Goal: Information Seeking & Learning: Learn about a topic

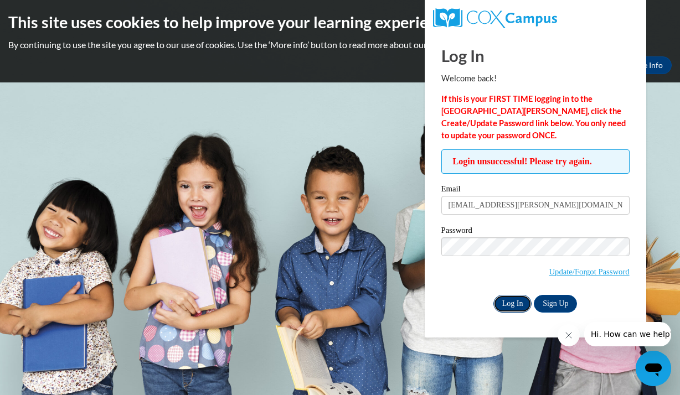
click at [504, 302] on input "Log In" at bounding box center [512, 304] width 39 height 18
click at [512, 308] on input "Log In" at bounding box center [512, 304] width 39 height 18
click at [493, 295] on input "Log In" at bounding box center [512, 304] width 39 height 18
click at [568, 273] on link "Update/Forgot Password" at bounding box center [589, 271] width 80 height 9
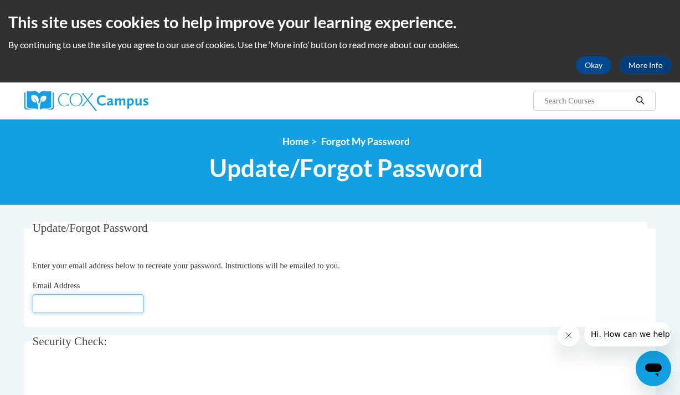
click at [84, 307] on input "Email Address" at bounding box center [88, 304] width 111 height 19
type input "[EMAIL_ADDRESS][PERSON_NAME][DOMAIN_NAME]"
click button "Refresh captcha" at bounding box center [0, 0] width 0 height 0
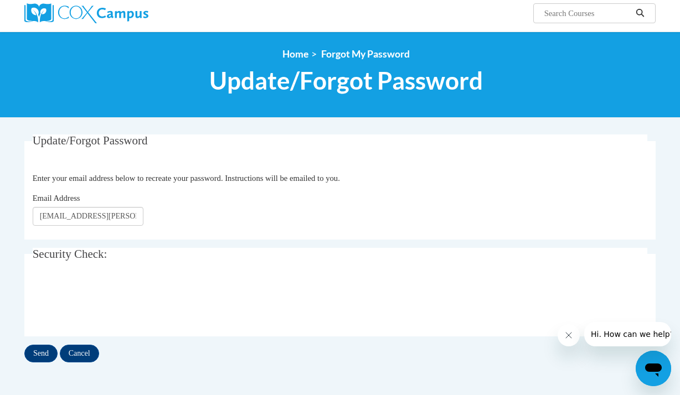
scroll to position [89, 0]
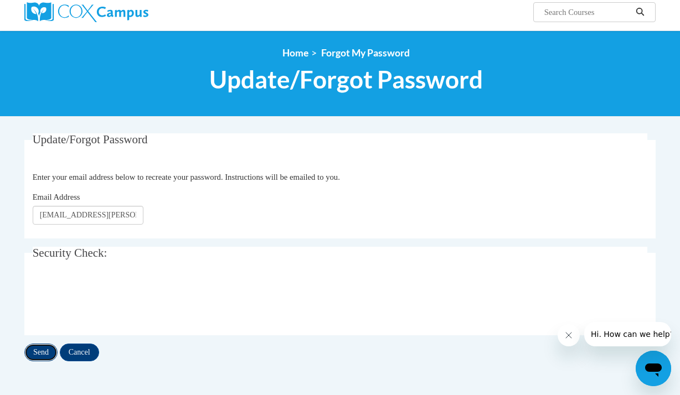
click at [32, 348] on input "Send" at bounding box center [40, 353] width 33 height 18
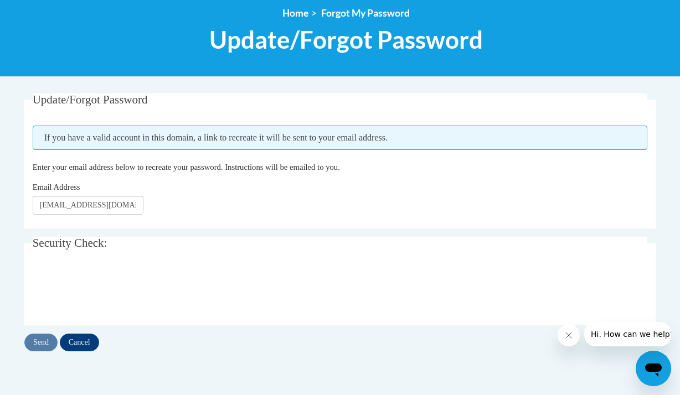
scroll to position [133, 0]
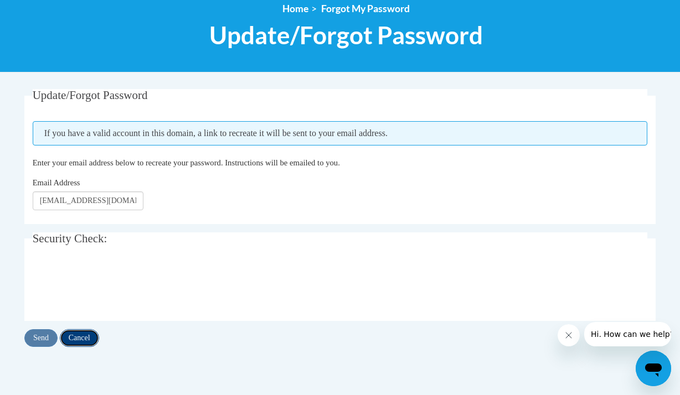
click at [83, 334] on input "Cancel" at bounding box center [79, 338] width 39 height 18
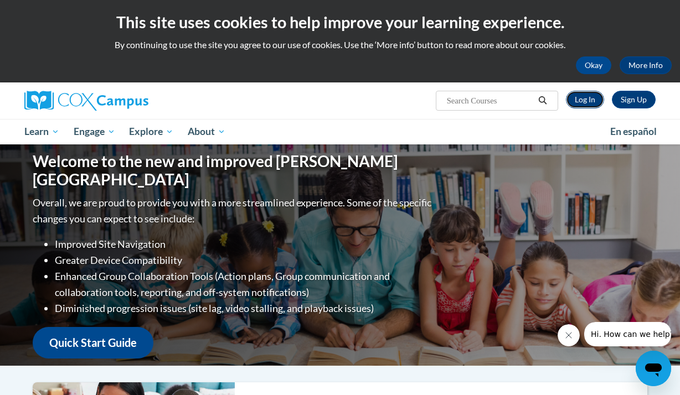
click at [583, 104] on link "Log In" at bounding box center [585, 100] width 38 height 18
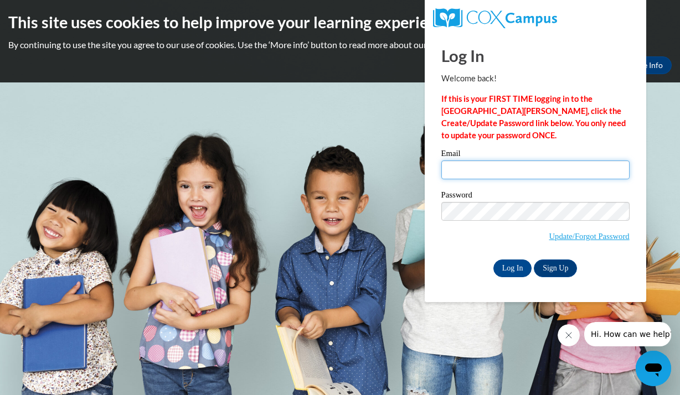
click at [514, 176] on input "Email" at bounding box center [535, 170] width 188 height 19
click at [549, 170] on input "salirian.thomas@ywcagreateratlanta.org" at bounding box center [535, 170] width 188 height 19
type input "salirian.thomas@ywcaatlanta.org"
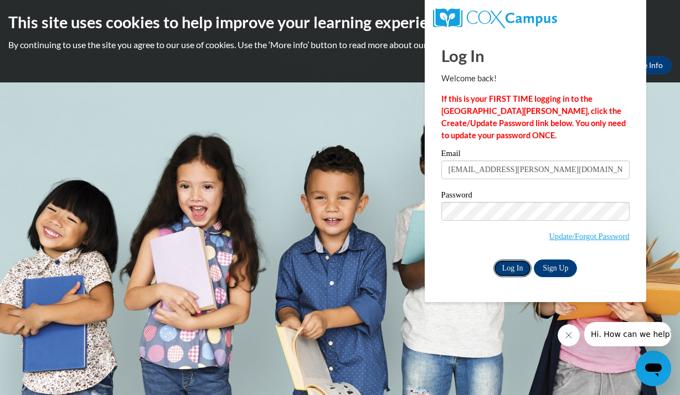
click at [515, 264] on input "Log In" at bounding box center [512, 269] width 39 height 18
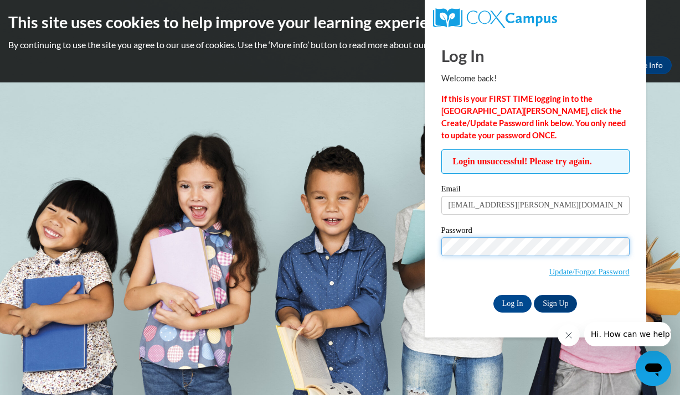
click at [493, 295] on input "Log In" at bounding box center [512, 304] width 39 height 18
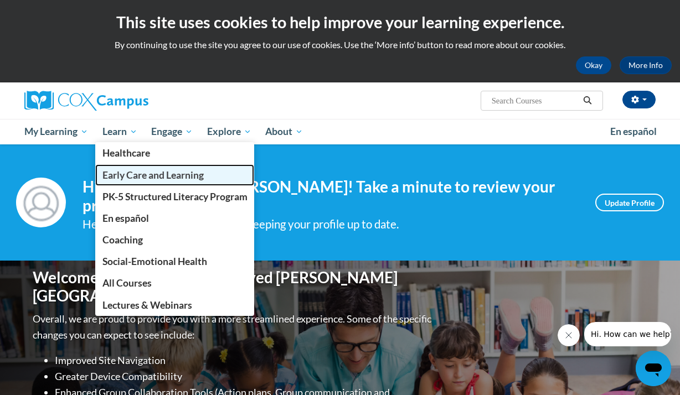
click at [120, 180] on span "Early Care and Learning" at bounding box center [152, 175] width 101 height 12
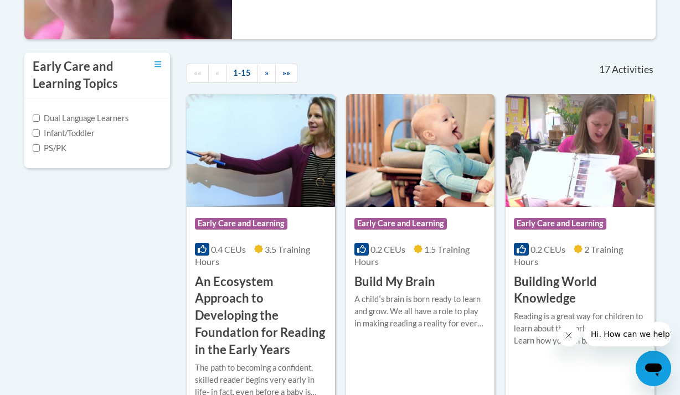
scroll to position [332, 0]
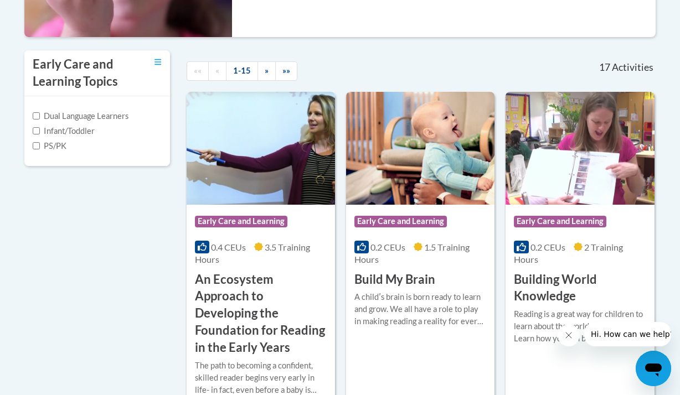
click at [52, 147] on label "PS/PK" at bounding box center [50, 146] width 34 height 12
click at [40, 147] on input "PS/PK" at bounding box center [36, 145] width 7 height 7
checkbox input "true"
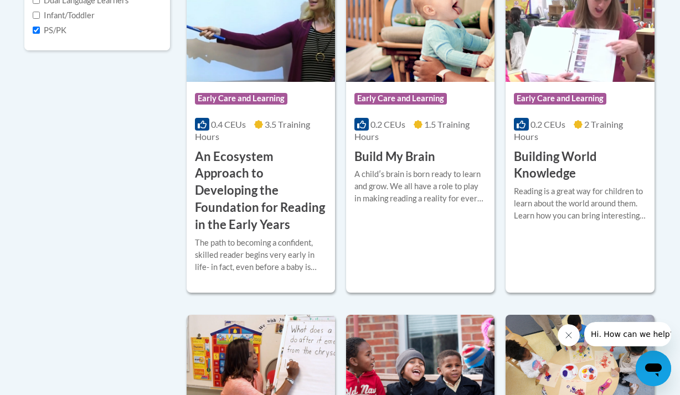
scroll to position [465, 0]
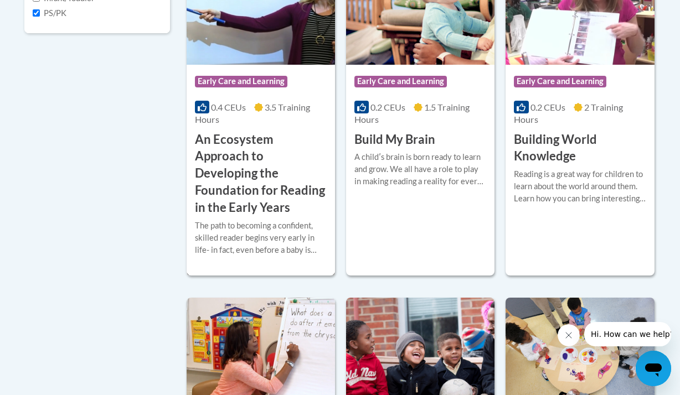
click at [277, 188] on h3 "An Ecosystem Approach to Developing the Foundation for Reading in the Early Yea…" at bounding box center [261, 173] width 132 height 85
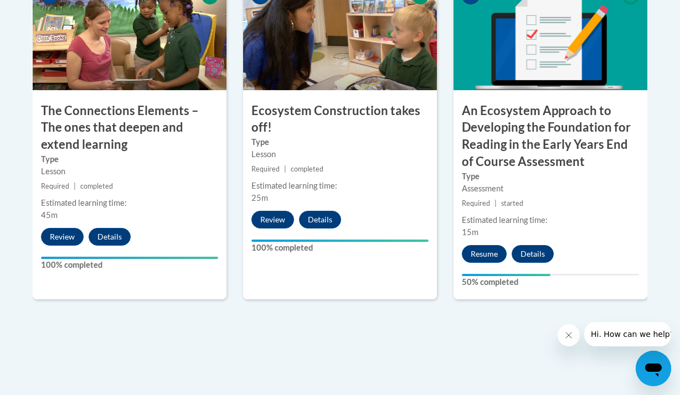
scroll to position [1063, 0]
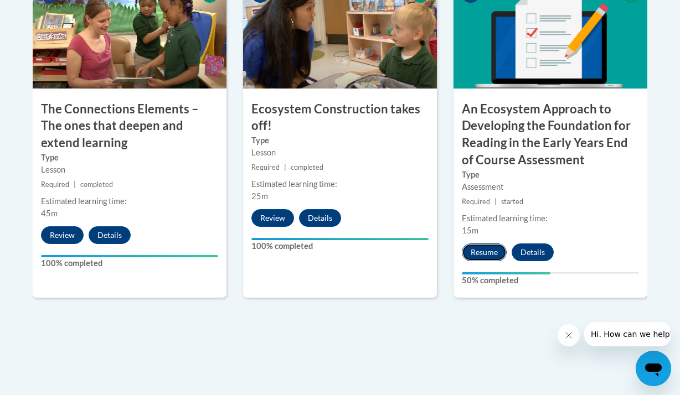
click at [477, 251] on button "Resume" at bounding box center [484, 253] width 45 height 18
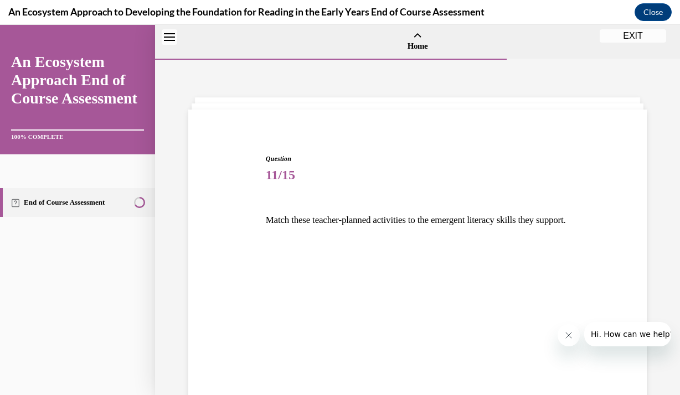
scroll to position [34, 0]
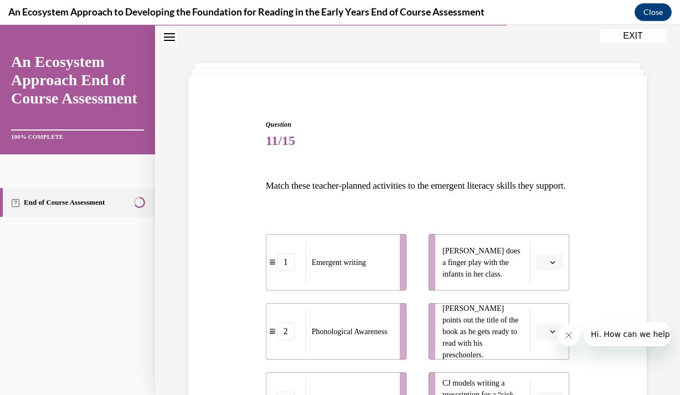
click at [658, 105] on div "Question 11/15 Match these teacher-planned activities to the emergent literacy …" at bounding box center [417, 306] width 525 height 563
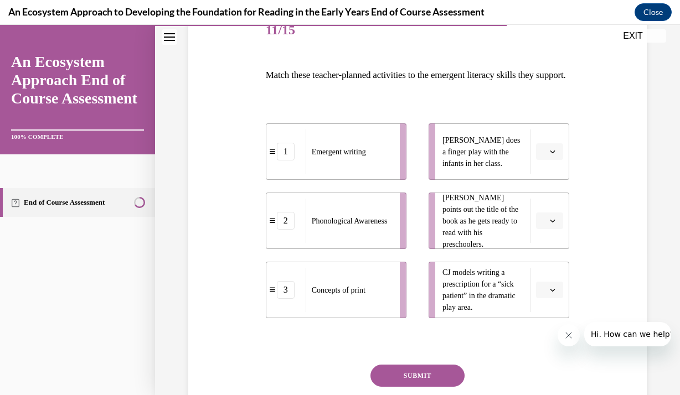
scroll to position [167, 0]
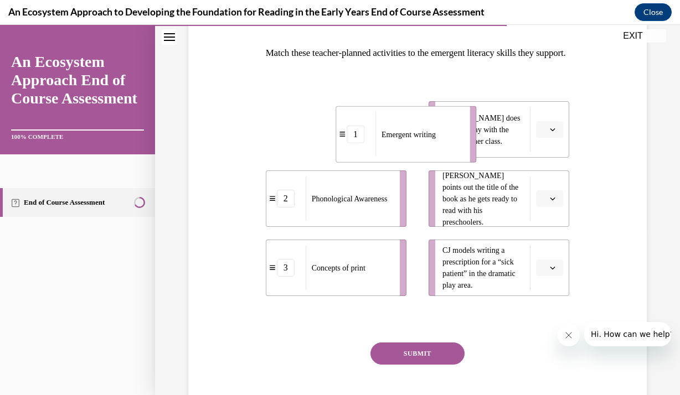
drag, startPoint x: 336, startPoint y: 166, endPoint x: 414, endPoint y: 168, distance: 78.6
click at [414, 157] on div "Emergent writing" at bounding box center [418, 134] width 87 height 44
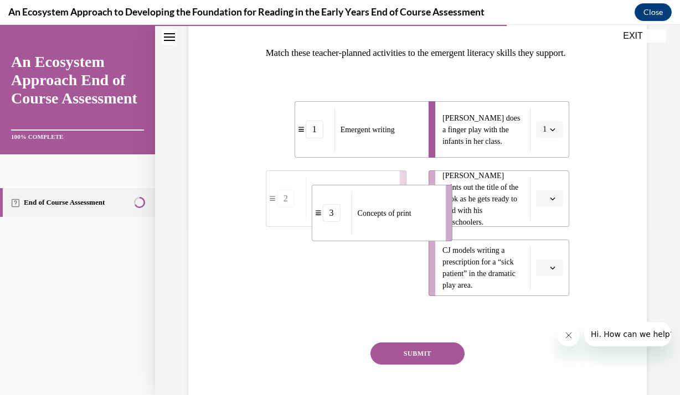
drag, startPoint x: 380, startPoint y: 297, endPoint x: 432, endPoint y: 233, distance: 83.1
click at [432, 233] on div "Concepts of print" at bounding box center [395, 213] width 87 height 44
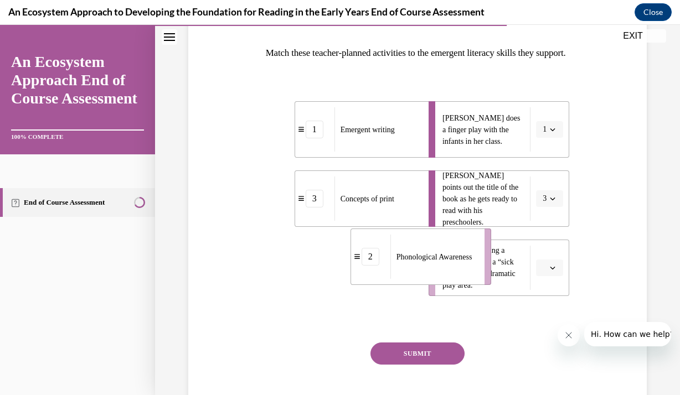
drag, startPoint x: 378, startPoint y: 288, endPoint x: 466, endPoint y: 282, distance: 88.8
click at [466, 262] on span "Phonological Awareness" at bounding box center [434, 257] width 76 height 12
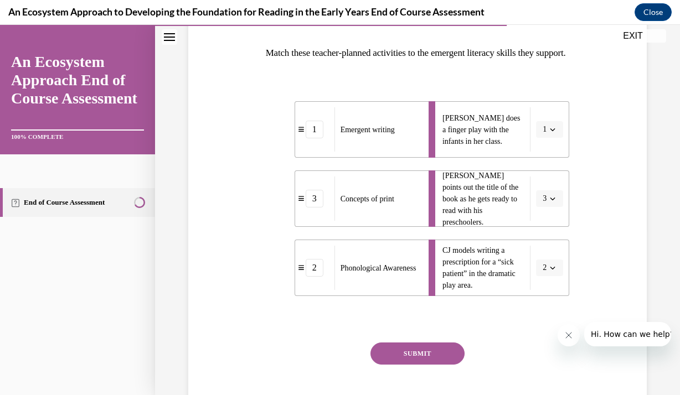
click at [428, 363] on button "SUBMIT" at bounding box center [417, 354] width 94 height 22
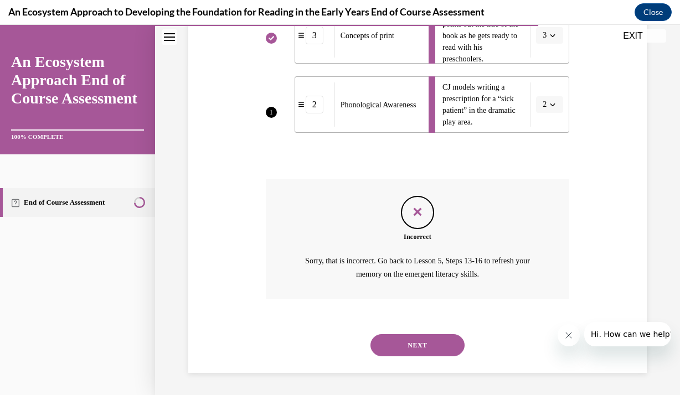
scroll to position [349, 0]
click at [404, 339] on button "NEXT" at bounding box center [417, 345] width 94 height 22
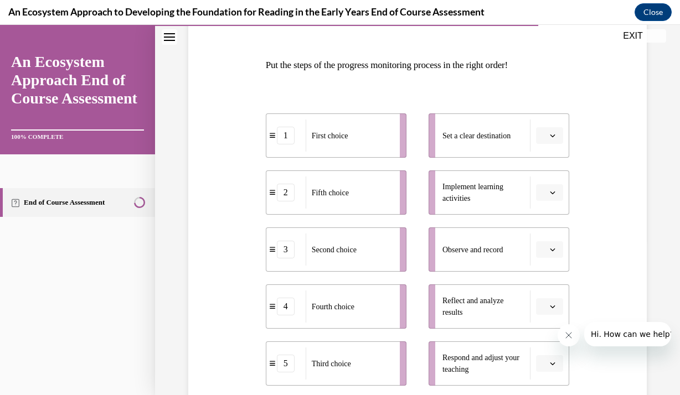
scroll to position [177, 0]
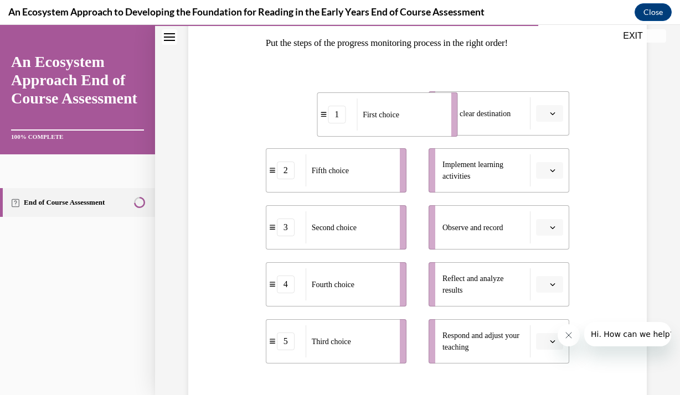
drag, startPoint x: 370, startPoint y: 109, endPoint x: 424, endPoint y: 110, distance: 53.2
click at [424, 110] on div "First choice" at bounding box center [400, 115] width 87 height 32
click at [424, 111] on li "1 First choice" at bounding box center [365, 113] width 141 height 44
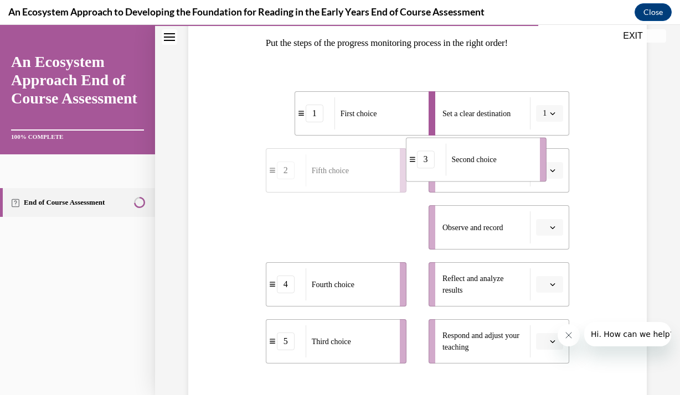
drag, startPoint x: 375, startPoint y: 230, endPoint x: 515, endPoint y: 163, distance: 155.5
click at [515, 163] on div "Second choice" at bounding box center [489, 159] width 87 height 32
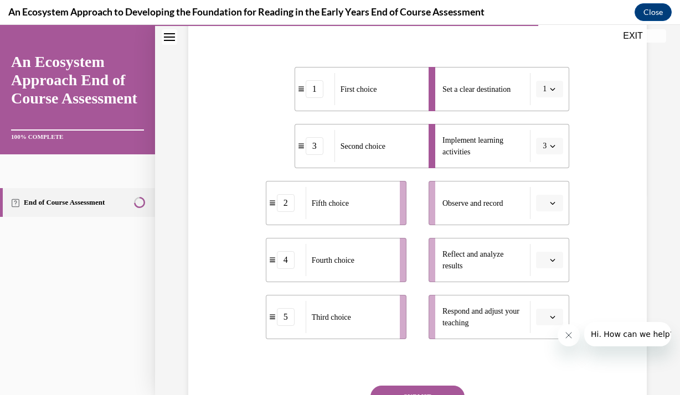
scroll to position [199, 0]
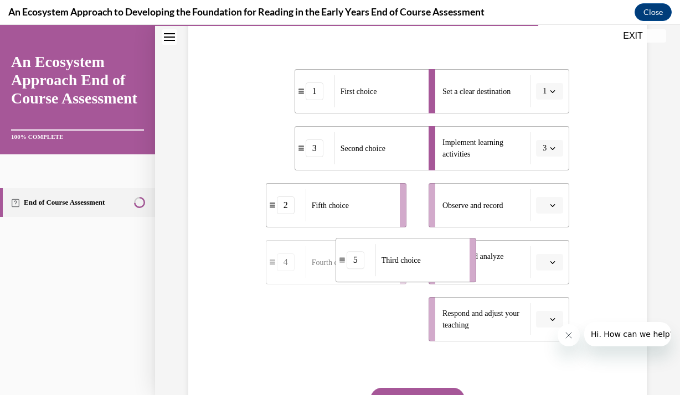
drag, startPoint x: 378, startPoint y: 311, endPoint x: 450, endPoint y: 249, distance: 94.6
click at [450, 249] on div "Third choice" at bounding box center [418, 260] width 87 height 32
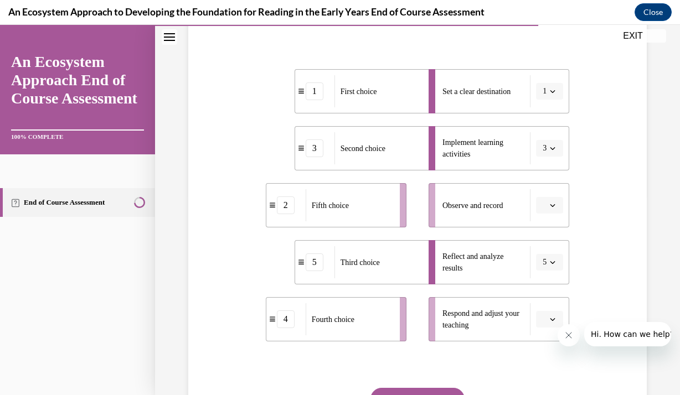
click at [386, 311] on div "Fourth choice" at bounding box center [349, 319] width 87 height 32
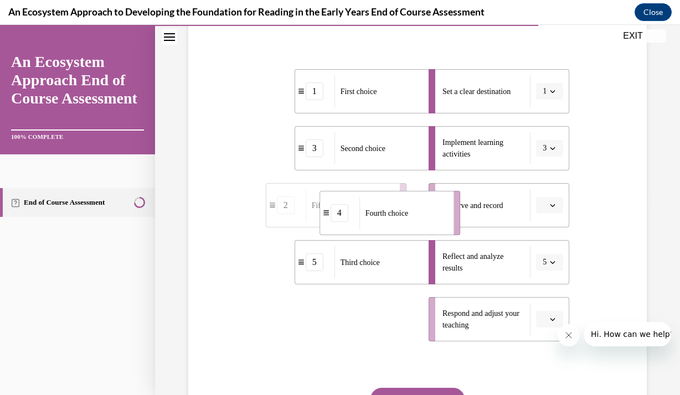
drag, startPoint x: 386, startPoint y: 311, endPoint x: 445, endPoint y: 202, distance: 124.3
click at [445, 202] on div "Fourth choice" at bounding box center [402, 213] width 87 height 32
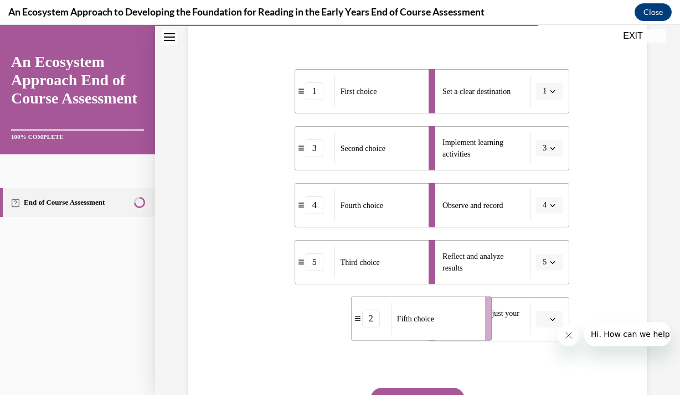
drag, startPoint x: 333, startPoint y: 314, endPoint x: 421, endPoint y: 312, distance: 88.6
click at [421, 313] on span "Fifth choice" at bounding box center [415, 319] width 37 height 12
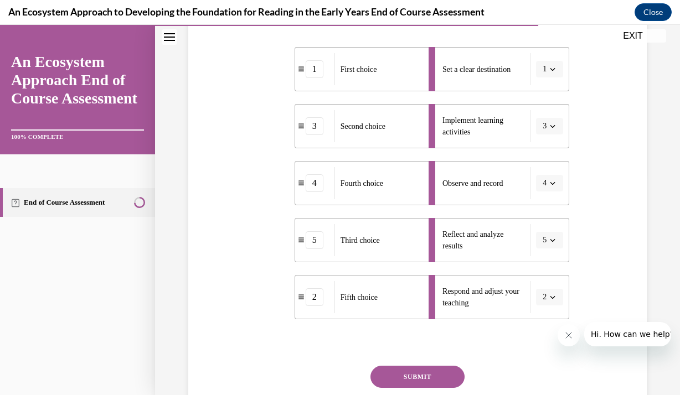
scroll to position [244, 0]
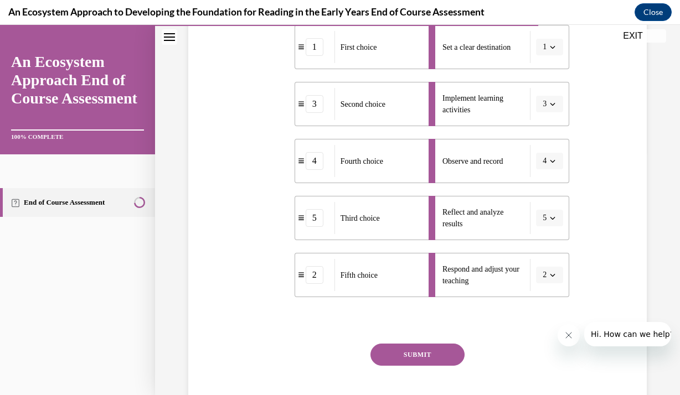
click at [425, 356] on button "SUBMIT" at bounding box center [417, 355] width 94 height 22
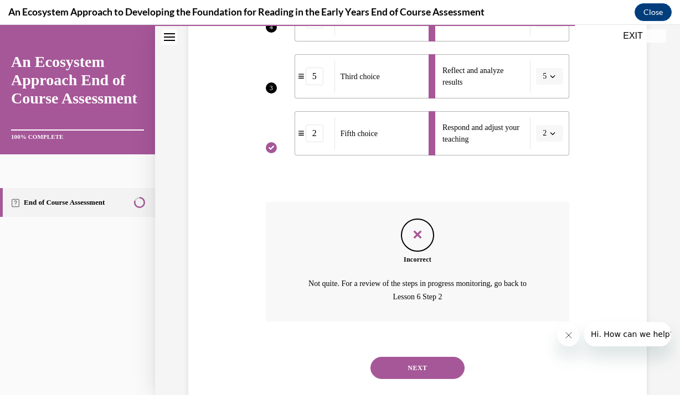
scroll to position [407, 0]
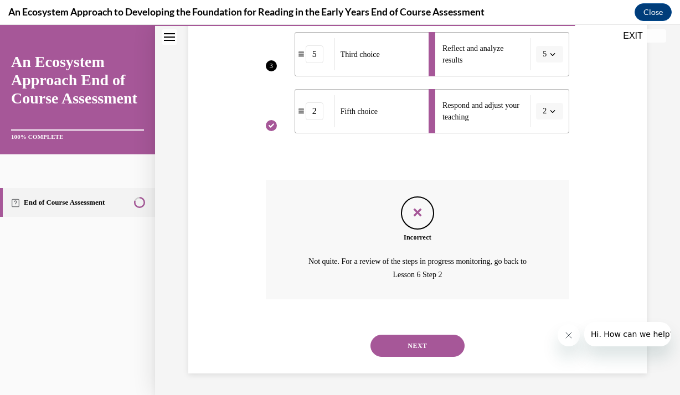
click at [415, 343] on button "NEXT" at bounding box center [417, 346] width 94 height 22
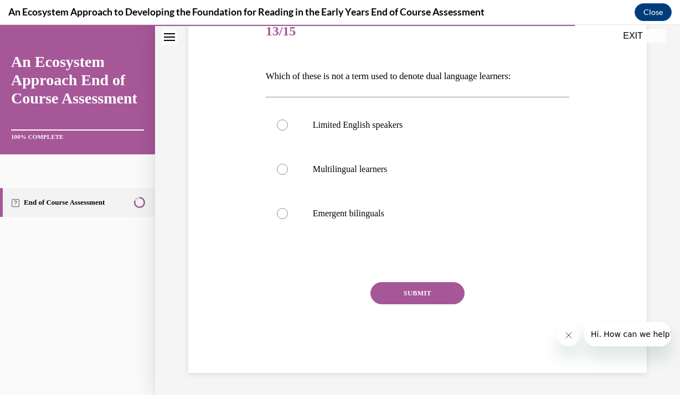
scroll to position [123, 0]
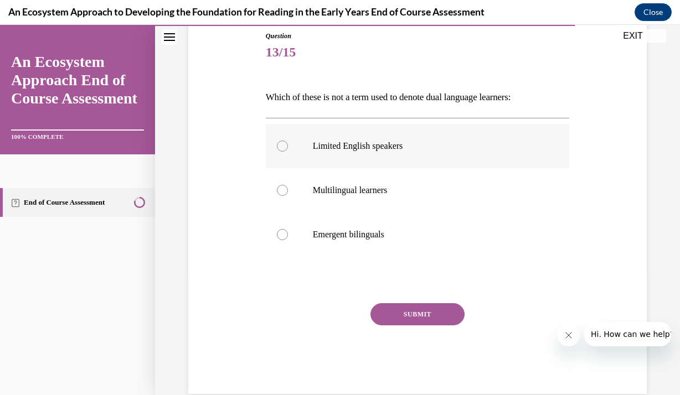
click at [311, 142] on label "Limited English speakers" at bounding box center [418, 146] width 304 height 44
click at [288, 142] on input "Limited English speakers" at bounding box center [282, 146] width 11 height 11
radio input "true"
click at [414, 306] on button "SUBMIT" at bounding box center [417, 314] width 94 height 22
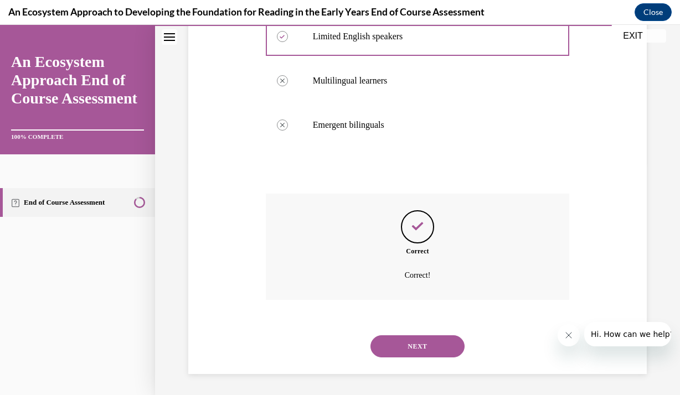
scroll to position [233, 0]
click at [415, 342] on button "NEXT" at bounding box center [417, 346] width 94 height 22
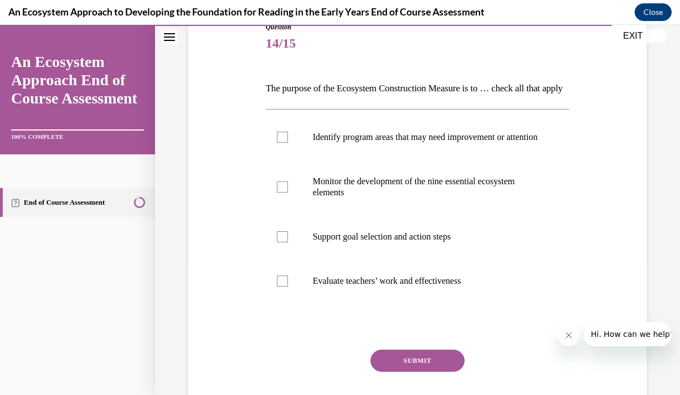
scroll to position [133, 0]
click at [314, 241] on p "Support goal selection and action steps" at bounding box center [427, 235] width 229 height 11
click at [288, 241] on input "Support goal selection and action steps" at bounding box center [282, 235] width 11 height 11
checkbox input "true"
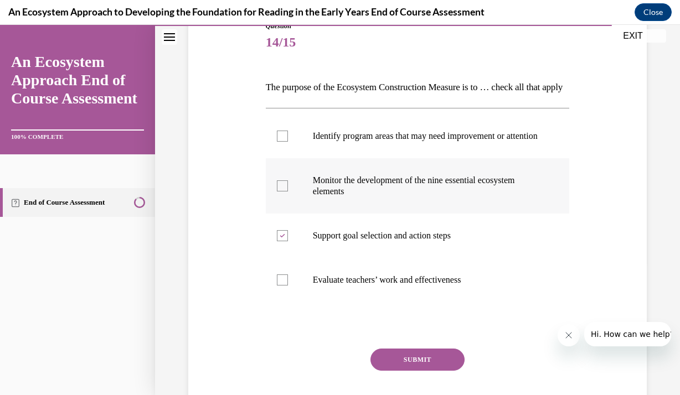
click at [284, 214] on label "Monitor the development of the nine essential ecosystem elements" at bounding box center [418, 185] width 304 height 55
click at [284, 192] on input "Monitor the development of the nine essential ecosystem elements" at bounding box center [282, 185] width 11 height 11
checkbox input "true"
click at [287, 158] on label "Identify program areas that may need improvement or attention" at bounding box center [418, 136] width 304 height 44
click at [287, 142] on input "Identify program areas that may need improvement or attention" at bounding box center [282, 136] width 11 height 11
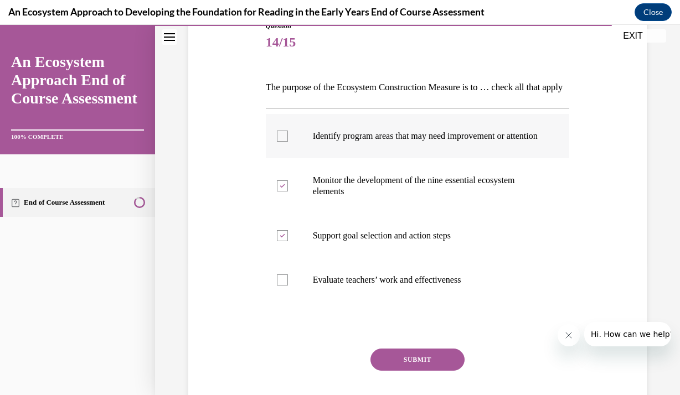
checkbox input "true"
click at [389, 371] on button "SUBMIT" at bounding box center [417, 360] width 94 height 22
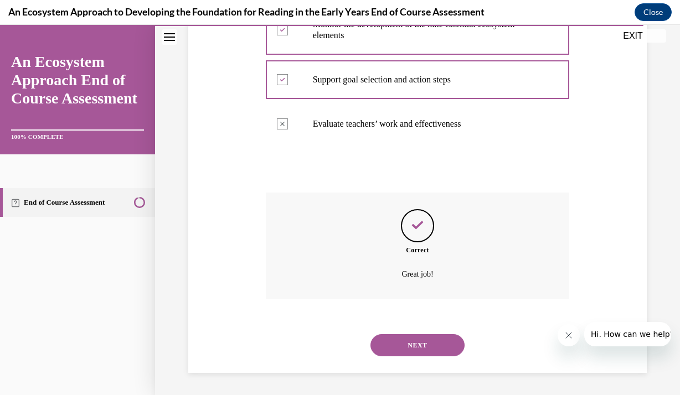
scroll to position [319, 0]
click at [396, 344] on button "NEXT" at bounding box center [417, 345] width 94 height 22
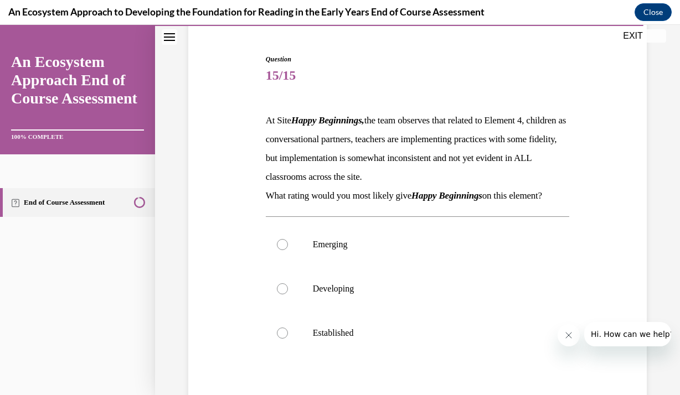
scroll to position [133, 0]
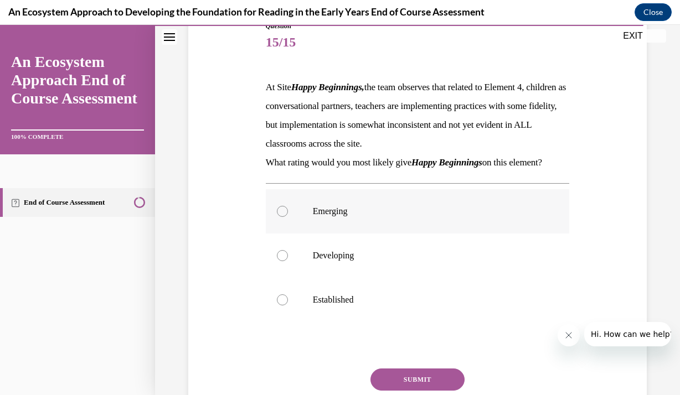
click at [319, 219] on label "Emerging" at bounding box center [418, 211] width 304 height 44
click at [288, 217] on input "Emerging" at bounding box center [282, 211] width 11 height 11
radio input "true"
click at [414, 373] on button "SUBMIT" at bounding box center [417, 380] width 94 height 22
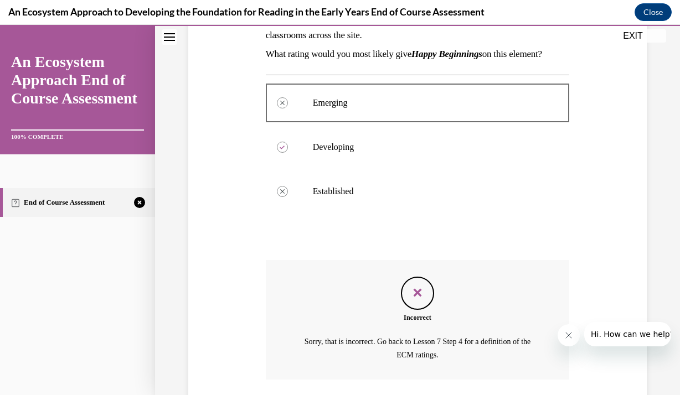
scroll to position [322, 0]
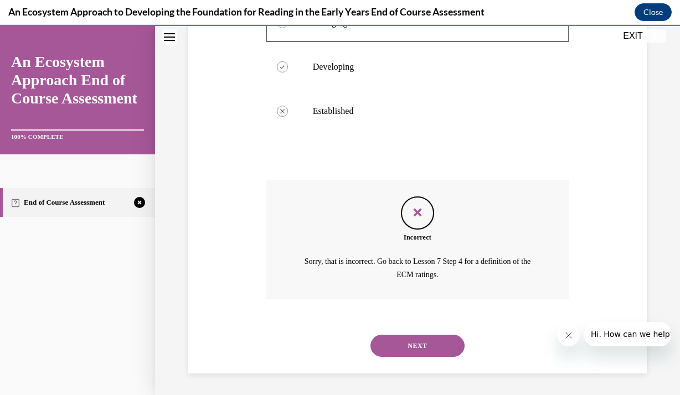
click at [425, 341] on button "NEXT" at bounding box center [417, 346] width 94 height 22
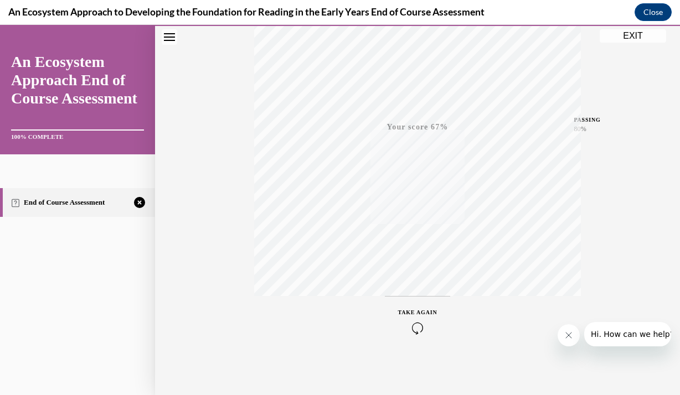
scroll to position [197, 0]
click at [416, 328] on icon "button" at bounding box center [417, 328] width 39 height 12
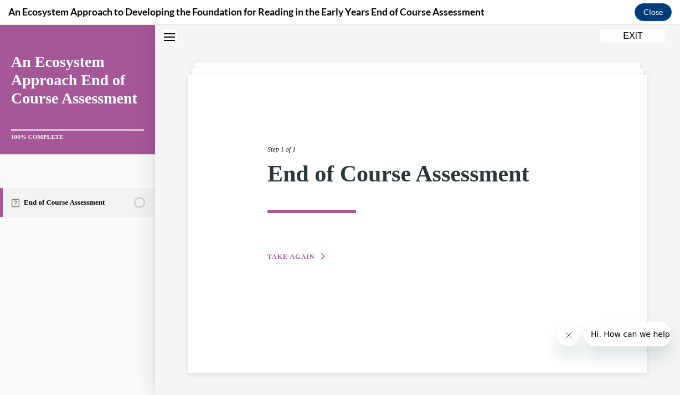
scroll to position [35, 0]
click at [294, 256] on span "TAKE AGAIN" at bounding box center [290, 257] width 47 height 8
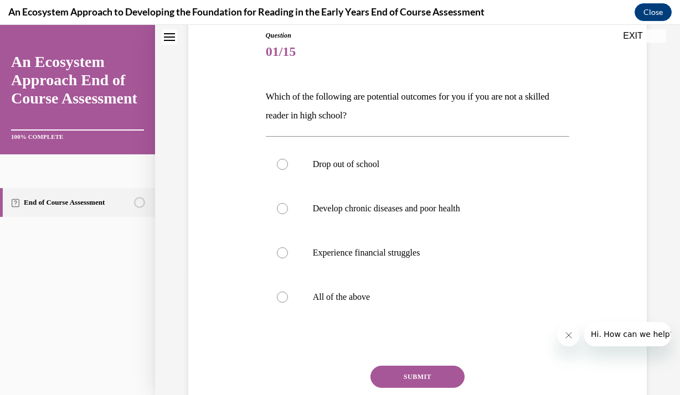
scroll to position [146, 0]
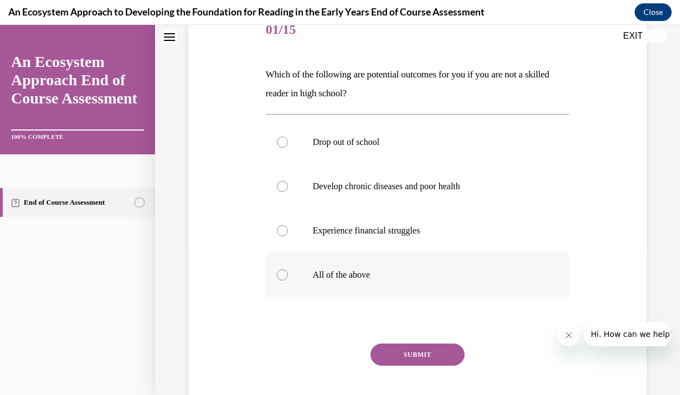
click at [315, 272] on p "All of the above" at bounding box center [427, 275] width 229 height 11
click at [288, 272] on input "All of the above" at bounding box center [282, 275] width 11 height 11
radio input "true"
click at [404, 356] on button "SUBMIT" at bounding box center [417, 355] width 94 height 22
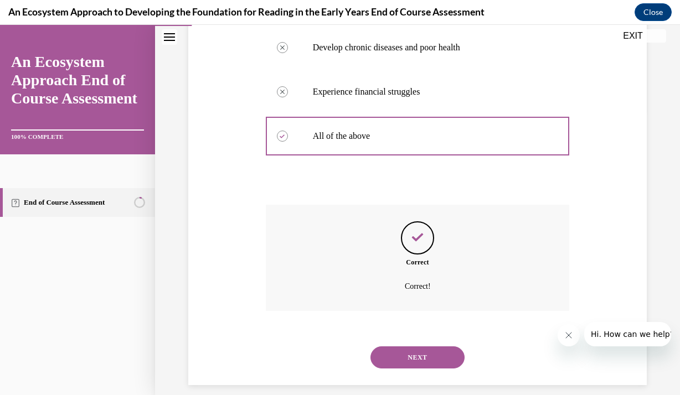
scroll to position [297, 0]
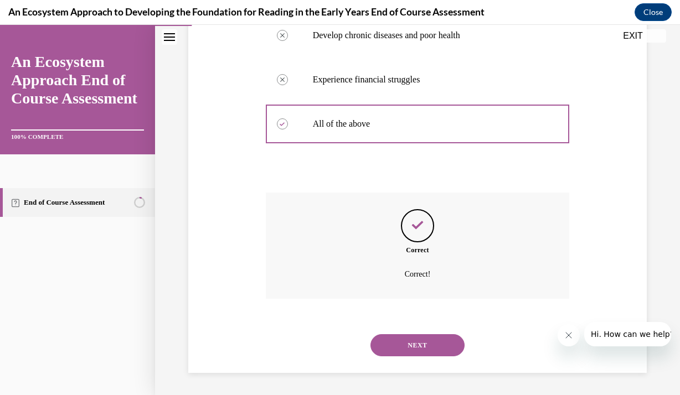
click at [402, 348] on button "NEXT" at bounding box center [417, 345] width 94 height 22
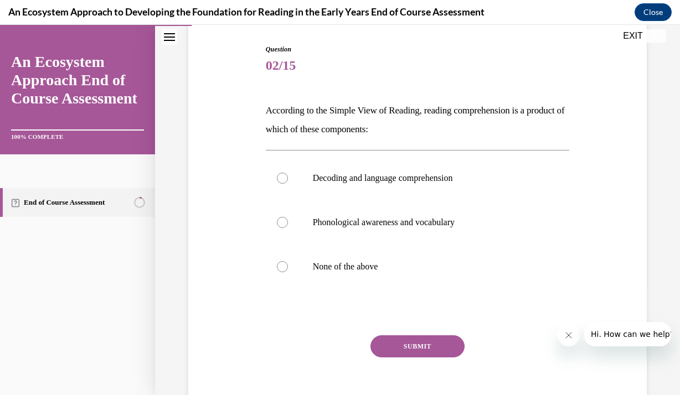
scroll to position [111, 0]
click at [416, 174] on p "Decoding and language comprehension" at bounding box center [427, 177] width 229 height 11
click at [288, 174] on input "Decoding and language comprehension" at bounding box center [282, 177] width 11 height 11
radio input "true"
click at [425, 337] on button "SUBMIT" at bounding box center [417, 345] width 94 height 22
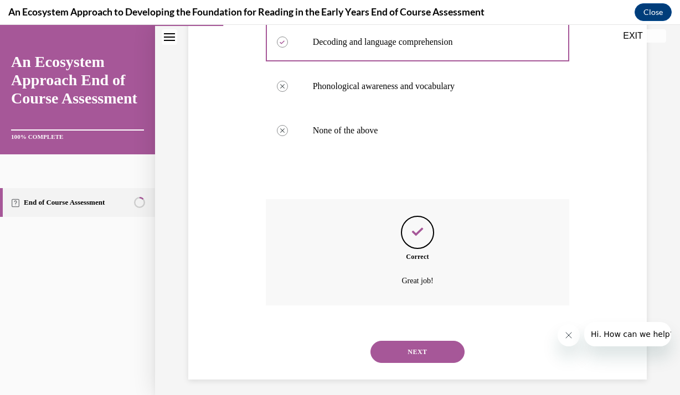
scroll to position [252, 0]
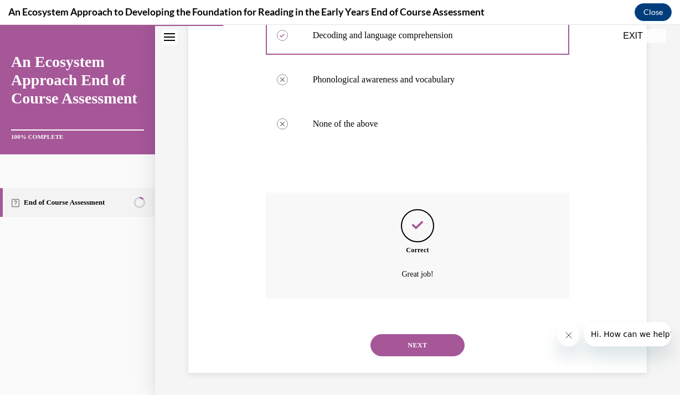
click at [425, 338] on button "NEXT" at bounding box center [417, 345] width 94 height 22
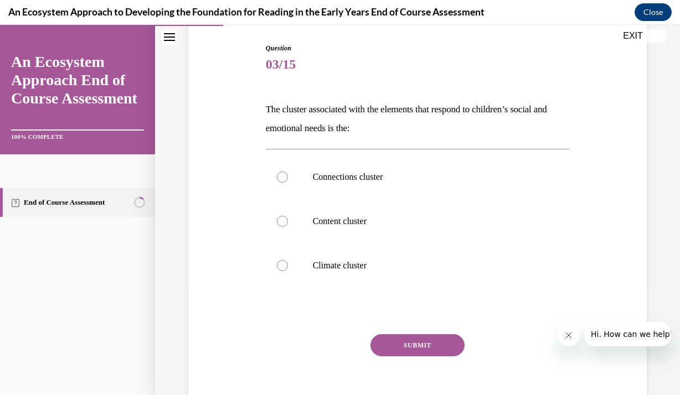
scroll to position [133, 0]
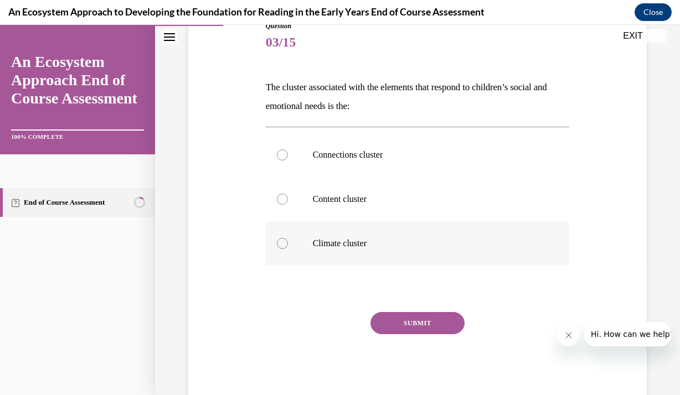
click at [320, 251] on label "Climate cluster" at bounding box center [418, 243] width 304 height 44
click at [288, 249] on input "Climate cluster" at bounding box center [282, 243] width 11 height 11
radio input "true"
click at [389, 327] on button "SUBMIT" at bounding box center [417, 323] width 94 height 22
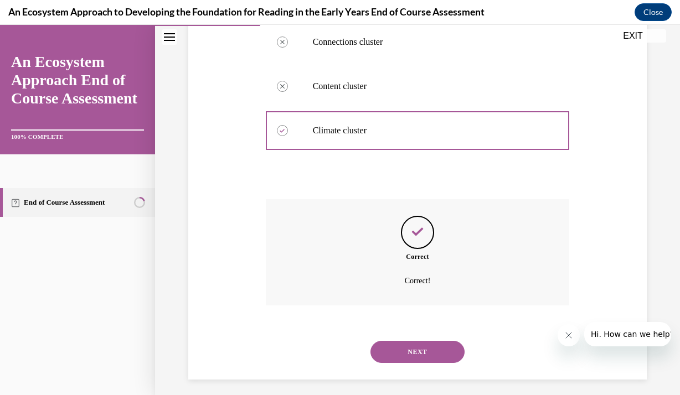
scroll to position [252, 0]
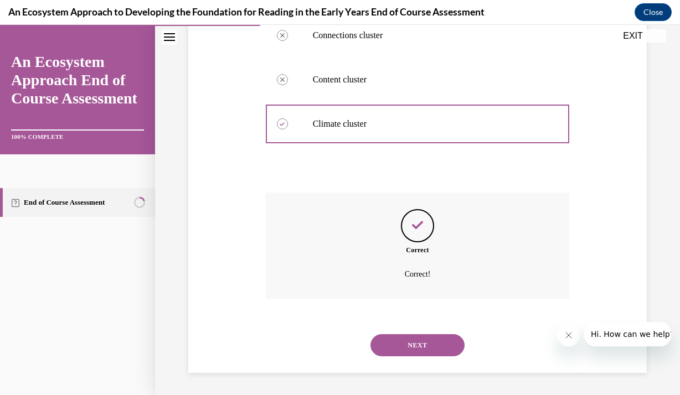
click at [399, 345] on button "NEXT" at bounding box center [417, 345] width 94 height 22
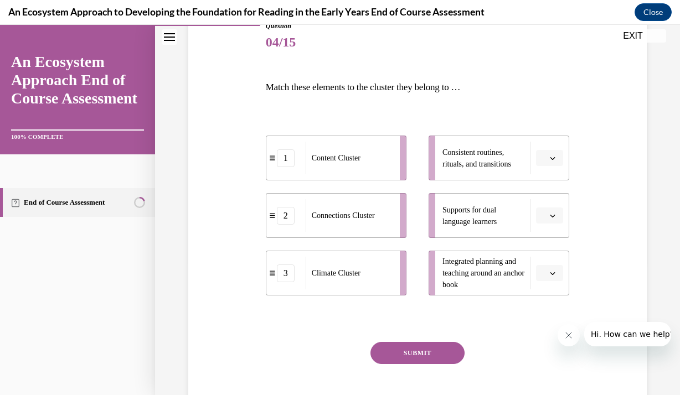
scroll to position [155, 0]
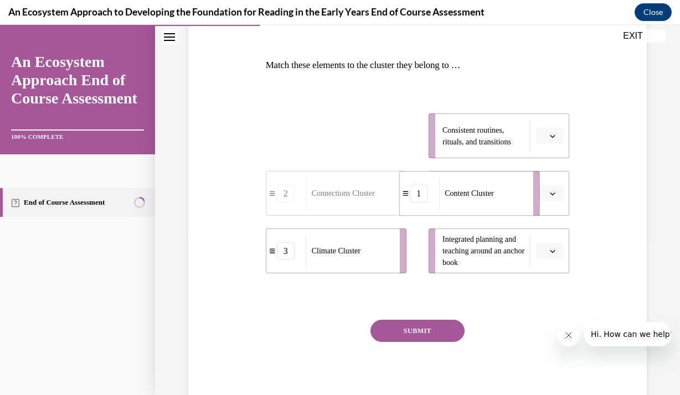
drag, startPoint x: 365, startPoint y: 144, endPoint x: 500, endPoint y: 198, distance: 145.6
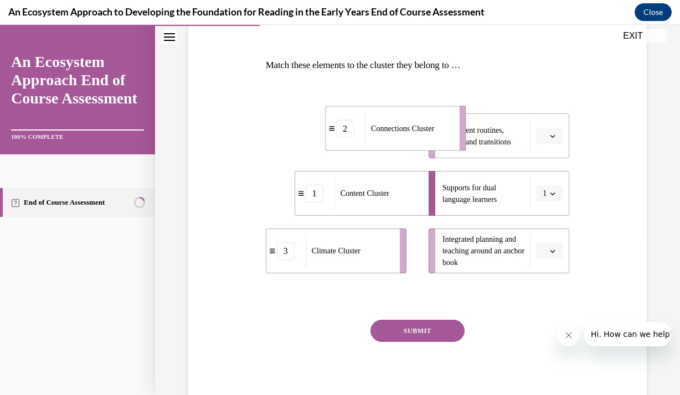
drag, startPoint x: 383, startPoint y: 145, endPoint x: 451, endPoint y: 147, distance: 68.1
click at [451, 145] on div "Connections Cluster" at bounding box center [408, 128] width 87 height 33
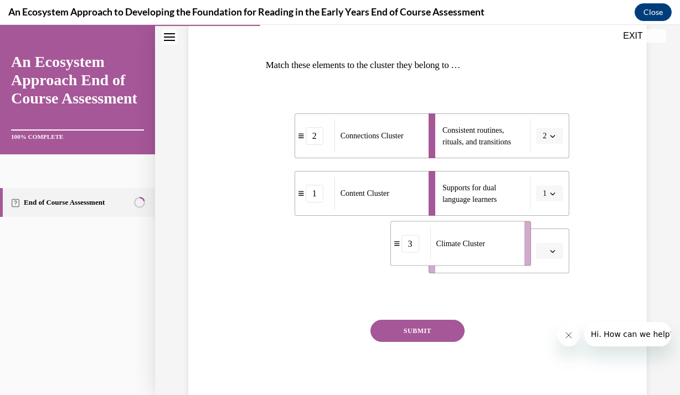
drag, startPoint x: 360, startPoint y: 244, endPoint x: 484, endPoint y: 236, distance: 124.2
click at [484, 236] on div "Climate Cluster" at bounding box center [473, 244] width 87 height 33
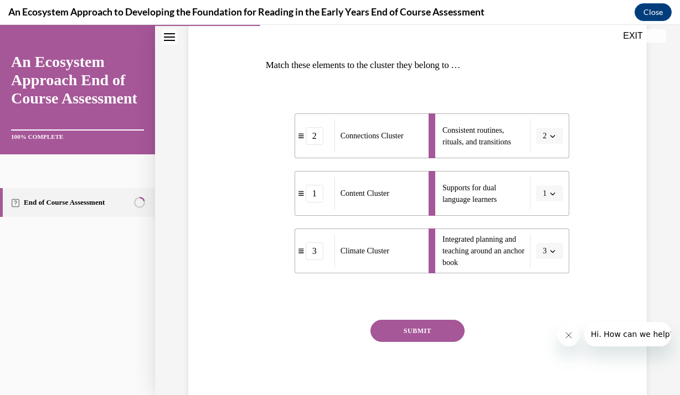
click at [445, 334] on button "SUBMIT" at bounding box center [417, 331] width 94 height 22
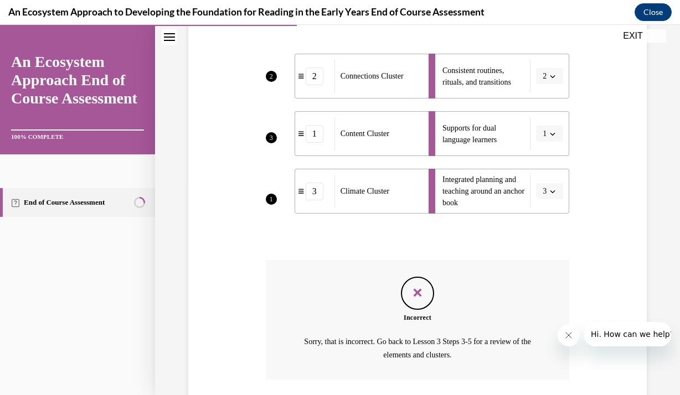
scroll to position [295, 0]
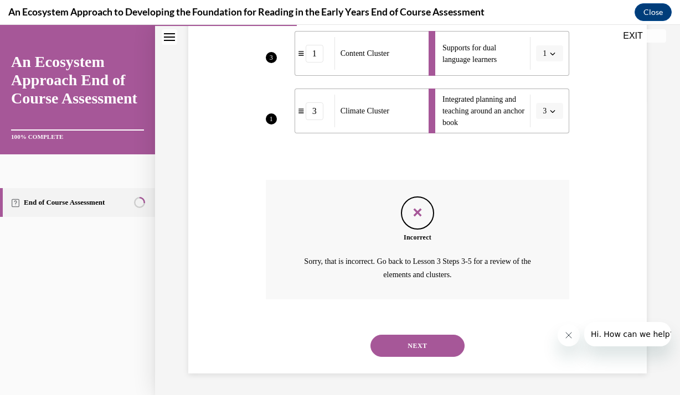
click at [434, 344] on button "NEXT" at bounding box center [417, 346] width 94 height 22
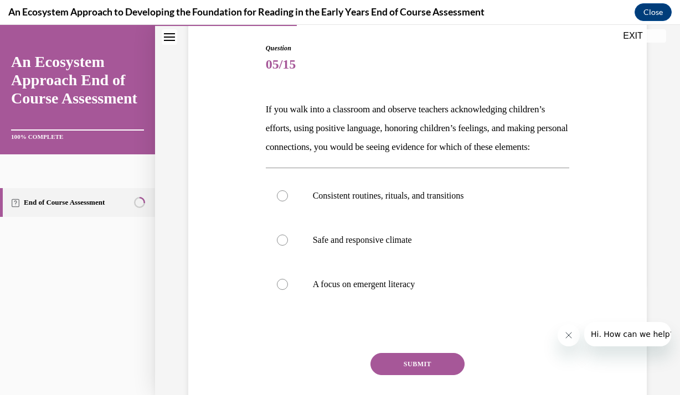
scroll to position [133, 0]
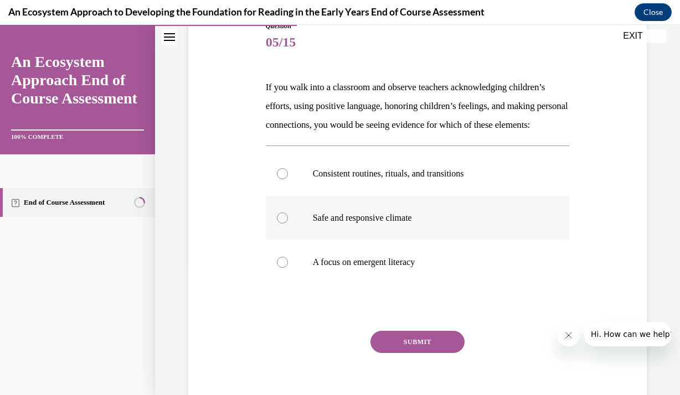
click at [376, 224] on p "Safe and responsive climate" at bounding box center [427, 218] width 229 height 11
click at [288, 224] on input "Safe and responsive climate" at bounding box center [282, 218] width 11 height 11
radio input "true"
click at [425, 353] on button "SUBMIT" at bounding box center [417, 342] width 94 height 22
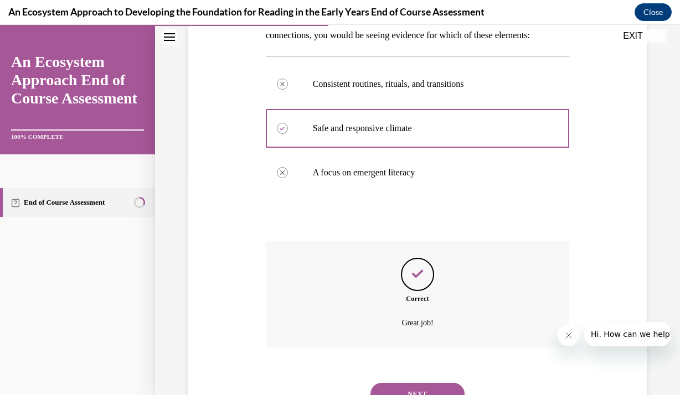
scroll to position [290, 0]
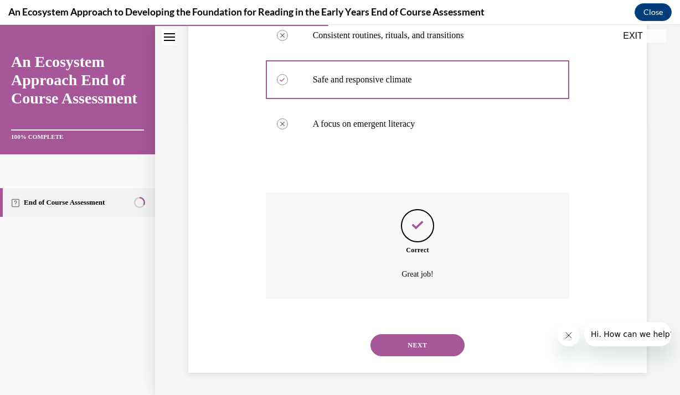
click at [406, 350] on button "NEXT" at bounding box center [417, 345] width 94 height 22
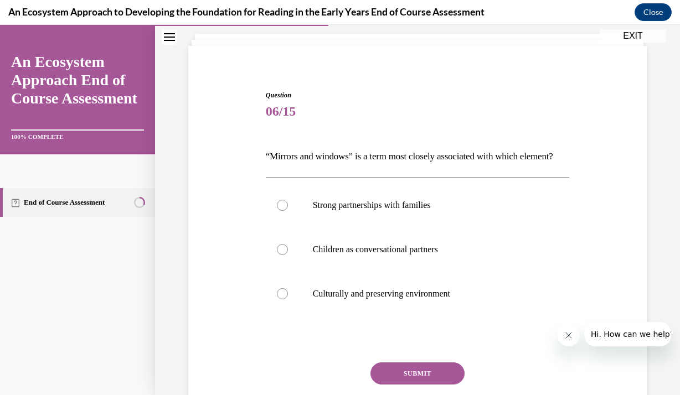
scroll to position [66, 0]
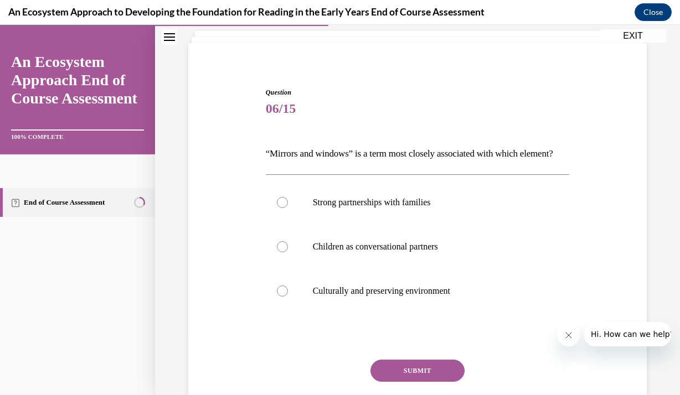
click at [314, 122] on div "Question 06/15 “Mirrors and windows” is a term most closely associated with whi…" at bounding box center [418, 268] width 304 height 363
click at [305, 313] on label "Culturally and preserving environment" at bounding box center [418, 291] width 304 height 44
click at [288, 297] on input "Culturally and preserving environment" at bounding box center [282, 291] width 11 height 11
radio input "true"
click at [391, 382] on button "SUBMIT" at bounding box center [417, 371] width 94 height 22
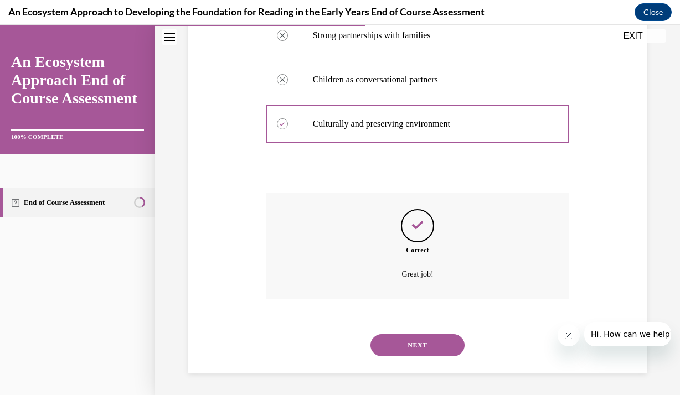
scroll to position [252, 0]
click at [394, 350] on button "NEXT" at bounding box center [417, 345] width 94 height 22
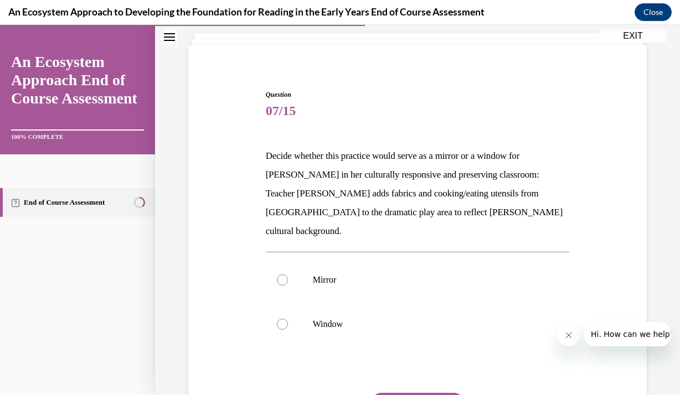
scroll to position [89, 0]
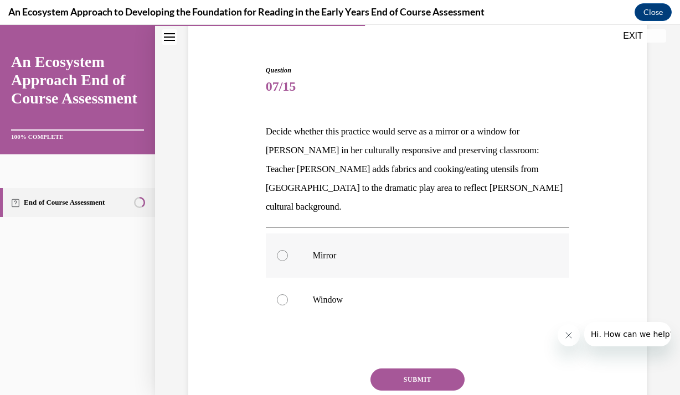
click at [313, 250] on p "Mirror" at bounding box center [427, 255] width 229 height 11
click at [288, 250] on input "Mirror" at bounding box center [282, 255] width 11 height 11
radio input "true"
click at [405, 369] on button "SUBMIT" at bounding box center [417, 380] width 94 height 22
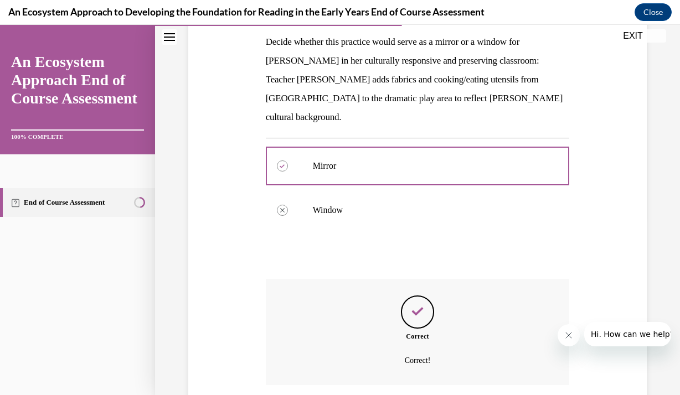
scroll to position [246, 0]
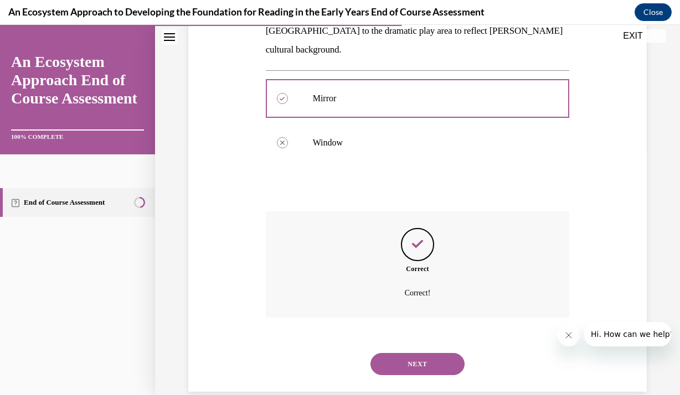
click at [414, 353] on button "NEXT" at bounding box center [417, 364] width 94 height 22
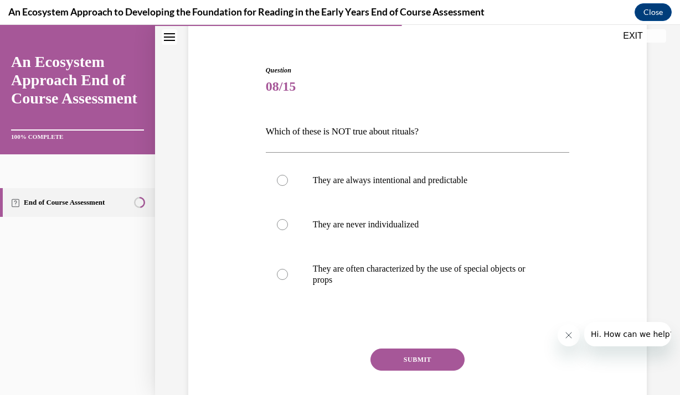
scroll to position [111, 0]
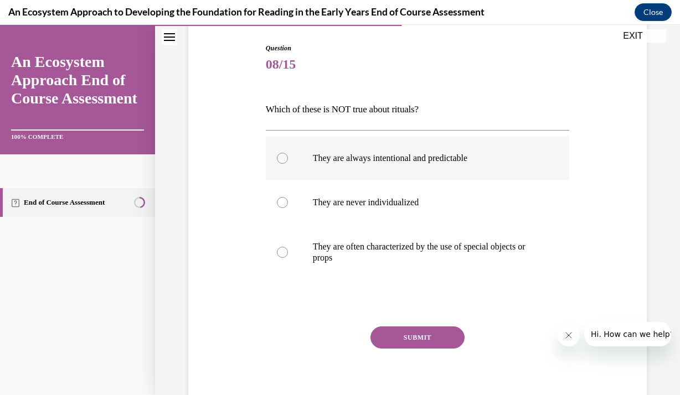
click at [335, 157] on p "They are always intentional and predictable" at bounding box center [427, 158] width 229 height 11
click at [288, 157] on input "They are always intentional and predictable" at bounding box center [282, 158] width 11 height 11
radio input "true"
click at [402, 341] on button "SUBMIT" at bounding box center [417, 338] width 94 height 22
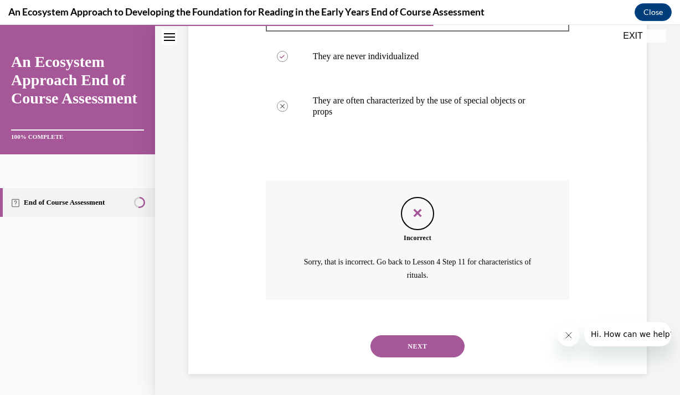
scroll to position [257, 0]
click at [402, 341] on button "NEXT" at bounding box center [417, 346] width 94 height 22
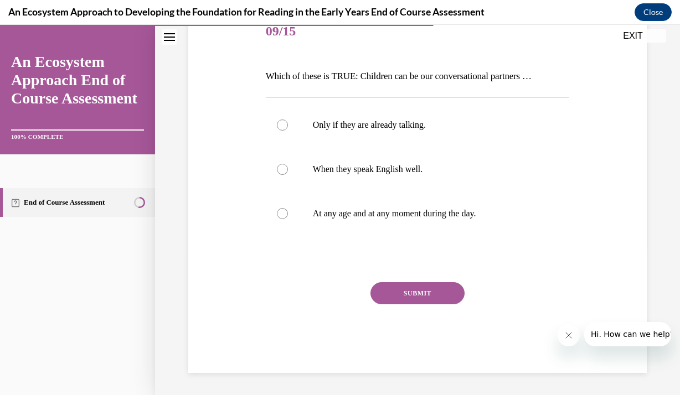
scroll to position [123, 0]
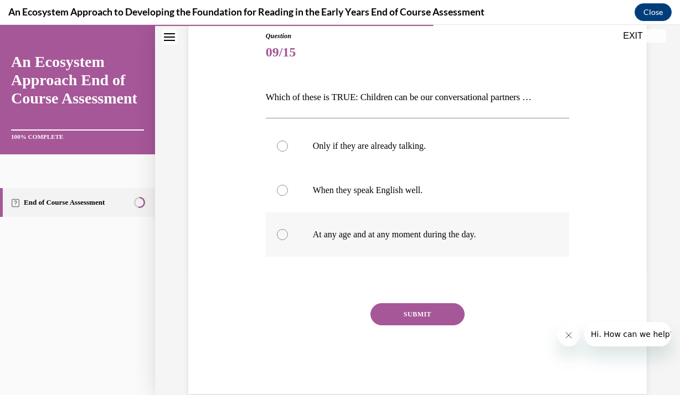
click at [384, 236] on p "At any age and at any moment during the day." at bounding box center [427, 234] width 229 height 11
click at [288, 236] on input "At any age and at any moment during the day." at bounding box center [282, 234] width 11 height 11
radio input "true"
click at [419, 304] on button "SUBMIT" at bounding box center [417, 314] width 94 height 22
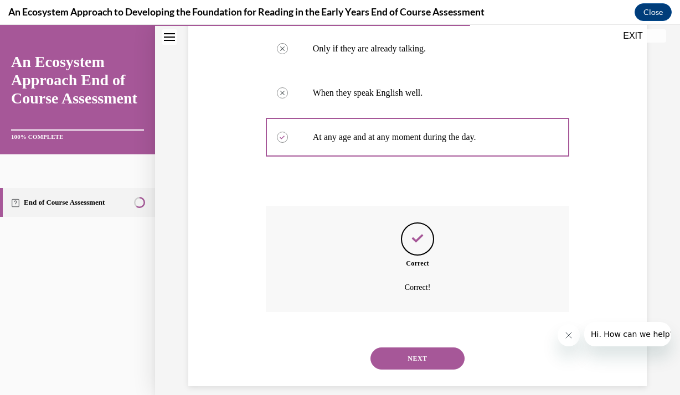
scroll to position [233, 0]
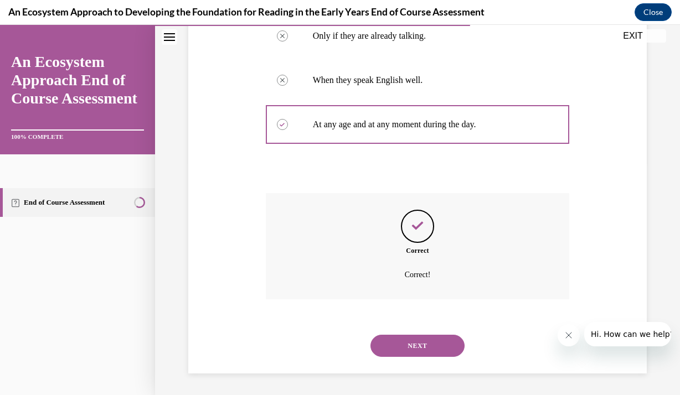
click at [424, 338] on button "NEXT" at bounding box center [417, 346] width 94 height 22
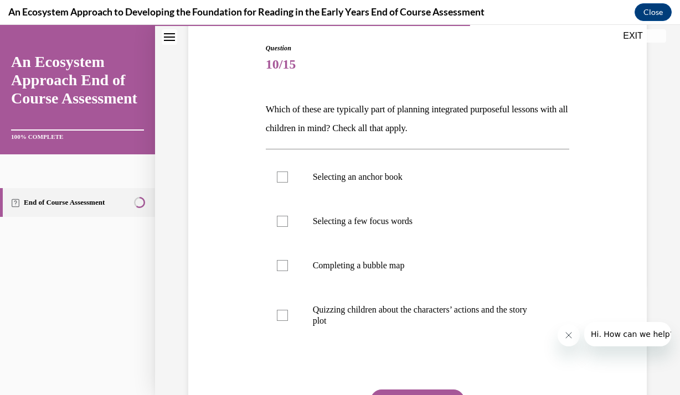
scroll to position [133, 0]
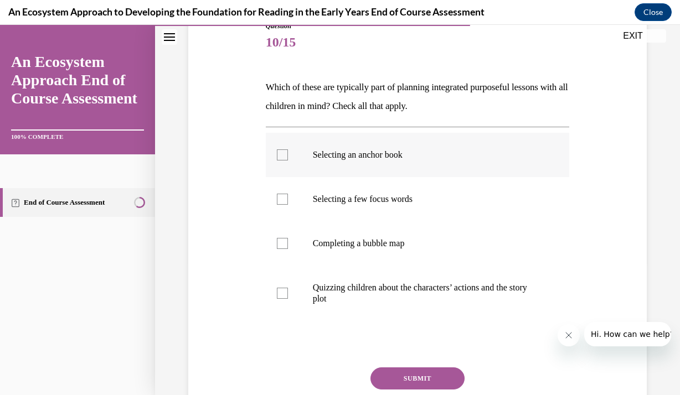
click at [370, 170] on label "Selecting an anchor book" at bounding box center [418, 155] width 304 height 44
click at [288, 161] on input "Selecting an anchor book" at bounding box center [282, 154] width 11 height 11
checkbox input "true"
click at [360, 209] on label "Selecting a few focus words" at bounding box center [418, 199] width 304 height 44
click at [288, 205] on input "Selecting a few focus words" at bounding box center [282, 199] width 11 height 11
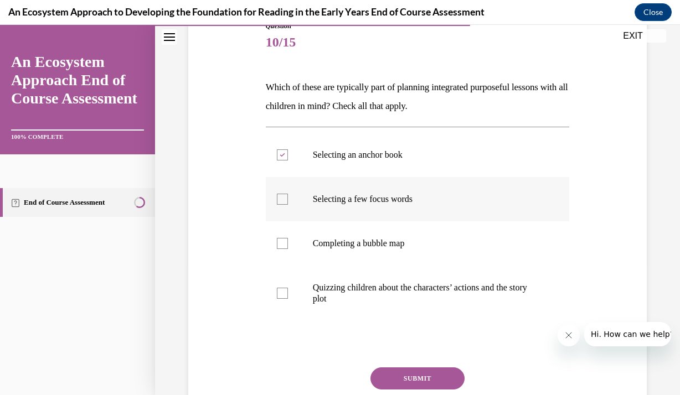
checkbox input "true"
click at [322, 226] on label "Completing a bubble map" at bounding box center [418, 243] width 304 height 44
click at [288, 238] on input "Completing a bubble map" at bounding box center [282, 243] width 11 height 11
checkbox input "true"
click at [406, 374] on button "SUBMIT" at bounding box center [417, 379] width 94 height 22
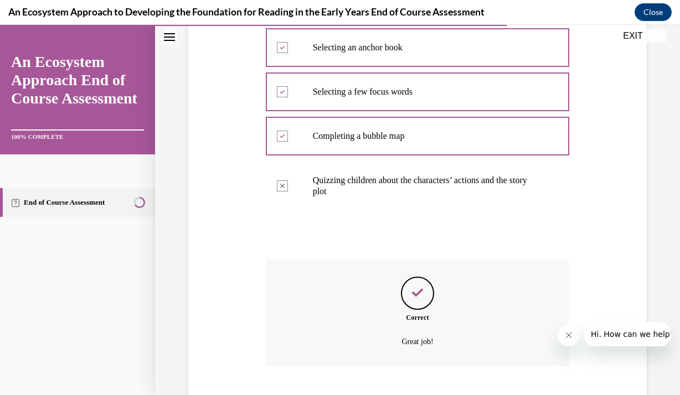
scroll to position [308, 0]
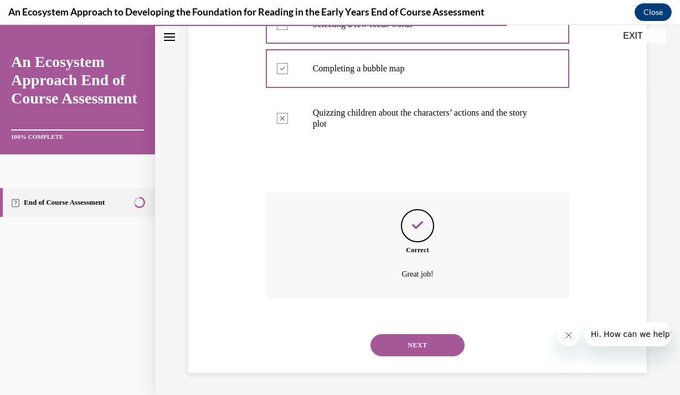
click at [409, 352] on button "NEXT" at bounding box center [417, 345] width 94 height 22
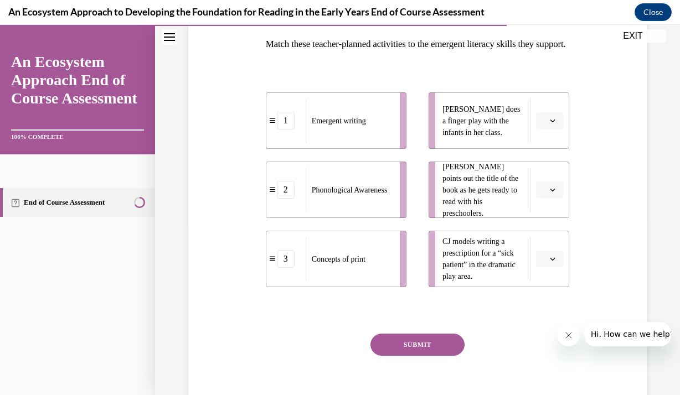
scroll to position [177, 0]
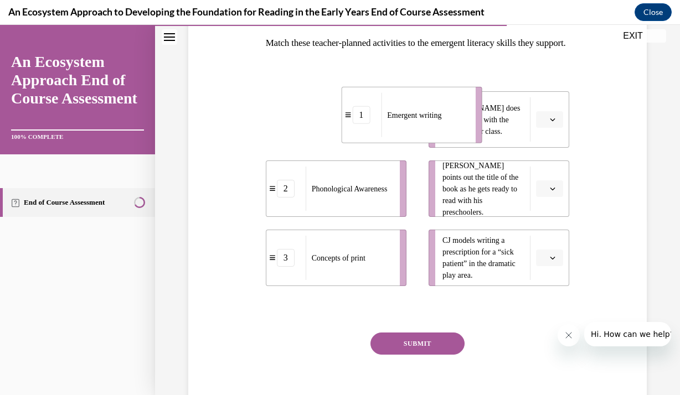
drag, startPoint x: 363, startPoint y: 141, endPoint x: 441, endPoint y: 136, distance: 78.8
click at [441, 119] on span "Emergent writing" at bounding box center [414, 115] width 54 height 8
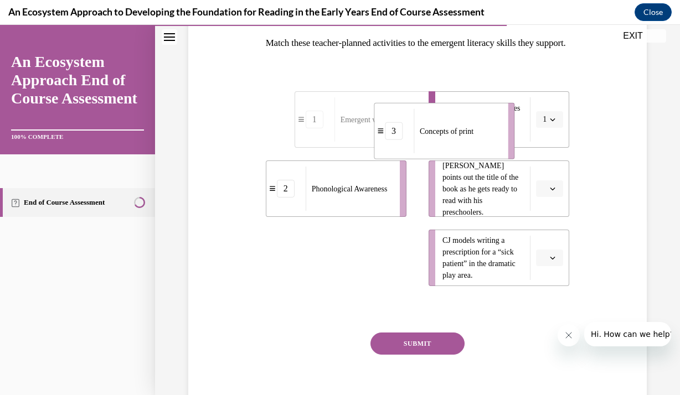
drag, startPoint x: 358, startPoint y: 281, endPoint x: 466, endPoint y: 154, distance: 166.5
click at [466, 137] on span "Concepts of print" at bounding box center [447, 131] width 54 height 12
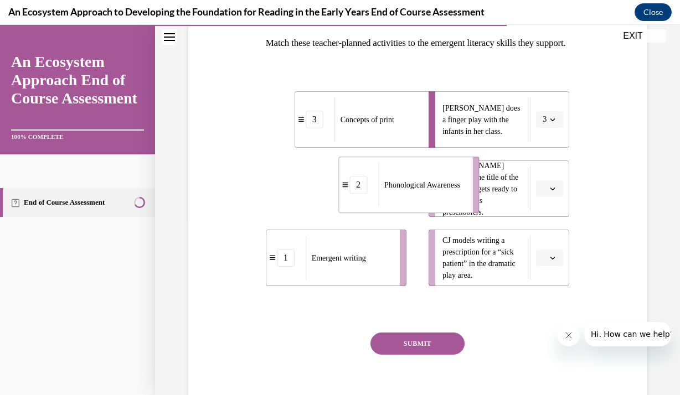
drag, startPoint x: 375, startPoint y: 208, endPoint x: 448, endPoint y: 204, distance: 73.7
click at [448, 191] on span "Phonological Awareness" at bounding box center [422, 185] width 76 height 12
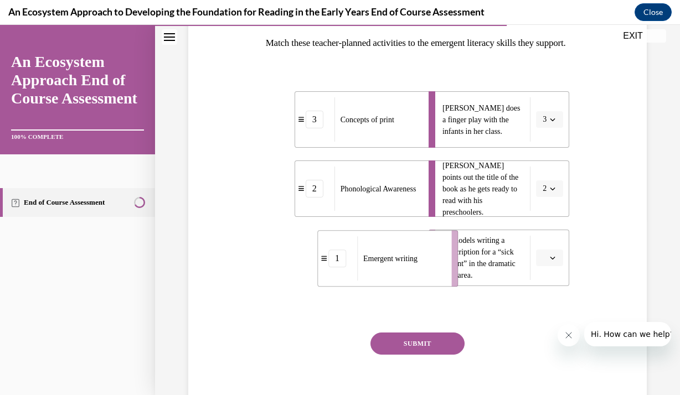
drag, startPoint x: 385, startPoint y: 262, endPoint x: 484, endPoint y: 257, distance: 99.8
click at [484, 257] on div "3 Concepts of print 2 Phonological Awareness 1 Emergent writing Lulu does a fin…" at bounding box center [418, 177] width 304 height 217
click at [382, 355] on button "SUBMIT" at bounding box center [417, 344] width 94 height 22
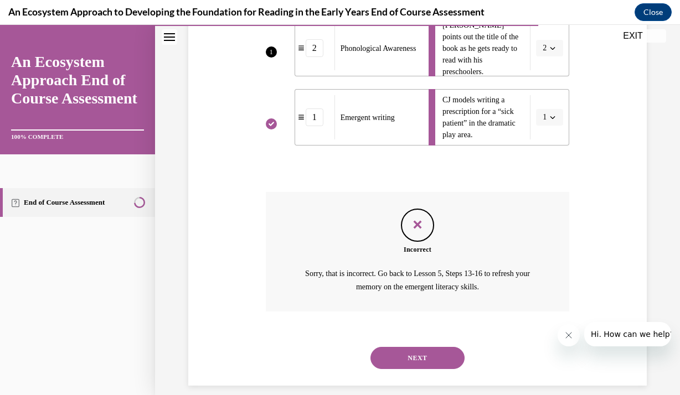
scroll to position [349, 0]
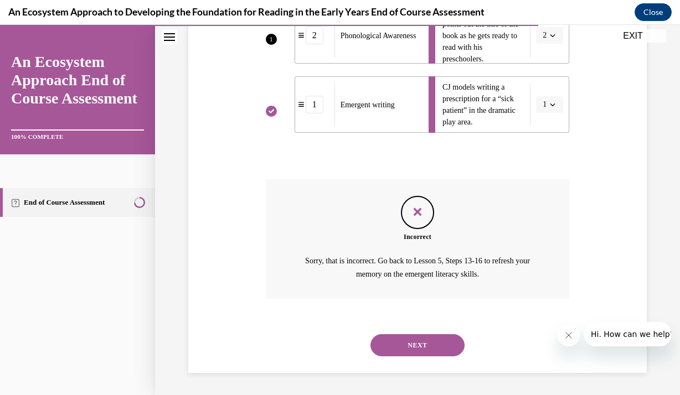
click at [398, 339] on button "NEXT" at bounding box center [417, 345] width 94 height 22
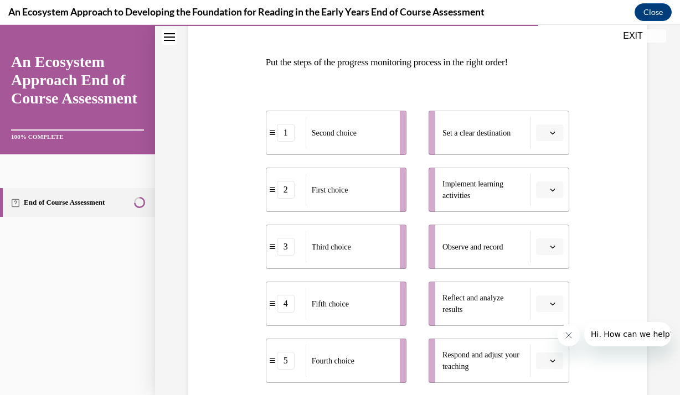
scroll to position [177, 0]
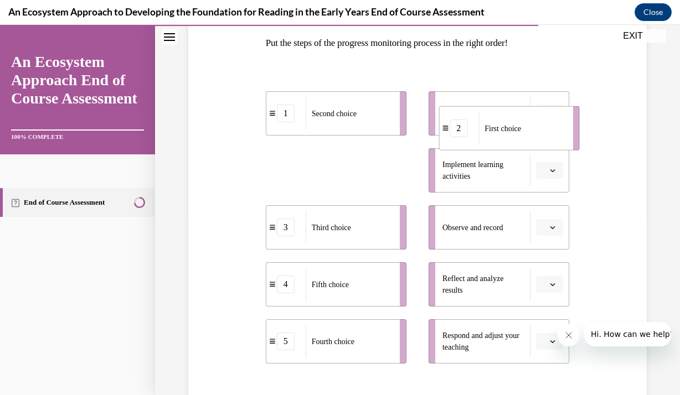
drag, startPoint x: 314, startPoint y: 168, endPoint x: 487, endPoint y: 125, distance: 177.7
click at [487, 125] on span "First choice" at bounding box center [502, 128] width 37 height 8
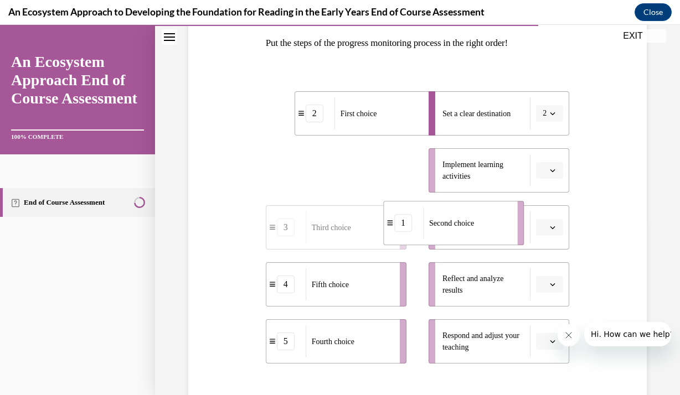
drag, startPoint x: 383, startPoint y: 170, endPoint x: 507, endPoint y: 226, distance: 136.3
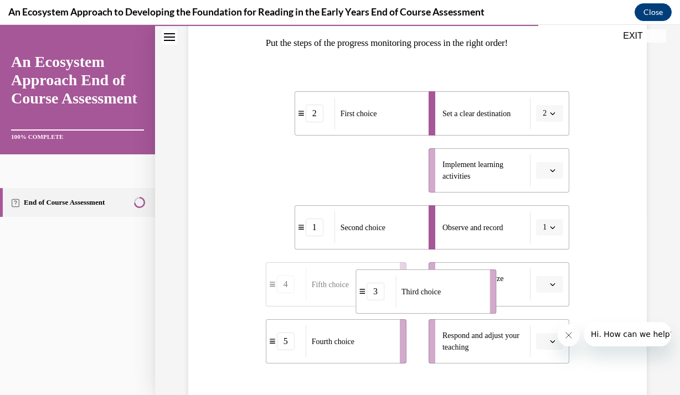
drag, startPoint x: 356, startPoint y: 165, endPoint x: 451, endPoint y: 285, distance: 153.0
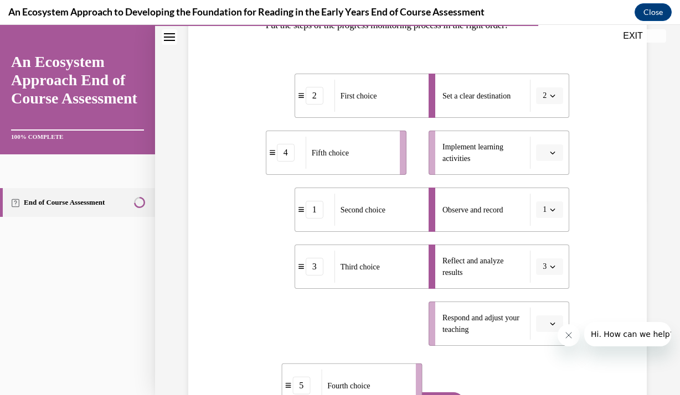
scroll to position [214, 0]
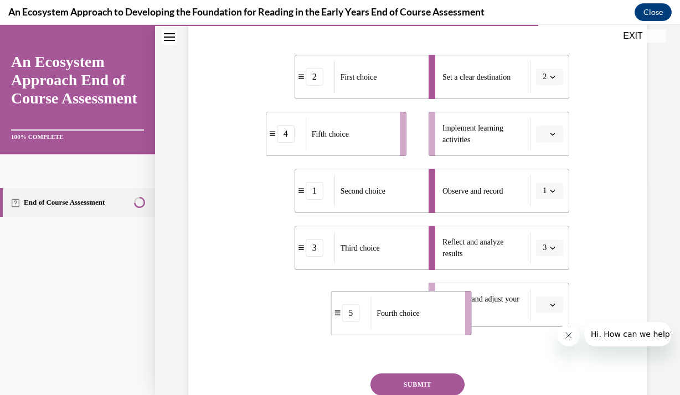
drag, startPoint x: 381, startPoint y: 346, endPoint x: 451, endPoint y: 292, distance: 88.4
click at [451, 292] on li "5 Fourth choice" at bounding box center [401, 313] width 141 height 44
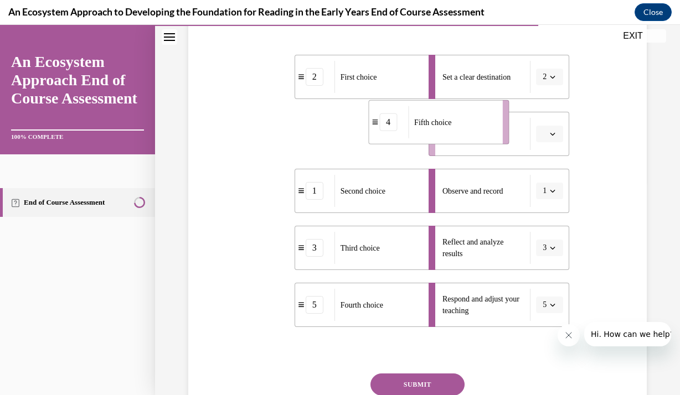
drag, startPoint x: 332, startPoint y: 146, endPoint x: 436, endPoint y: 134, distance: 105.3
click at [436, 134] on div "Fifth choice" at bounding box center [451, 122] width 87 height 32
click at [427, 384] on button "SUBMIT" at bounding box center [417, 385] width 94 height 22
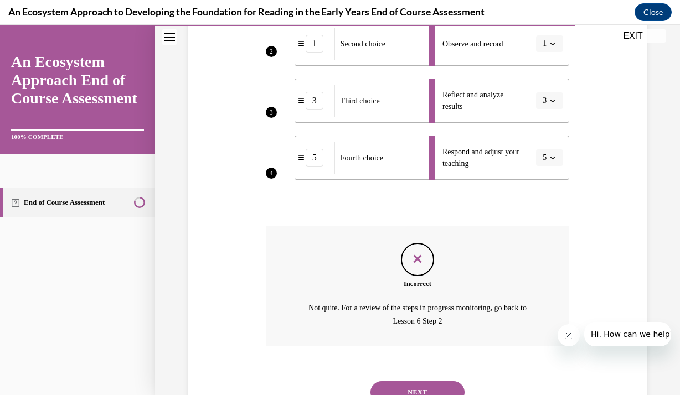
scroll to position [363, 0]
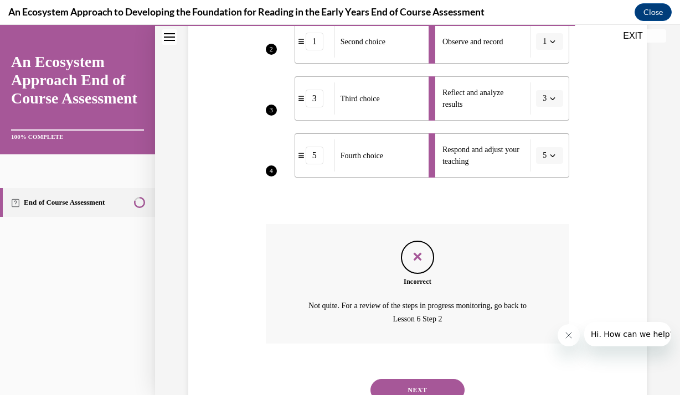
click at [430, 387] on button "NEXT" at bounding box center [417, 390] width 94 height 22
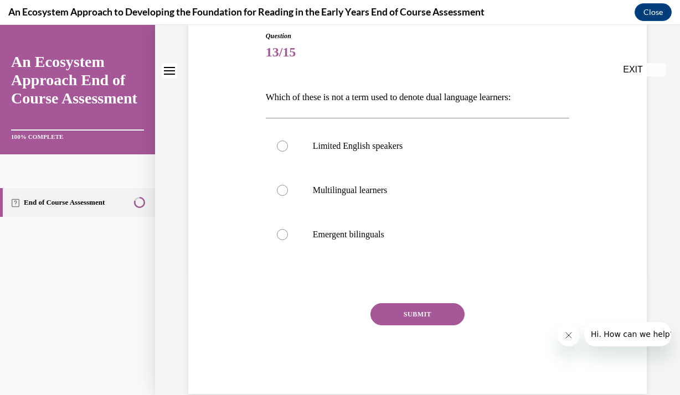
scroll to position [0, 0]
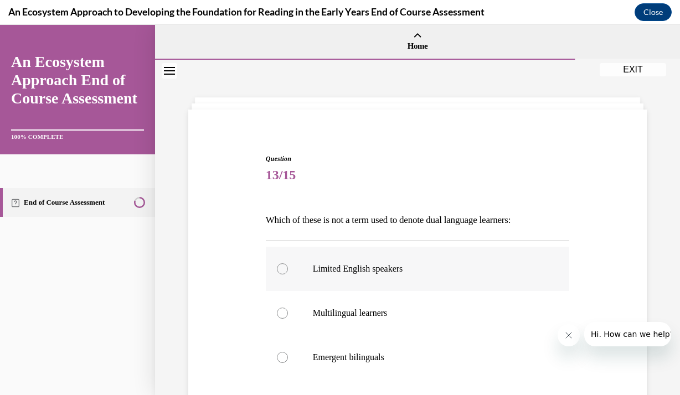
click at [354, 273] on p "Limited English speakers" at bounding box center [427, 269] width 229 height 11
click at [288, 273] on input "Limited English speakers" at bounding box center [282, 269] width 11 height 11
radio input "true"
click at [277, 308] on input "Multilingual learners" at bounding box center [282, 313] width 11 height 11
radio input "true"
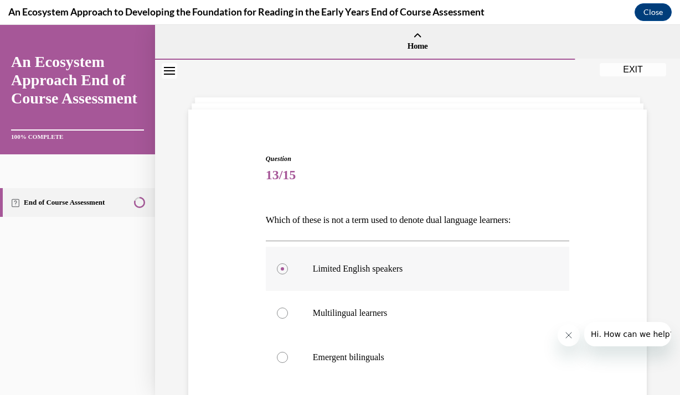
click at [277, 352] on input "Emergent bilinguals" at bounding box center [282, 357] width 11 height 11
radio input "true"
click at [277, 264] on input "Limited English speakers" at bounding box center [282, 269] width 11 height 11
radio input "true"
click at [354, 273] on p "Limited English speakers" at bounding box center [427, 269] width 229 height 11
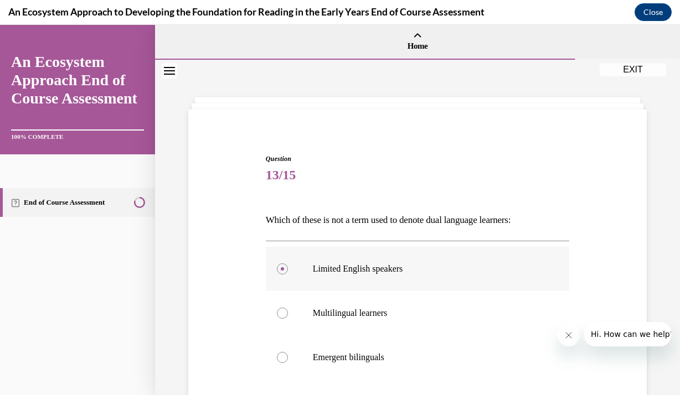
click at [288, 273] on input "Limited English speakers" at bounding box center [282, 269] width 11 height 11
click at [354, 273] on p "Limited English speakers" at bounding box center [427, 269] width 229 height 11
click at [288, 273] on input "Limited English speakers" at bounding box center [282, 269] width 11 height 11
click at [657, 196] on div "Question 13/15 Which of these is not a term used to denote dual language learne…" at bounding box center [417, 299] width 525 height 479
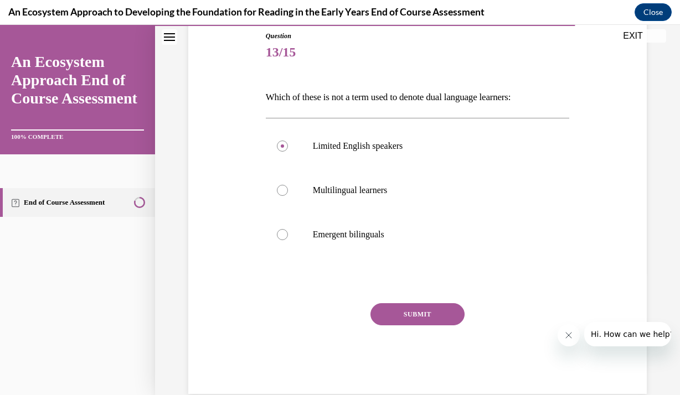
scroll to position [133, 0]
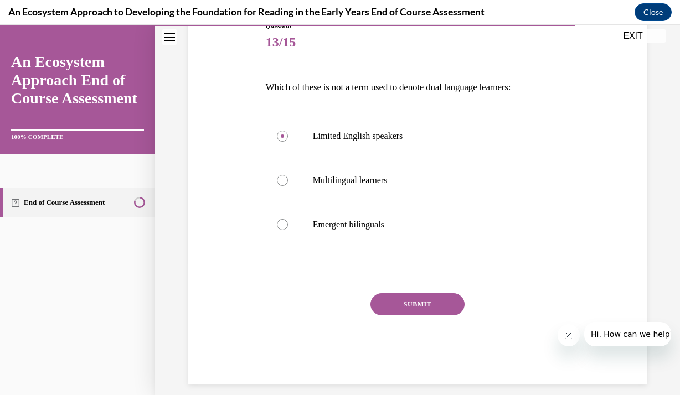
click at [443, 309] on button "SUBMIT" at bounding box center [417, 304] width 94 height 22
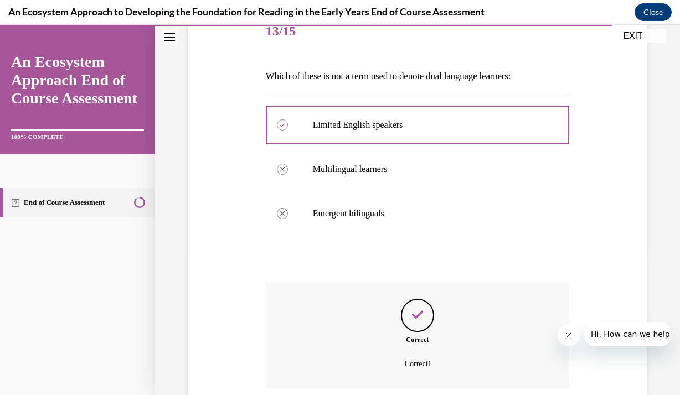
scroll to position [233, 0]
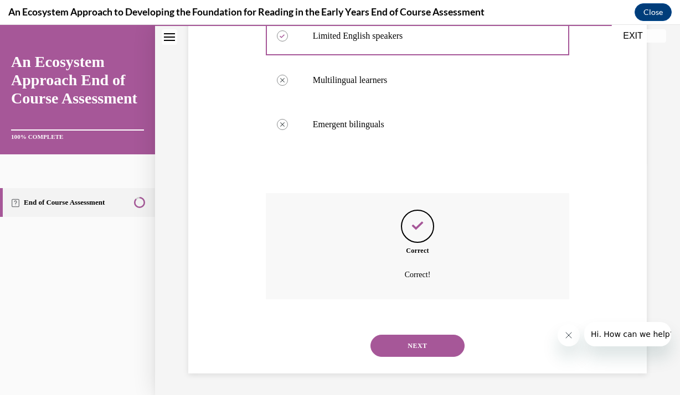
click at [422, 345] on button "NEXT" at bounding box center [417, 346] width 94 height 22
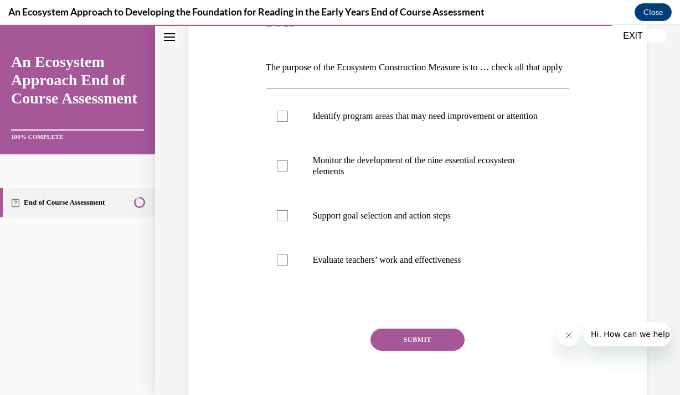
scroll to position [155, 0]
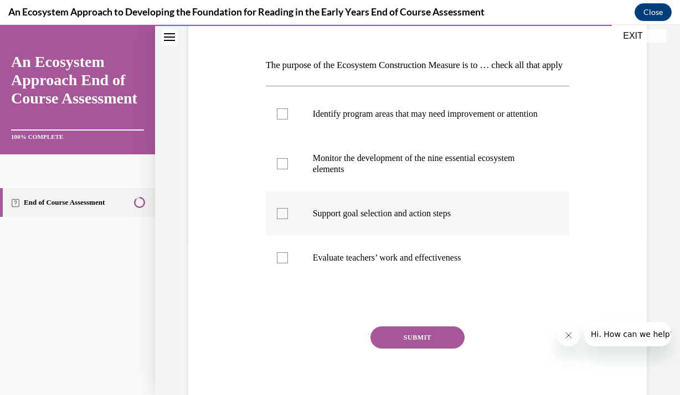
click at [331, 219] on p "Support goal selection and action steps" at bounding box center [427, 213] width 229 height 11
click at [288, 219] on input "Support goal selection and action steps" at bounding box center [282, 213] width 11 height 11
checkbox input "true"
click at [334, 192] on label "Monitor the development of the nine essential ecosystem elements" at bounding box center [418, 163] width 304 height 55
click at [288, 169] on input "Monitor the development of the nine essential ecosystem elements" at bounding box center [282, 163] width 11 height 11
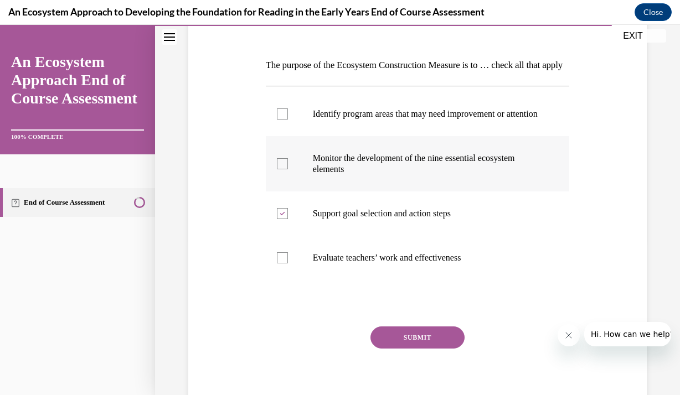
checkbox input "true"
click at [332, 120] on p "Identify program areas that may need improvement or attention" at bounding box center [427, 114] width 229 height 11
click at [288, 120] on input "Identify program areas that may need improvement or attention" at bounding box center [282, 114] width 11 height 11
checkbox input "true"
click at [411, 349] on button "SUBMIT" at bounding box center [417, 338] width 94 height 22
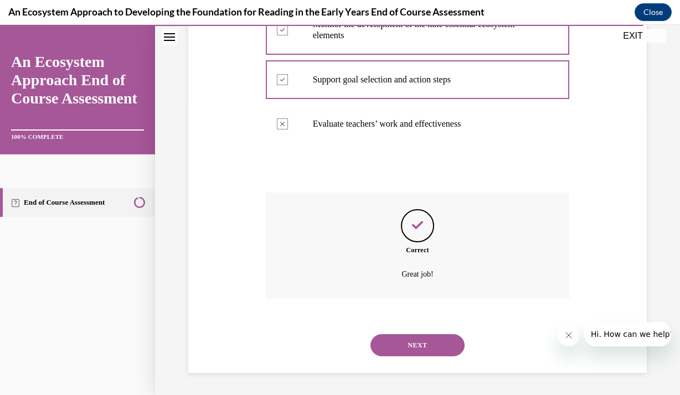
scroll to position [319, 0]
click at [413, 347] on button "NEXT" at bounding box center [417, 345] width 94 height 22
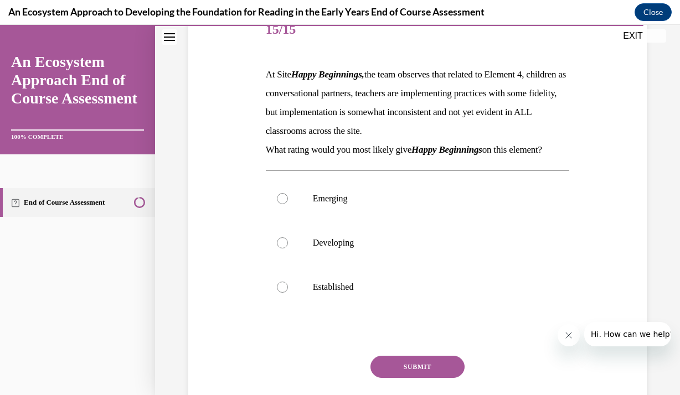
scroll to position [155, 0]
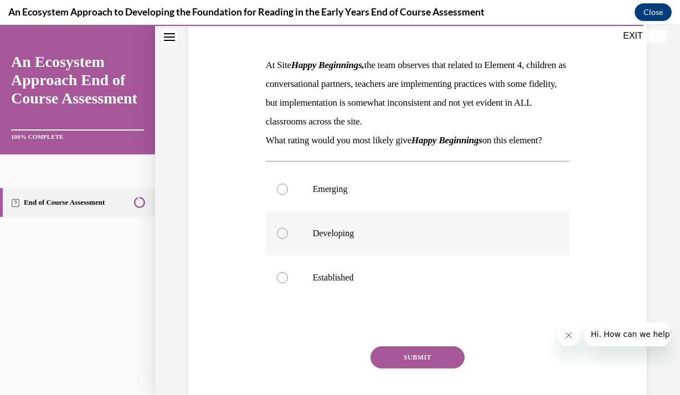
click at [296, 243] on label "Developing" at bounding box center [418, 233] width 304 height 44
click at [288, 239] on input "Developing" at bounding box center [282, 233] width 11 height 11
radio input "true"
click at [422, 354] on button "SUBMIT" at bounding box center [417, 358] width 94 height 22
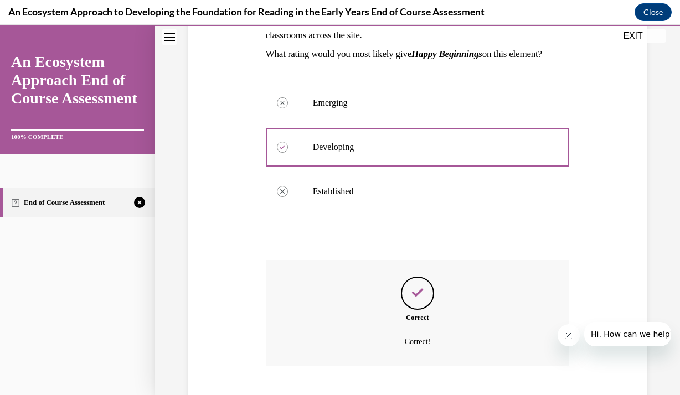
scroll to position [308, 0]
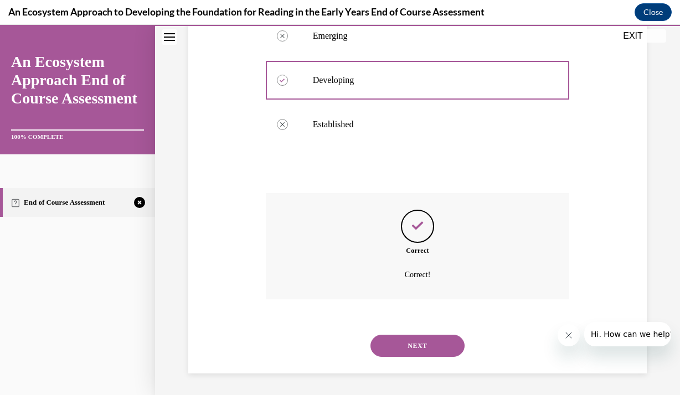
click at [421, 343] on button "NEXT" at bounding box center [417, 346] width 94 height 22
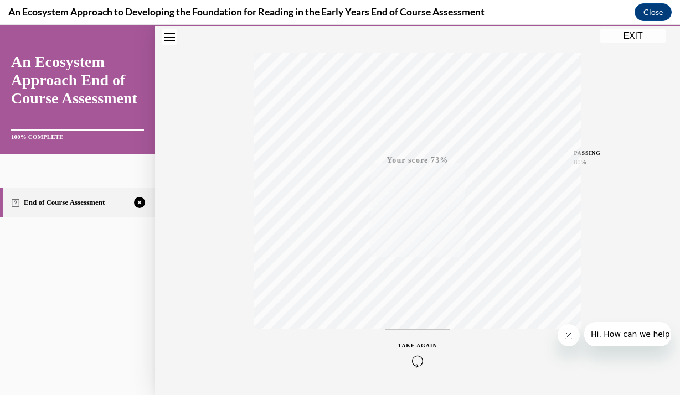
scroll to position [197, 0]
click at [405, 318] on div "TAKE AGAIN" at bounding box center [417, 321] width 39 height 26
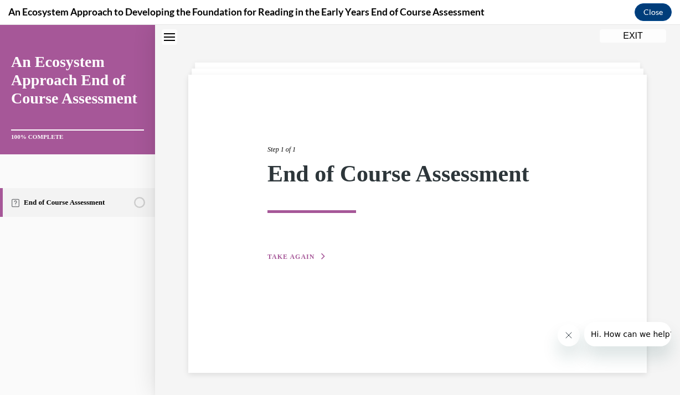
click at [405, 318] on div "Step 1 of 1 End of Course Assessment TAKE AGAIN" at bounding box center [417, 224] width 458 height 298
click at [286, 258] on span "TAKE AGAIN" at bounding box center [290, 257] width 47 height 8
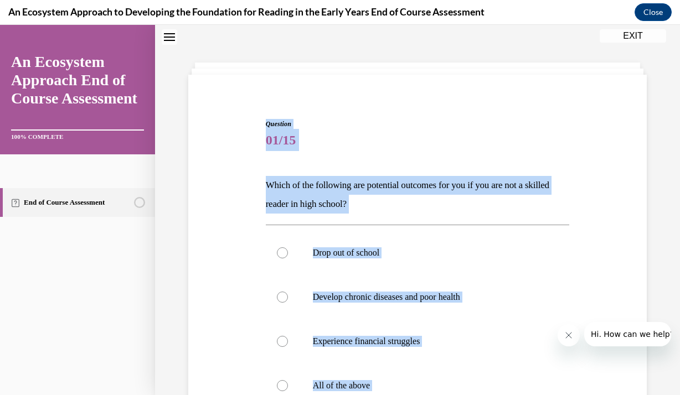
click at [246, 255] on div "Question 01/15 Which of the following are potential outcomes for you if you are…" at bounding box center [417, 316] width 464 height 460
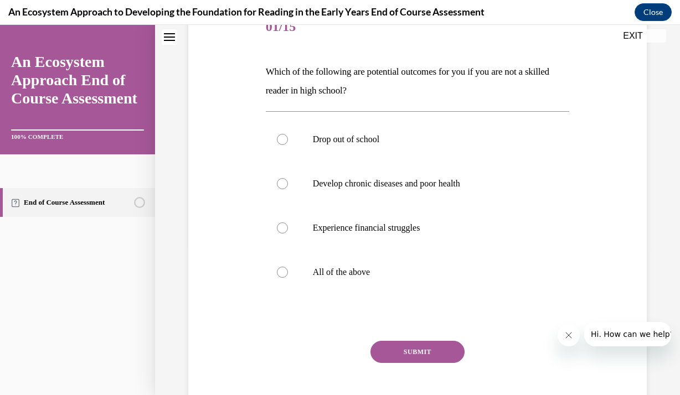
scroll to position [168, 0]
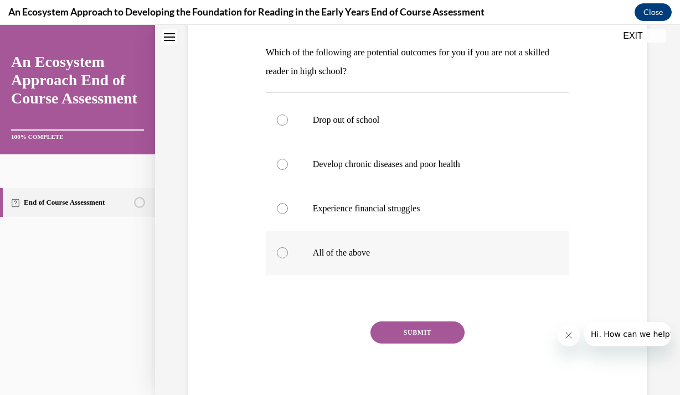
click at [339, 253] on p "All of the above" at bounding box center [427, 252] width 229 height 11
click at [288, 253] on input "All of the above" at bounding box center [282, 252] width 11 height 11
radio input "true"
click at [391, 328] on button "SUBMIT" at bounding box center [417, 333] width 94 height 22
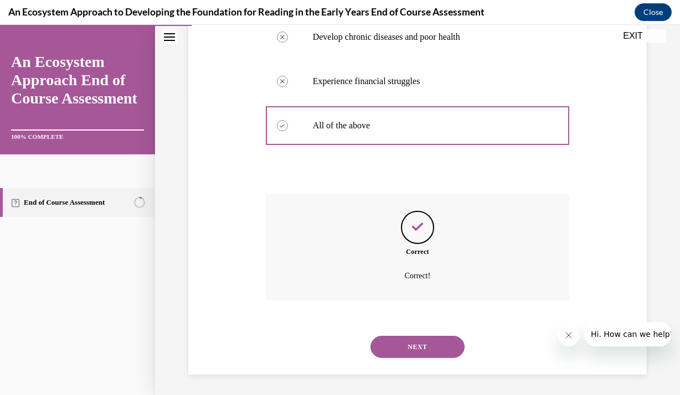
scroll to position [297, 0]
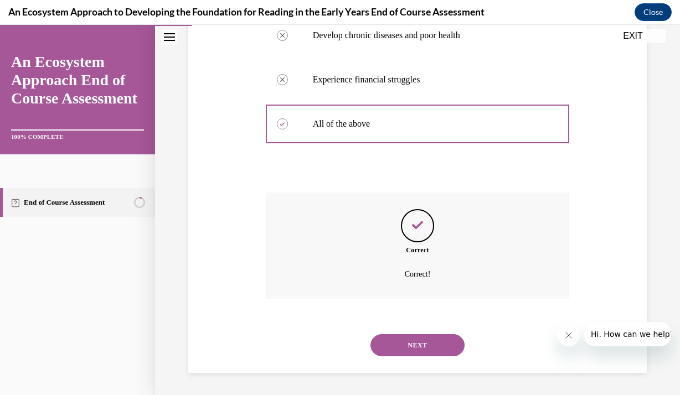
click at [404, 348] on button "NEXT" at bounding box center [417, 345] width 94 height 22
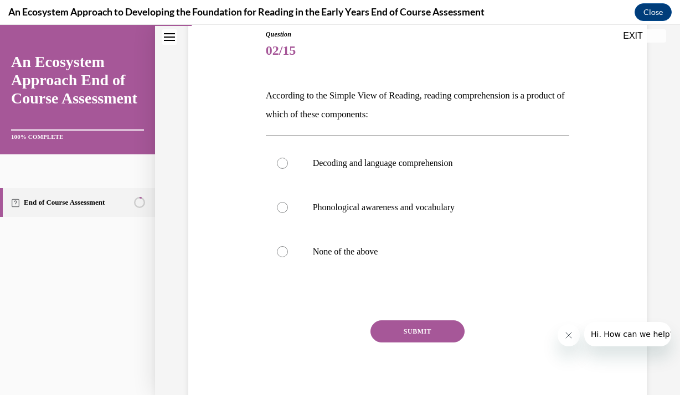
scroll to position [133, 0]
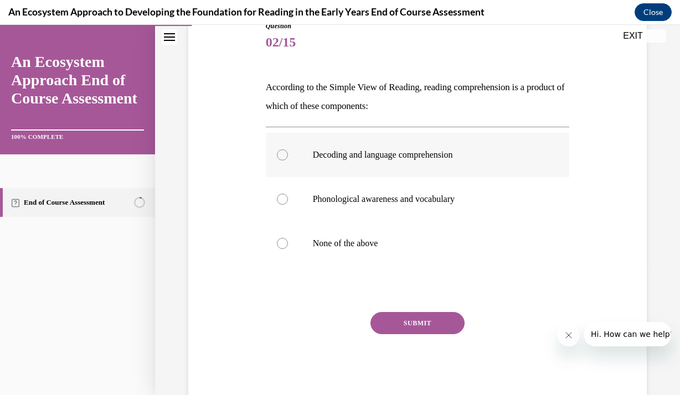
click at [388, 162] on label "Decoding and language comprehension" at bounding box center [418, 155] width 304 height 44
click at [288, 161] on input "Decoding and language comprehension" at bounding box center [282, 154] width 11 height 11
radio input "true"
click at [394, 326] on button "SUBMIT" at bounding box center [417, 323] width 94 height 22
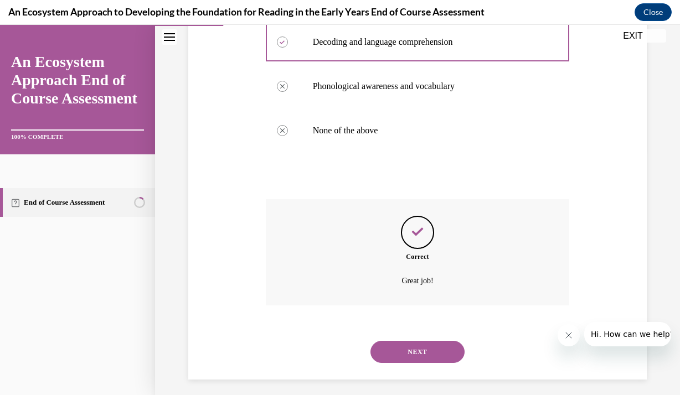
scroll to position [252, 0]
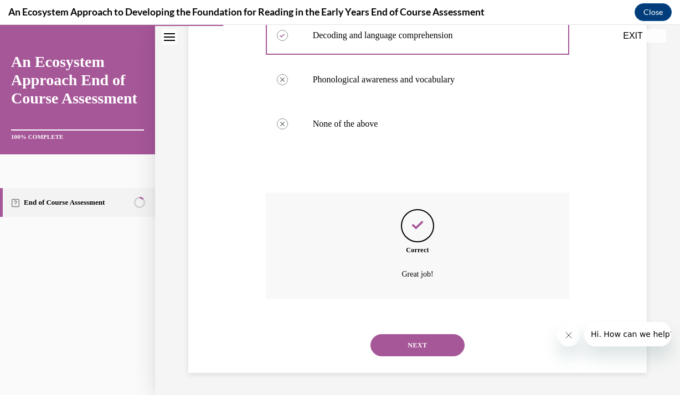
click at [410, 338] on button "NEXT" at bounding box center [417, 345] width 94 height 22
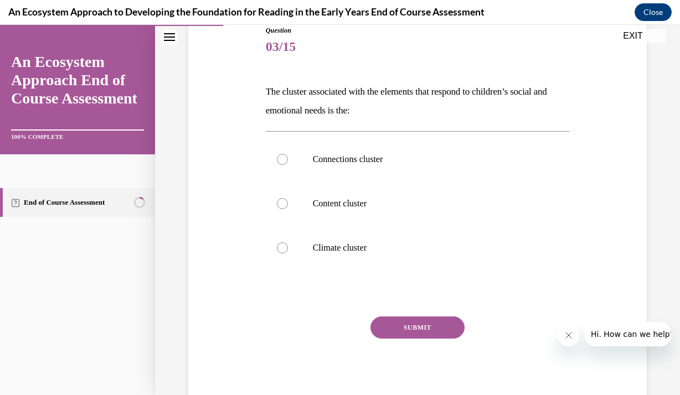
scroll to position [133, 0]
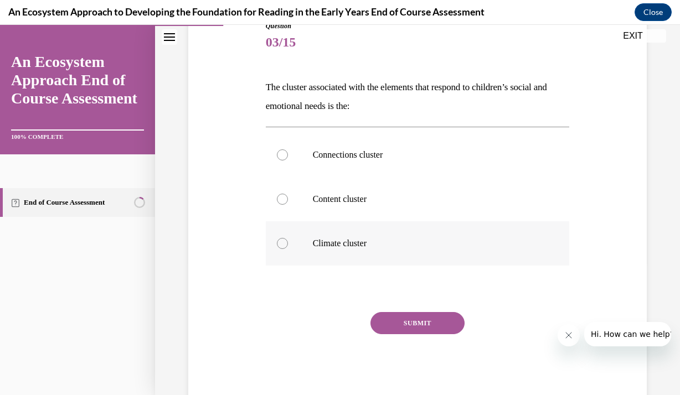
click at [401, 244] on p "Climate cluster" at bounding box center [427, 243] width 229 height 11
click at [288, 244] on input "Climate cluster" at bounding box center [282, 243] width 11 height 11
radio input "true"
click at [405, 322] on button "SUBMIT" at bounding box center [417, 323] width 94 height 22
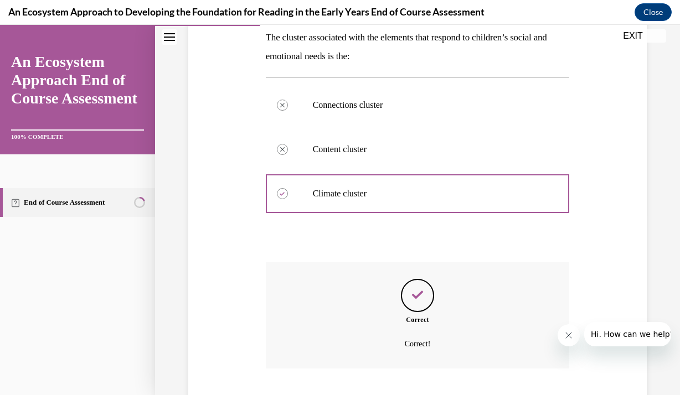
scroll to position [252, 0]
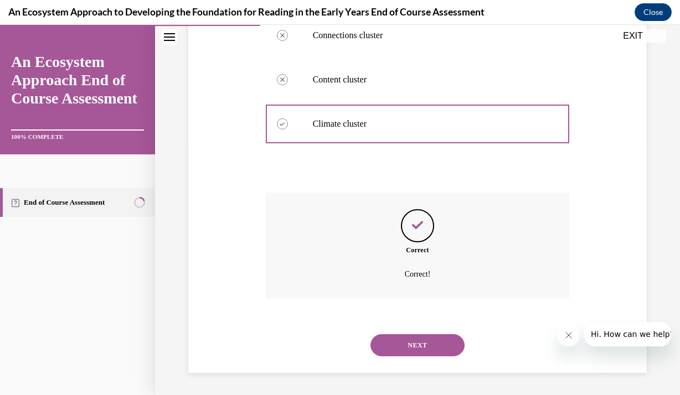
click at [411, 336] on button "NEXT" at bounding box center [417, 345] width 94 height 22
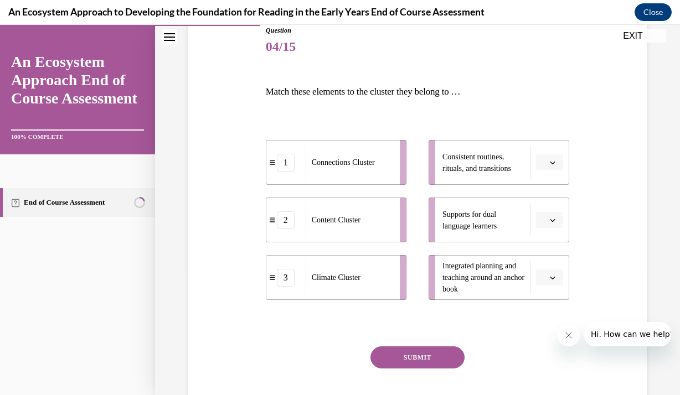
scroll to position [133, 0]
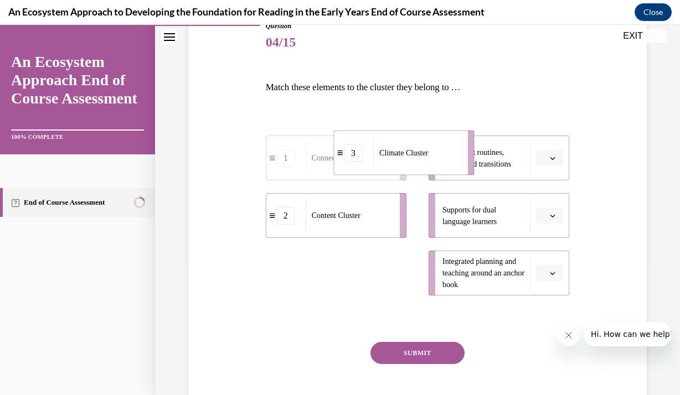
drag, startPoint x: 376, startPoint y: 274, endPoint x: 446, endPoint y: 151, distance: 141.1
click at [446, 151] on div "Climate Cluster" at bounding box center [416, 153] width 87 height 33
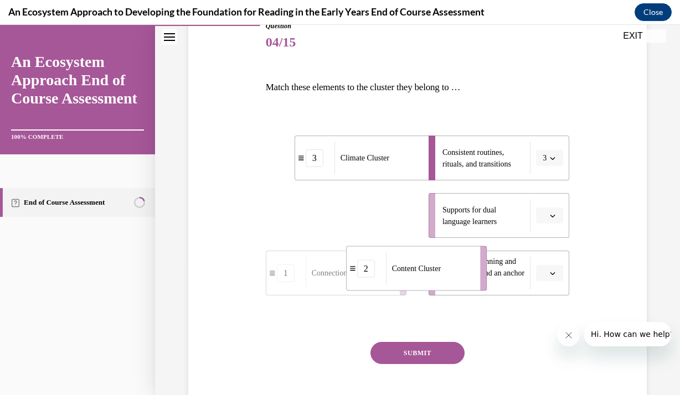
drag, startPoint x: 380, startPoint y: 223, endPoint x: 465, endPoint y: 278, distance: 100.9
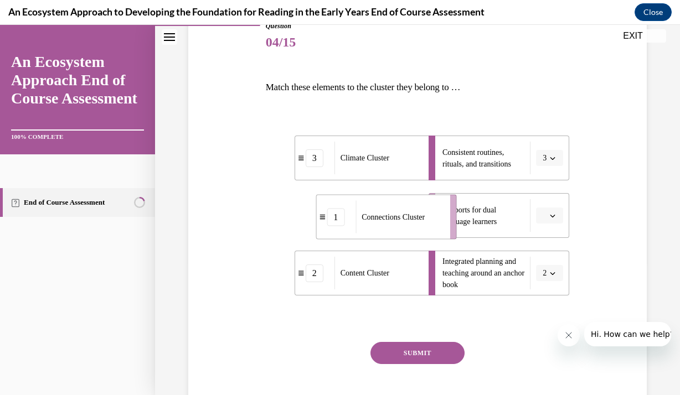
drag, startPoint x: 364, startPoint y: 223, endPoint x: 431, endPoint y: 224, distance: 67.0
click at [431, 224] on div "Connections Cluster" at bounding box center [398, 217] width 87 height 33
drag, startPoint x: 405, startPoint y: 271, endPoint x: 437, endPoint y: 214, distance: 65.4
click at [437, 214] on div "Content Cluster" at bounding box center [409, 216] width 87 height 33
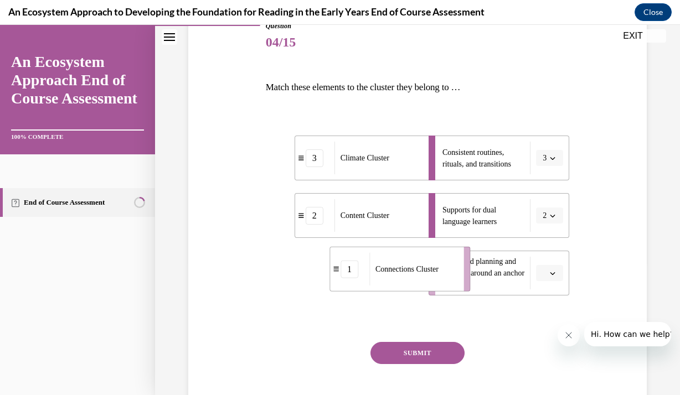
drag, startPoint x: 370, startPoint y: 279, endPoint x: 437, endPoint y: 274, distance: 67.2
click at [437, 274] on div "Connections Cluster" at bounding box center [412, 269] width 87 height 33
click at [419, 358] on button "SUBMIT" at bounding box center [417, 353] width 94 height 22
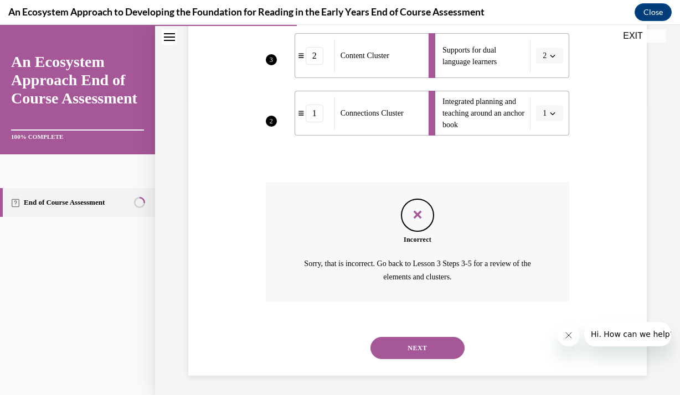
scroll to position [295, 0]
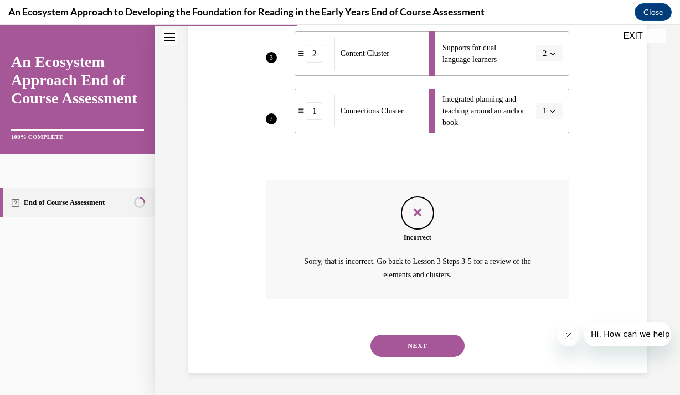
click at [421, 340] on button "NEXT" at bounding box center [417, 346] width 94 height 22
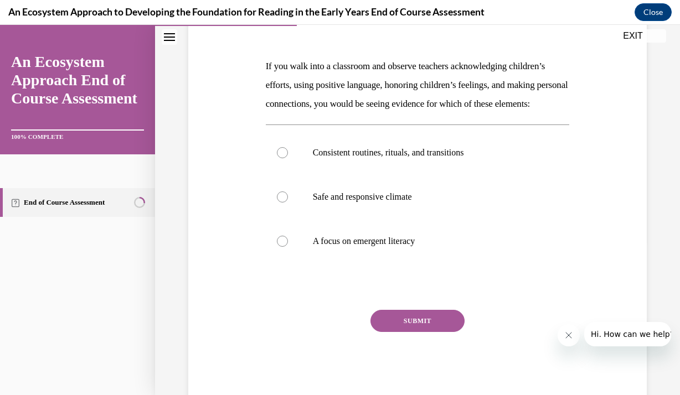
scroll to position [155, 0]
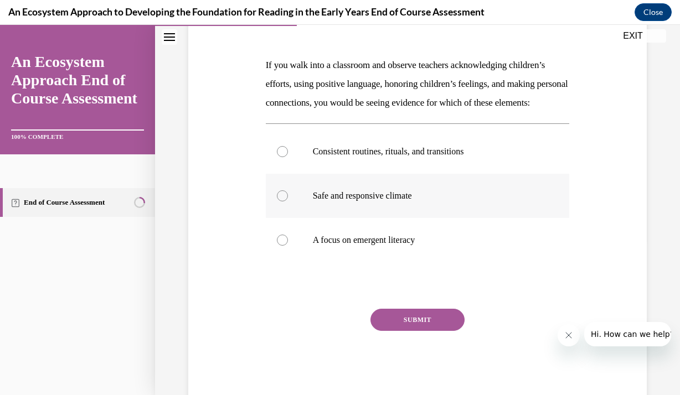
click at [382, 207] on label "Safe and responsive climate" at bounding box center [418, 196] width 304 height 44
click at [288, 202] on input "Safe and responsive climate" at bounding box center [282, 195] width 11 height 11
radio input "true"
click at [421, 331] on button "SUBMIT" at bounding box center [417, 320] width 94 height 22
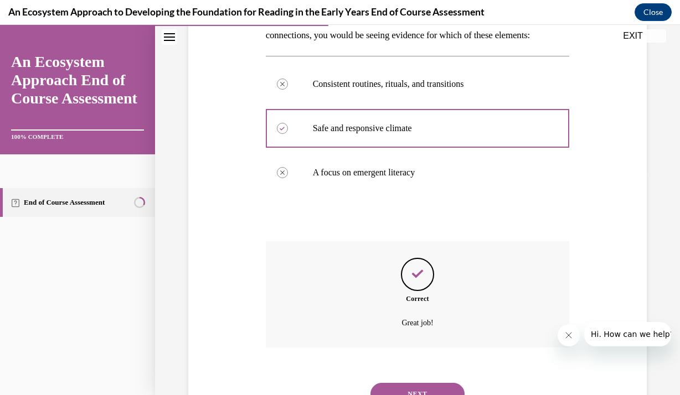
scroll to position [290, 0]
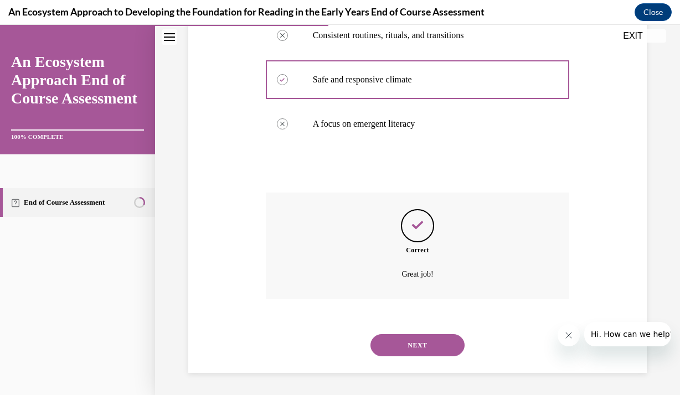
click at [421, 333] on div "NEXT" at bounding box center [418, 345] width 304 height 44
click at [422, 339] on button "NEXT" at bounding box center [417, 345] width 94 height 22
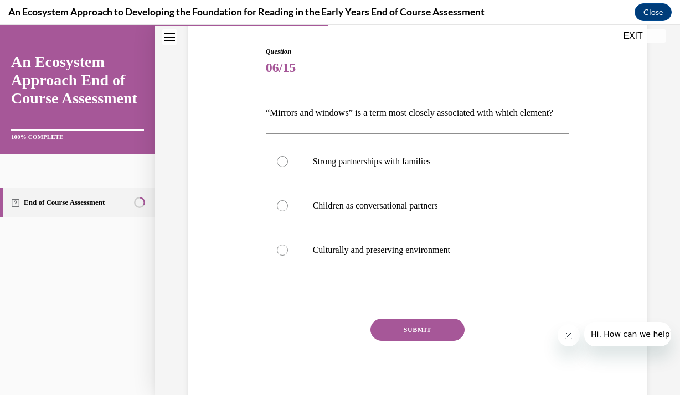
scroll to position [133, 0]
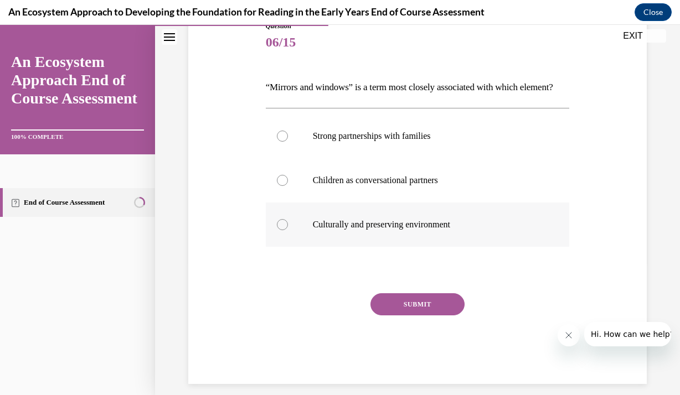
click at [388, 247] on label "Culturally and preserving environment" at bounding box center [418, 225] width 304 height 44
click at [288, 230] on input "Culturally and preserving environment" at bounding box center [282, 224] width 11 height 11
radio input "true"
click at [409, 316] on button "SUBMIT" at bounding box center [417, 304] width 94 height 22
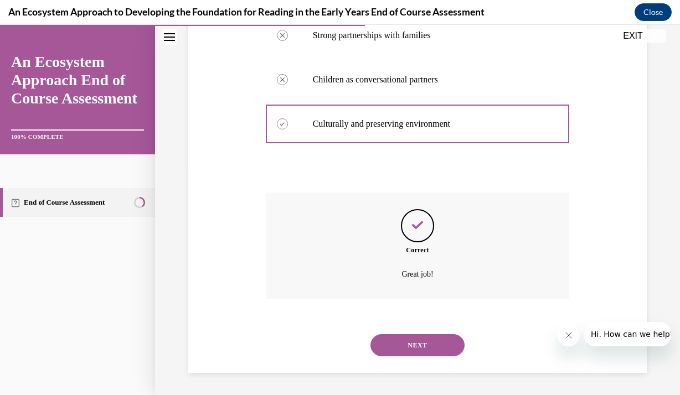
scroll to position [252, 0]
click at [415, 348] on button "NEXT" at bounding box center [417, 345] width 94 height 22
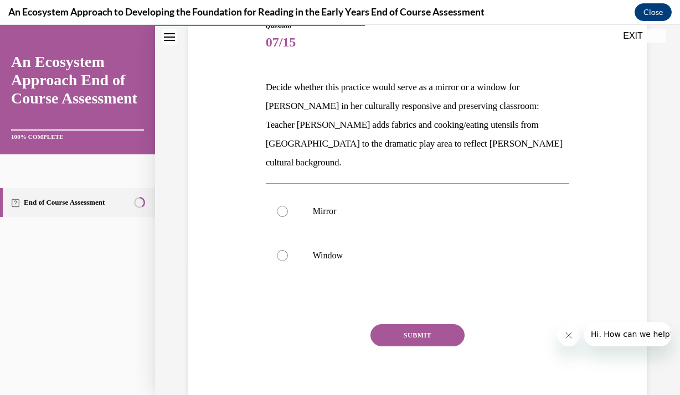
scroll to position [155, 0]
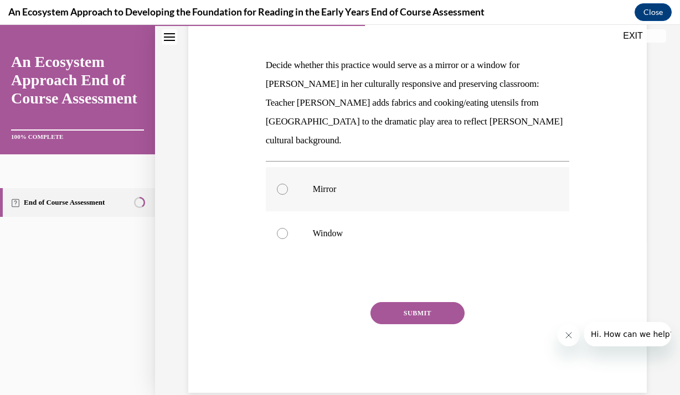
click at [326, 177] on label "Mirror" at bounding box center [418, 189] width 304 height 44
click at [288, 184] on input "Mirror" at bounding box center [282, 189] width 11 height 11
radio input "true"
click at [385, 302] on button "SUBMIT" at bounding box center [417, 313] width 94 height 22
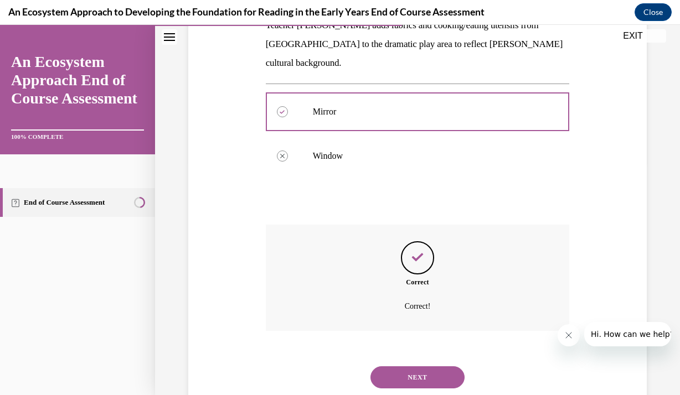
scroll to position [246, 0]
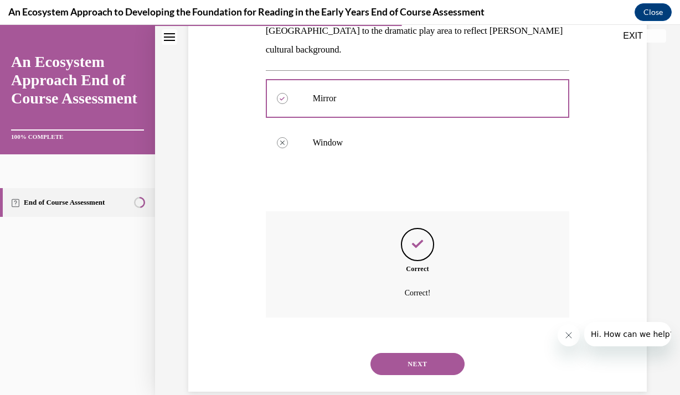
click at [413, 353] on button "NEXT" at bounding box center [417, 364] width 94 height 22
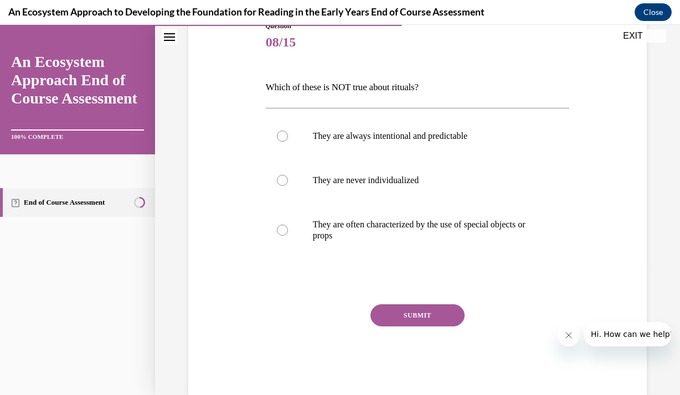
scroll to position [155, 0]
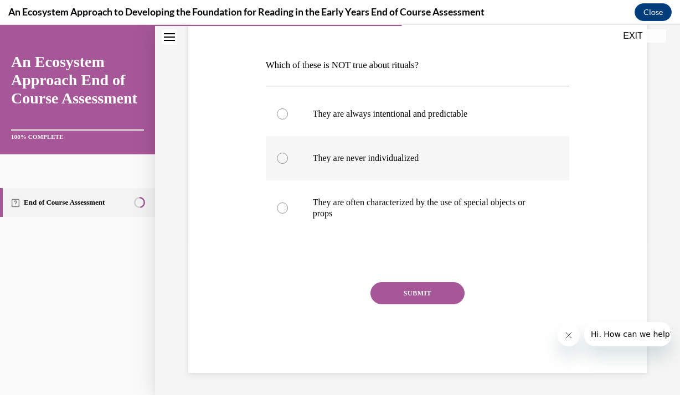
click at [322, 164] on label "They are never individualized" at bounding box center [418, 158] width 304 height 44
click at [288, 164] on input "They are never individualized" at bounding box center [282, 158] width 11 height 11
radio input "true"
click at [383, 285] on button "SUBMIT" at bounding box center [417, 293] width 94 height 22
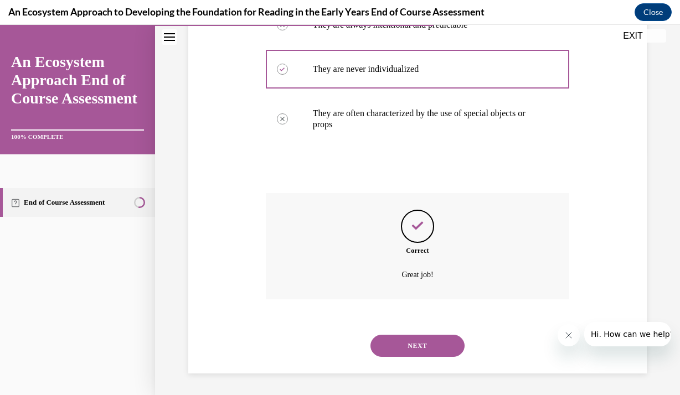
click at [364, 297] on div "Correct Great job!" at bounding box center [418, 246] width 304 height 106
click at [395, 353] on button "NEXT" at bounding box center [417, 346] width 94 height 22
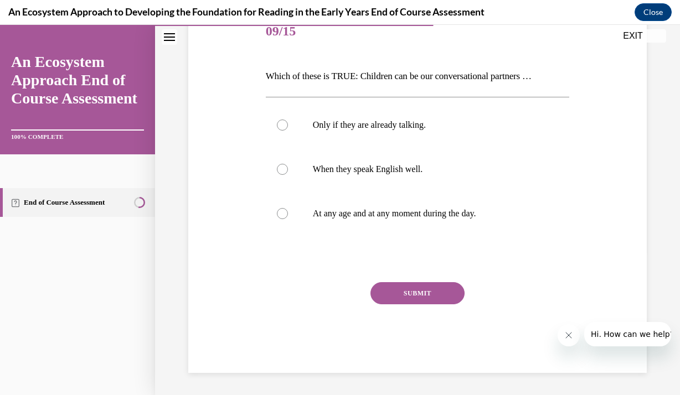
scroll to position [123, 0]
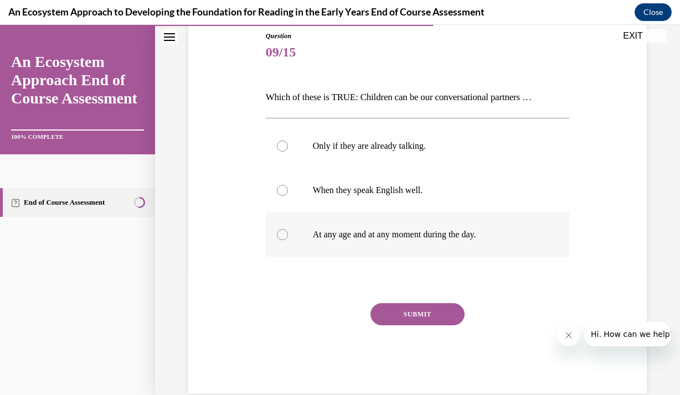
click at [405, 236] on p "At any age and at any moment during the day." at bounding box center [427, 234] width 229 height 11
click at [288, 236] on input "At any age and at any moment during the day." at bounding box center [282, 234] width 11 height 11
radio input "true"
click at [429, 304] on button "SUBMIT" at bounding box center [417, 314] width 94 height 22
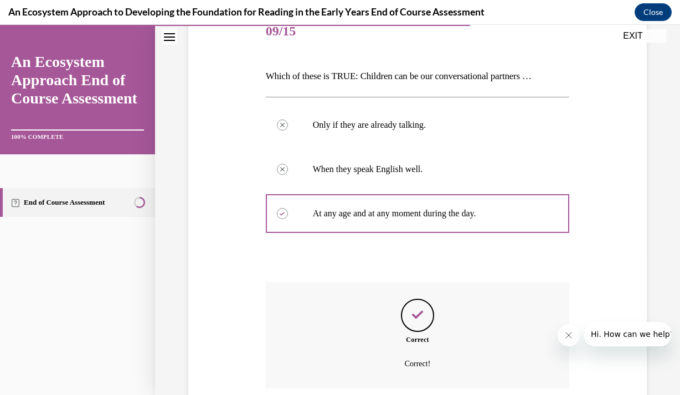
scroll to position [233, 0]
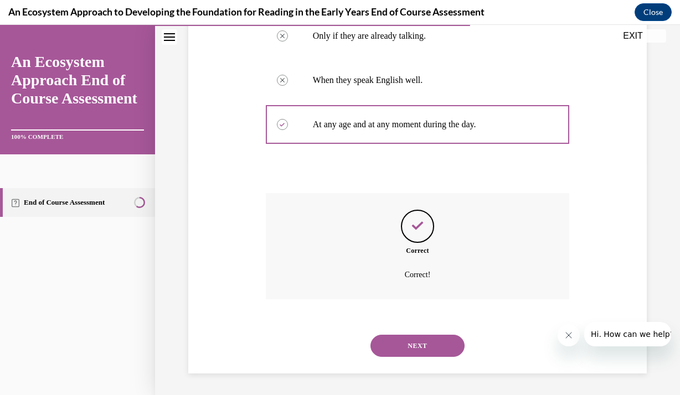
click at [406, 349] on button "NEXT" at bounding box center [417, 346] width 94 height 22
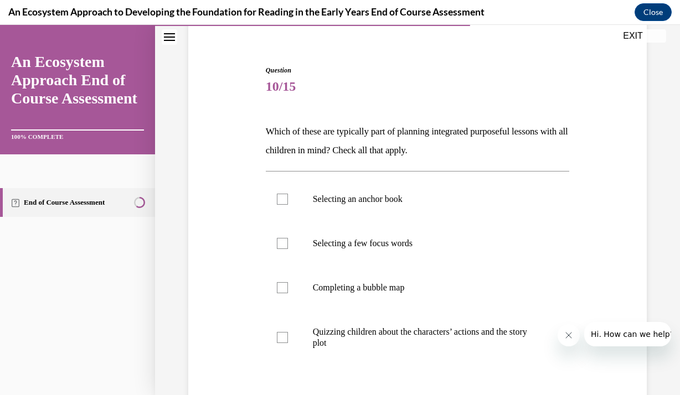
scroll to position [111, 0]
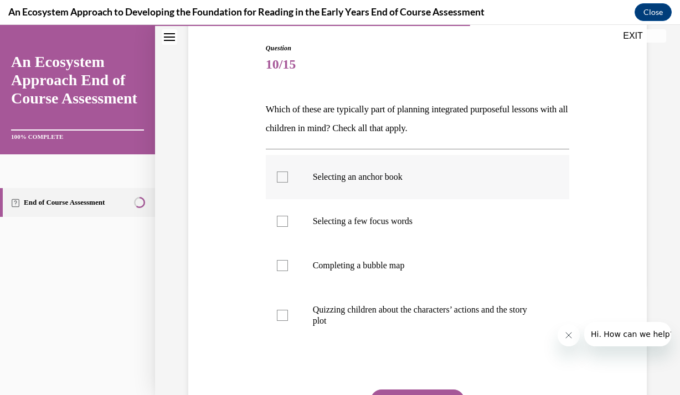
click at [395, 183] on label "Selecting an anchor book" at bounding box center [418, 177] width 304 height 44
click at [288, 183] on input "Selecting an anchor book" at bounding box center [282, 177] width 11 height 11
checkbox input "true"
click at [390, 214] on label "Selecting a few focus words" at bounding box center [418, 221] width 304 height 44
click at [288, 216] on input "Selecting a few focus words" at bounding box center [282, 221] width 11 height 11
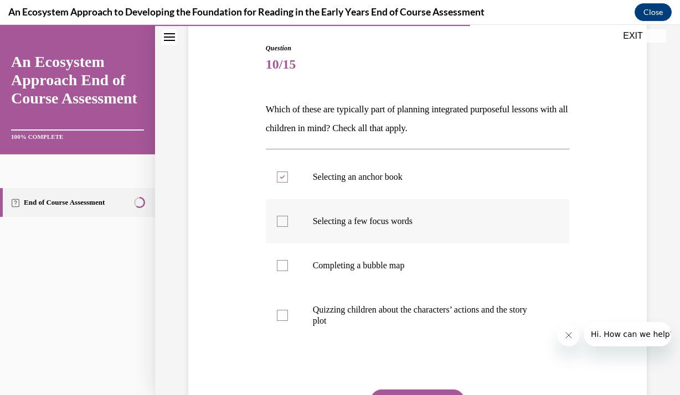
checkbox input "true"
click at [381, 267] on p "Completing a bubble map" at bounding box center [427, 265] width 229 height 11
click at [288, 267] on input "Completing a bubble map" at bounding box center [282, 265] width 11 height 11
checkbox input "true"
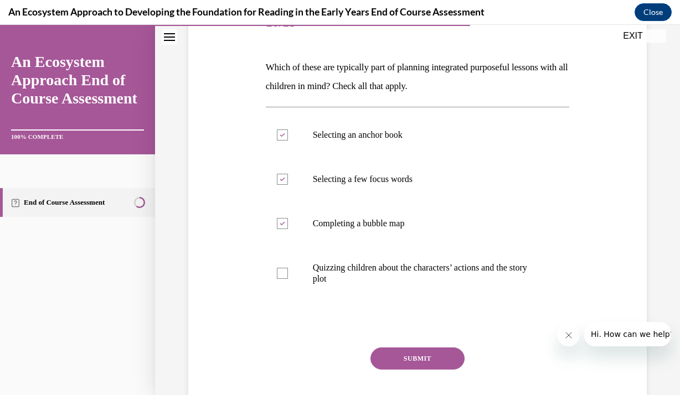
scroll to position [155, 0]
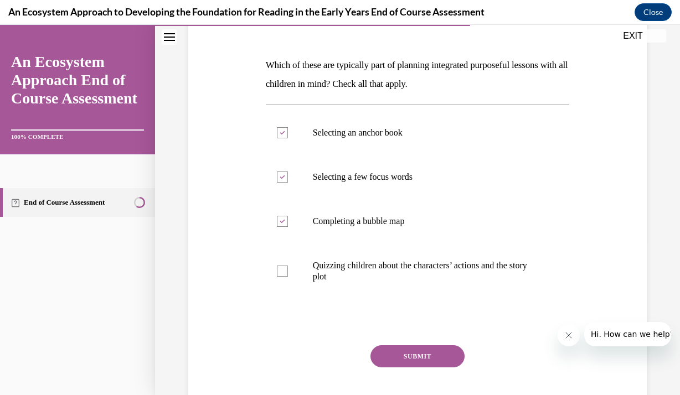
click at [410, 360] on button "SUBMIT" at bounding box center [417, 356] width 94 height 22
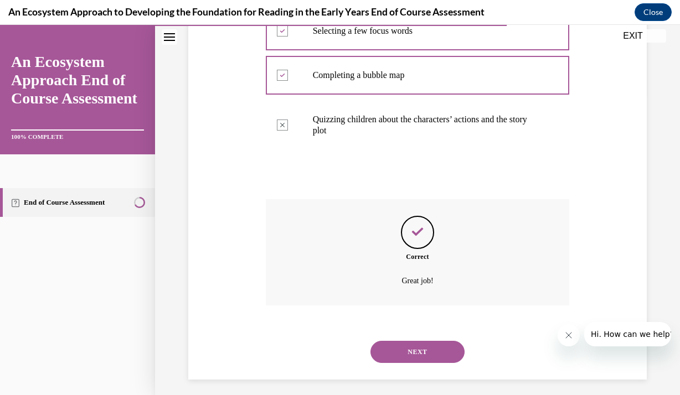
scroll to position [308, 0]
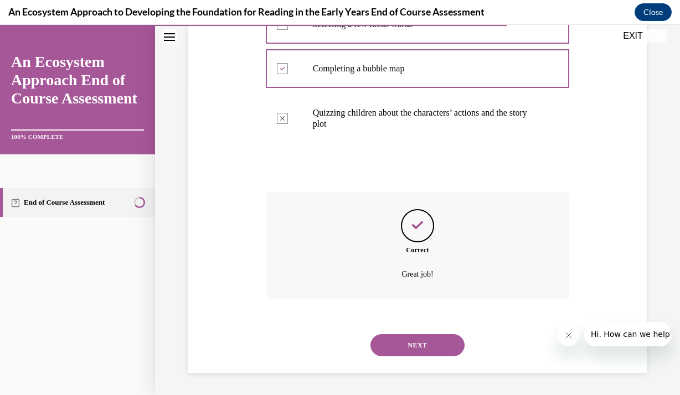
click at [409, 333] on div "NEXT" at bounding box center [418, 345] width 304 height 44
click at [409, 338] on button "NEXT" at bounding box center [417, 345] width 94 height 22
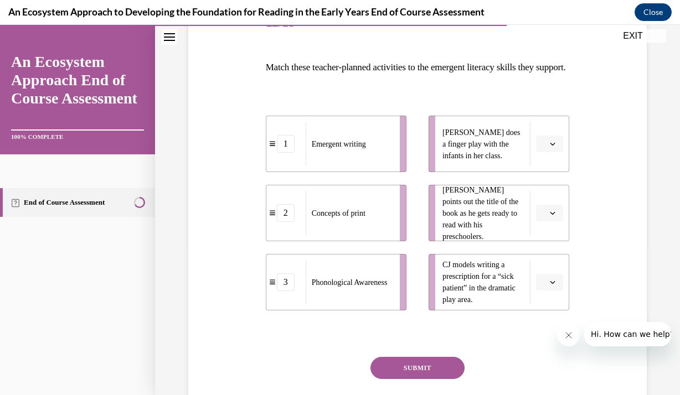
scroll to position [177, 0]
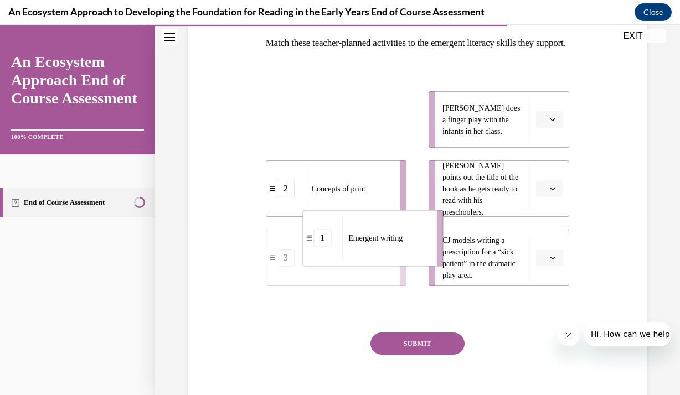
drag, startPoint x: 344, startPoint y: 135, endPoint x: 382, endPoint y: 256, distance: 127.1
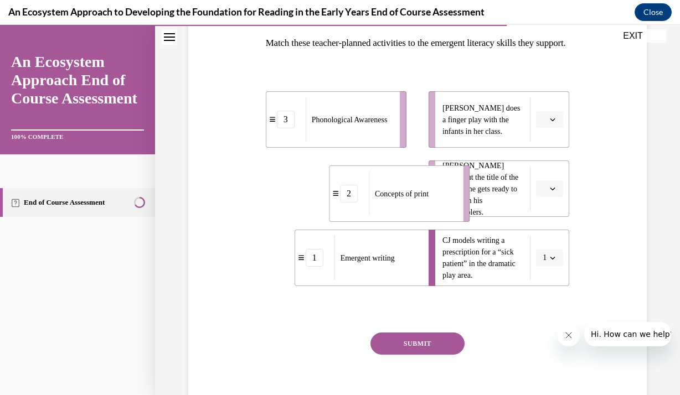
drag, startPoint x: 355, startPoint y: 202, endPoint x: 419, endPoint y: 207, distance: 63.3
click at [419, 199] on span "Concepts of print" at bounding box center [402, 194] width 54 height 12
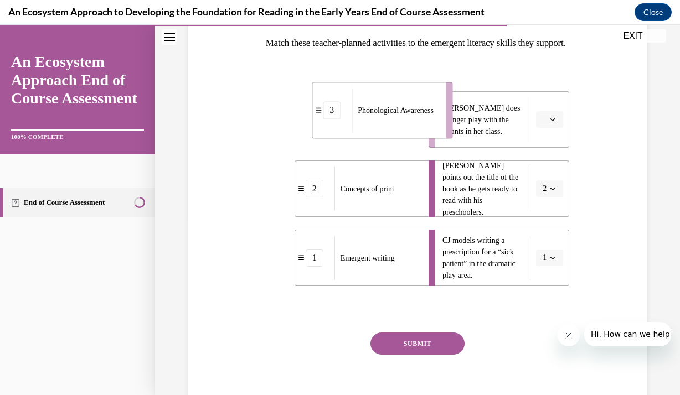
drag, startPoint x: 383, startPoint y: 149, endPoint x: 432, endPoint y: 140, distance: 49.5
click at [432, 116] on span "Phonological Awareness" at bounding box center [396, 111] width 76 height 12
click at [409, 355] on button "SUBMIT" at bounding box center [417, 344] width 94 height 22
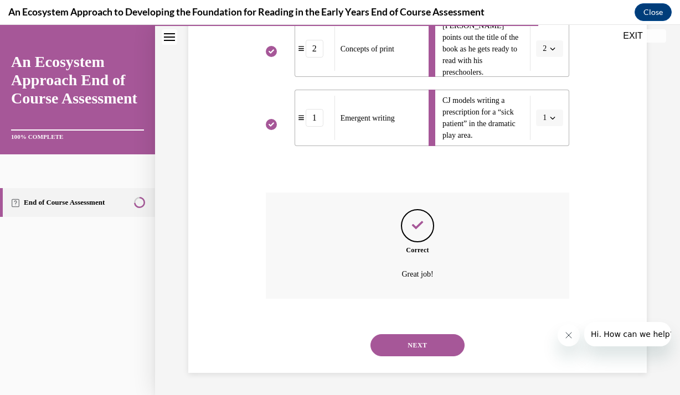
scroll to position [336, 0]
click at [412, 346] on button "NEXT" at bounding box center [417, 345] width 94 height 22
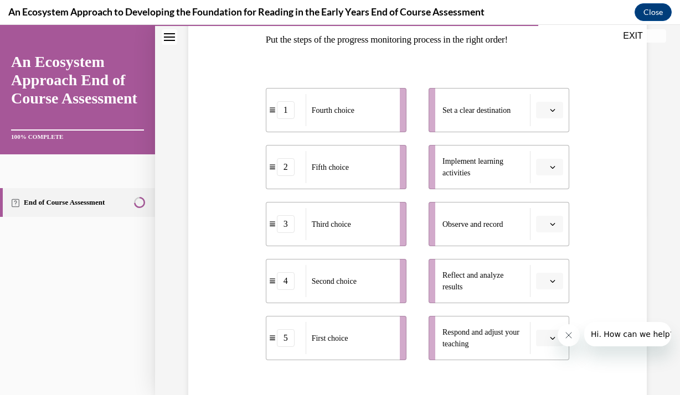
scroll to position [199, 0]
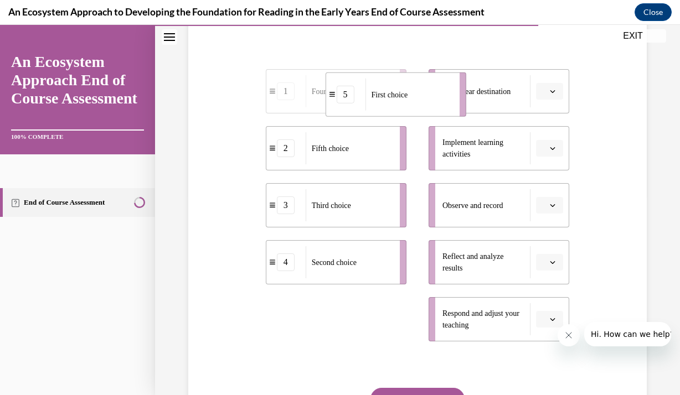
drag, startPoint x: 386, startPoint y: 316, endPoint x: 446, endPoint y: 91, distance: 233.3
click at [446, 91] on div "First choice" at bounding box center [408, 95] width 87 height 32
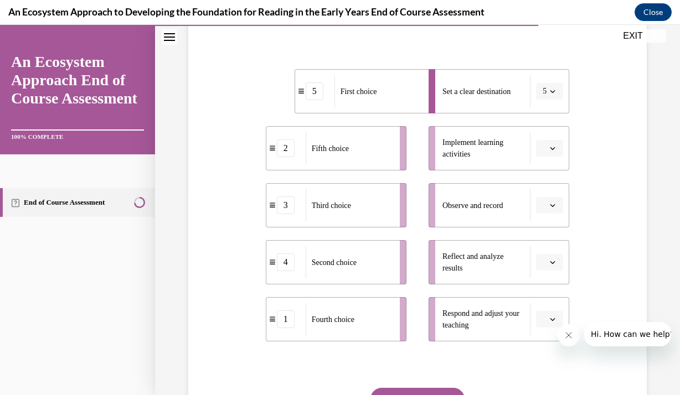
click at [362, 252] on div "Second choice" at bounding box center [349, 262] width 87 height 32
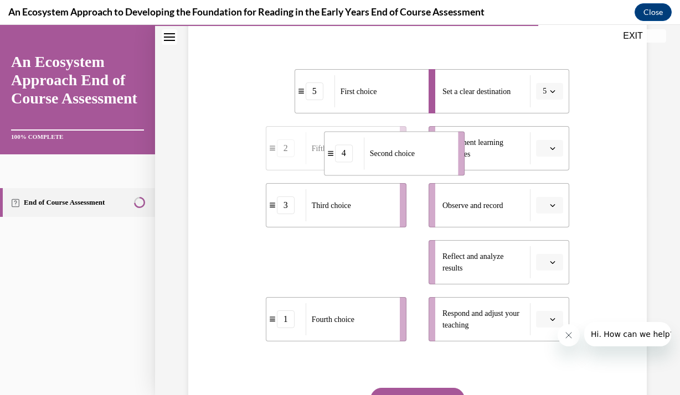
drag, startPoint x: 362, startPoint y: 252, endPoint x: 421, endPoint y: 143, distance: 123.9
click at [421, 143] on div "Second choice" at bounding box center [407, 153] width 87 height 32
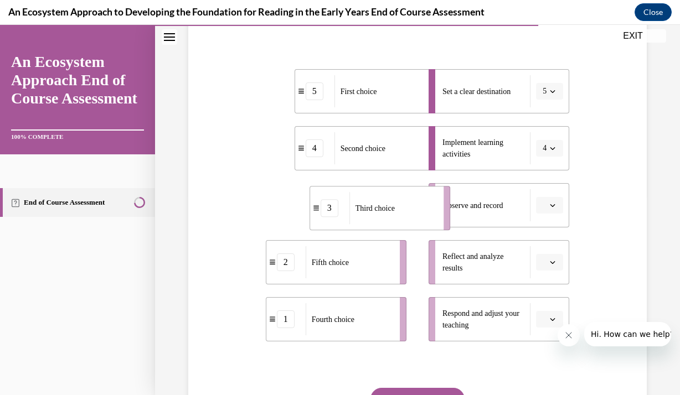
drag, startPoint x: 386, startPoint y: 209, endPoint x: 431, endPoint y: 213, distance: 45.0
click at [431, 213] on div "Third choice" at bounding box center [392, 208] width 87 height 32
click at [376, 250] on div "Fifth choice" at bounding box center [349, 262] width 87 height 32
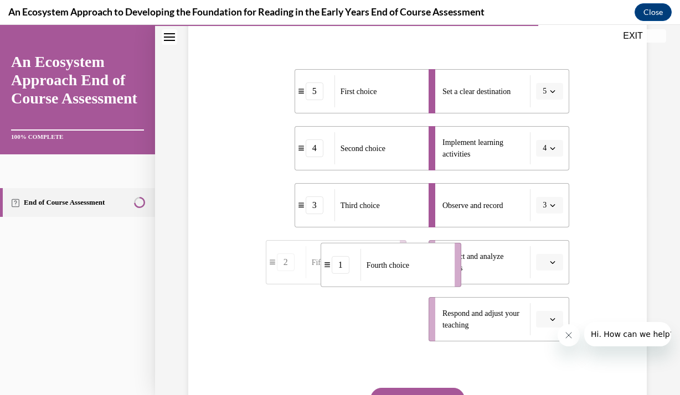
drag, startPoint x: 379, startPoint y: 329, endPoint x: 434, endPoint y: 275, distance: 77.5
click at [434, 275] on div "Fourth choice" at bounding box center [403, 265] width 87 height 32
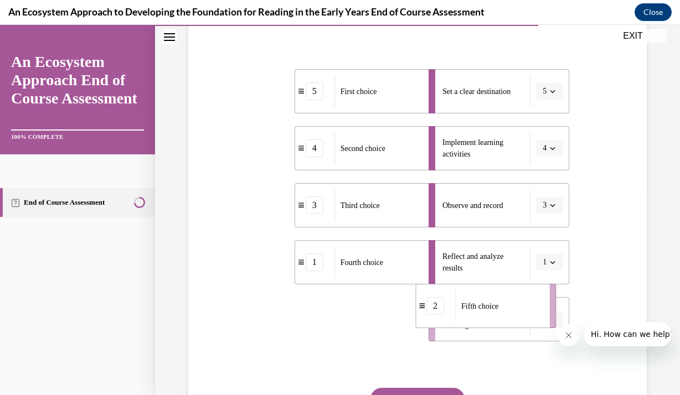
drag, startPoint x: 379, startPoint y: 313, endPoint x: 528, endPoint y: 301, distance: 149.4
click at [528, 301] on div "Fifth choice" at bounding box center [498, 306] width 87 height 32
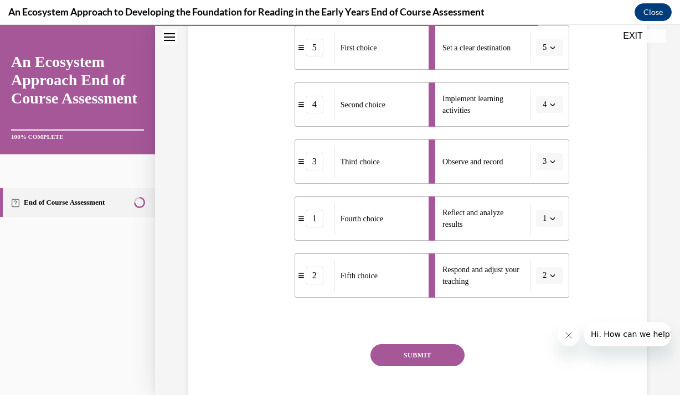
scroll to position [244, 0]
click at [394, 360] on button "SUBMIT" at bounding box center [417, 355] width 94 height 22
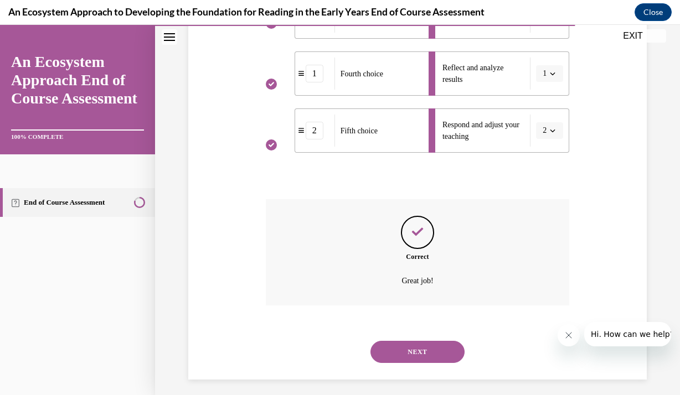
scroll to position [394, 0]
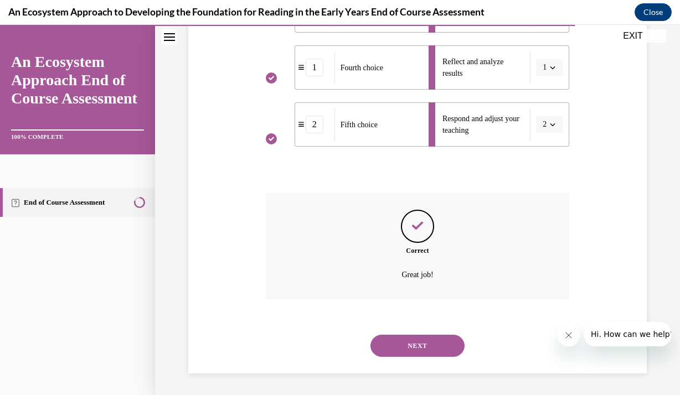
click at [407, 345] on button "NEXT" at bounding box center [417, 346] width 94 height 22
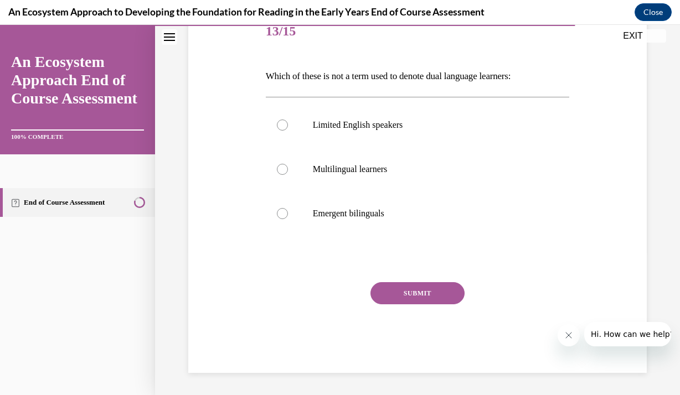
scroll to position [123, 0]
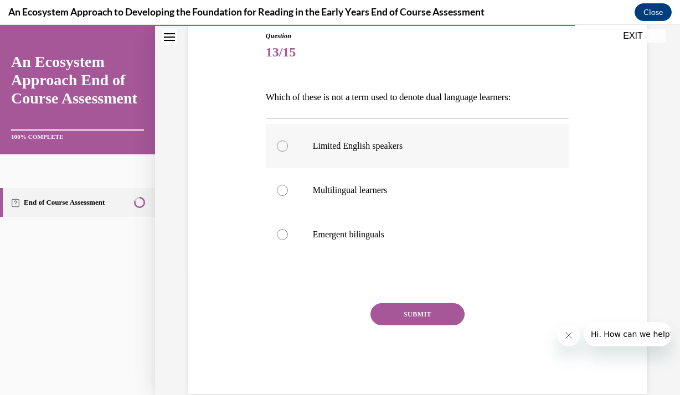
click at [408, 145] on p "Limited English speakers" at bounding box center [427, 146] width 229 height 11
click at [288, 145] on input "Limited English speakers" at bounding box center [282, 146] width 11 height 11
radio input "true"
click at [404, 309] on button "SUBMIT" at bounding box center [417, 314] width 94 height 22
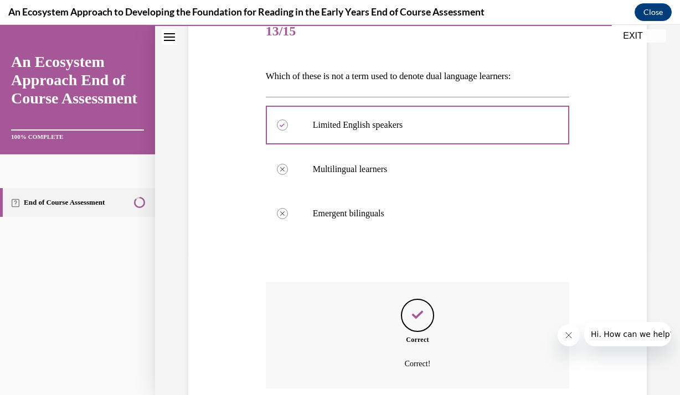
scroll to position [233, 0]
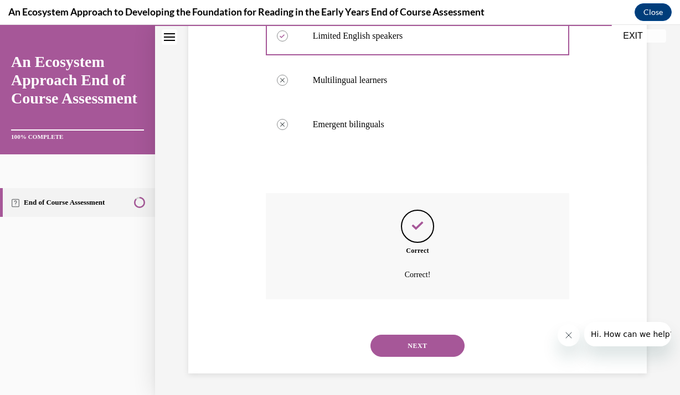
click at [403, 338] on button "NEXT" at bounding box center [417, 346] width 94 height 22
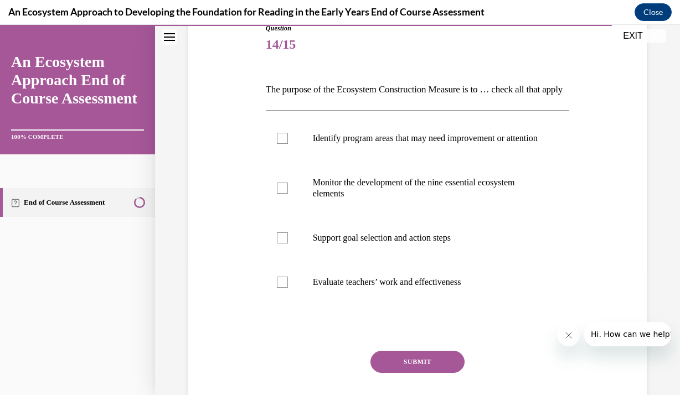
scroll to position [133, 0]
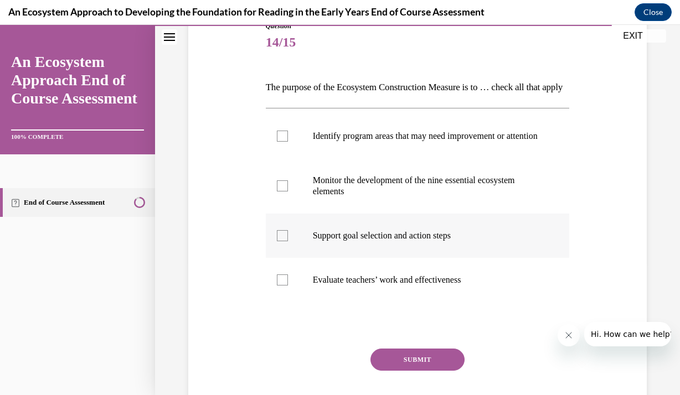
click at [376, 258] on label "Support goal selection and action steps" at bounding box center [418, 236] width 304 height 44
click at [288, 241] on input "Support goal selection and action steps" at bounding box center [282, 235] width 11 height 11
checkbox input "true"
click at [364, 197] on p "Monitor the development of the nine essential ecosystem elements" at bounding box center [427, 186] width 229 height 22
click at [288, 192] on input "Monitor the development of the nine essential ecosystem elements" at bounding box center [282, 185] width 11 height 11
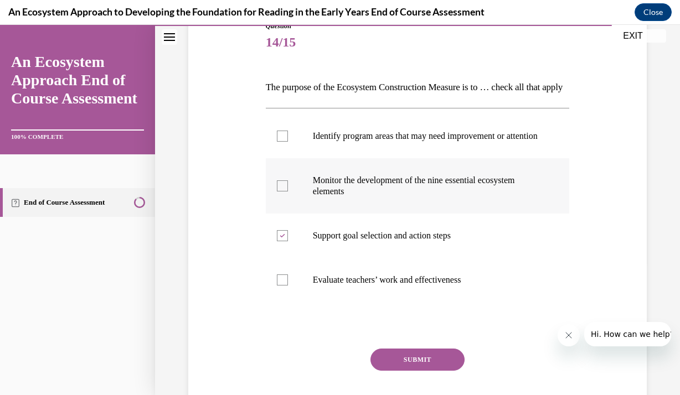
checkbox input "true"
click at [365, 142] on p "Identify program areas that may need improvement or attention" at bounding box center [427, 136] width 229 height 11
click at [288, 142] on input "Identify program areas that may need improvement or attention" at bounding box center [282, 136] width 11 height 11
checkbox input "true"
click at [402, 371] on button "SUBMIT" at bounding box center [417, 360] width 94 height 22
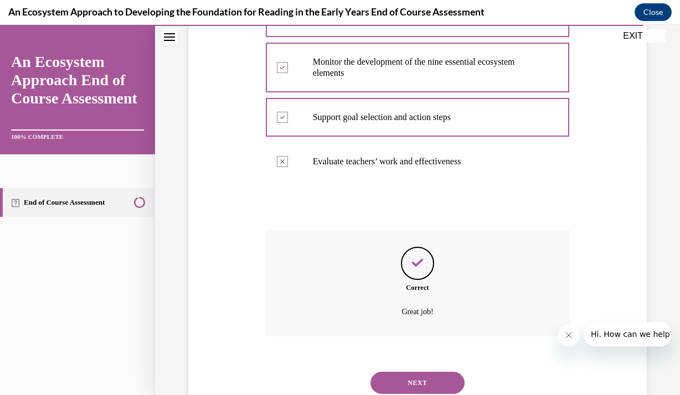
scroll to position [319, 0]
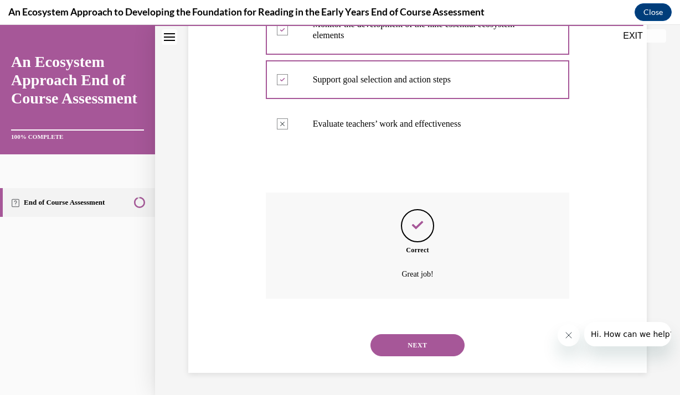
click at [415, 346] on button "NEXT" at bounding box center [417, 345] width 94 height 22
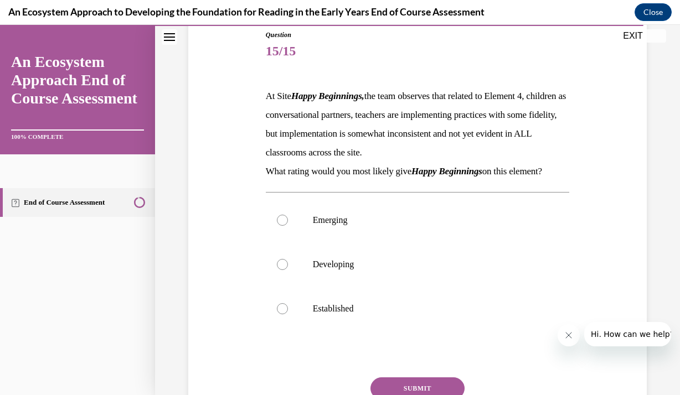
scroll to position [133, 0]
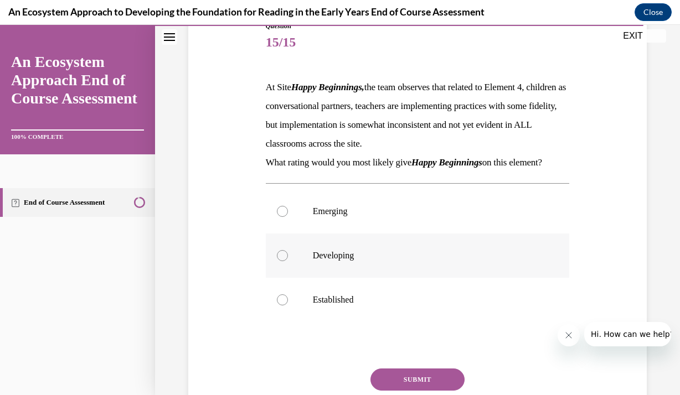
click at [360, 260] on p "Developing" at bounding box center [427, 255] width 229 height 11
click at [288, 260] on input "Developing" at bounding box center [282, 255] width 11 height 11
radio input "true"
click at [397, 373] on button "SUBMIT" at bounding box center [417, 380] width 94 height 22
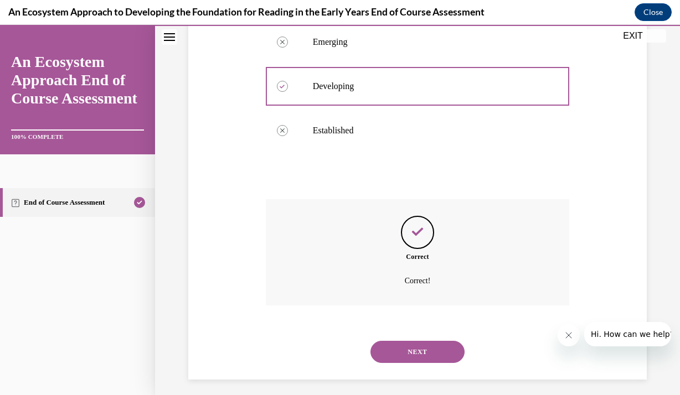
scroll to position [308, 0]
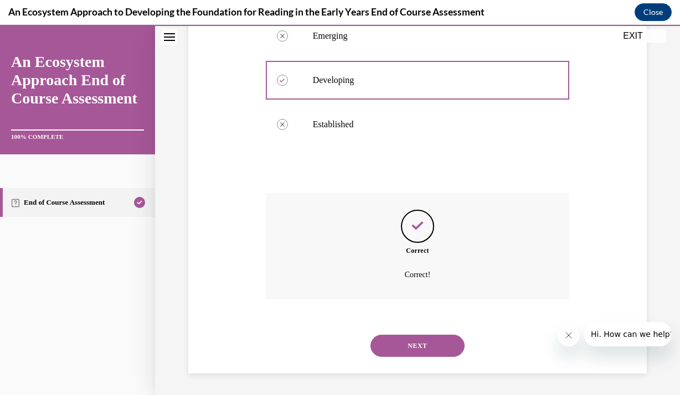
click at [414, 347] on button "NEXT" at bounding box center [417, 346] width 94 height 22
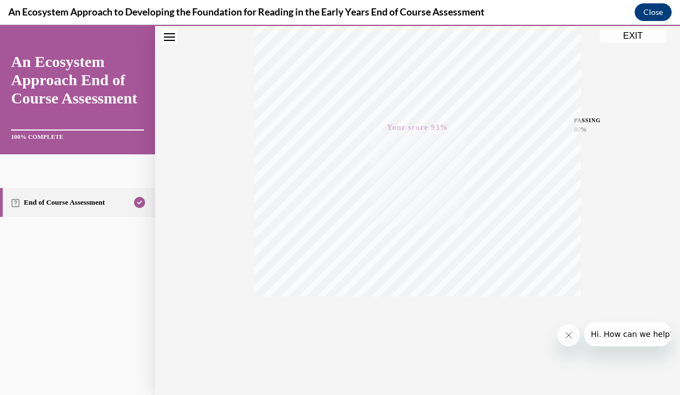
scroll to position [197, 0]
click at [645, 37] on button "EXIT" at bounding box center [633, 35] width 66 height 13
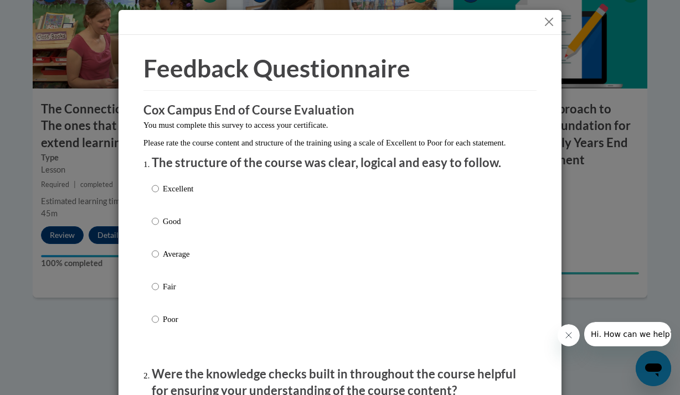
click at [545, 19] on button "Close" at bounding box center [549, 22] width 14 height 14
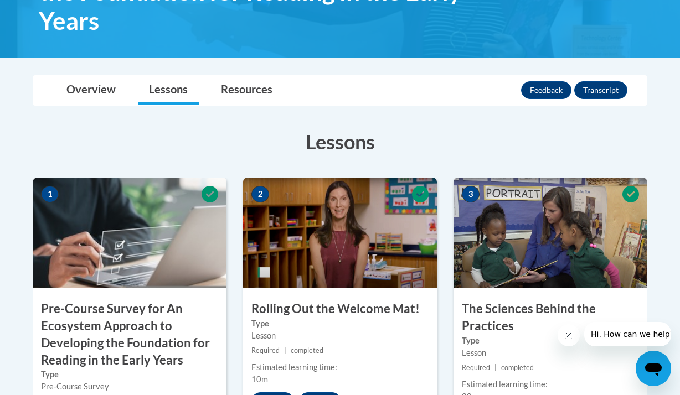
scroll to position [252, 0]
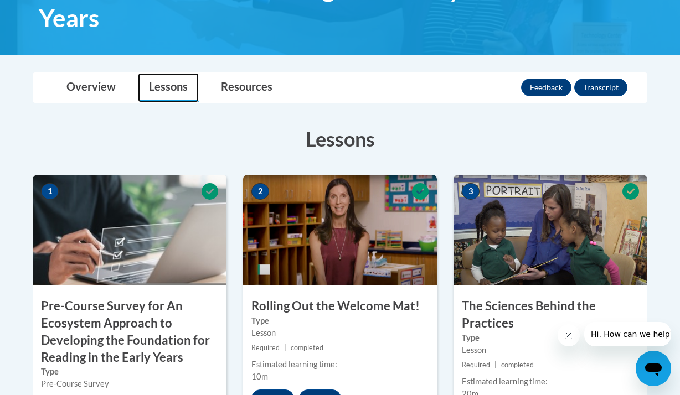
click at [164, 87] on link "Lessons" at bounding box center [168, 87] width 61 height 29
click at [163, 99] on link "Lessons" at bounding box center [168, 87] width 61 height 29
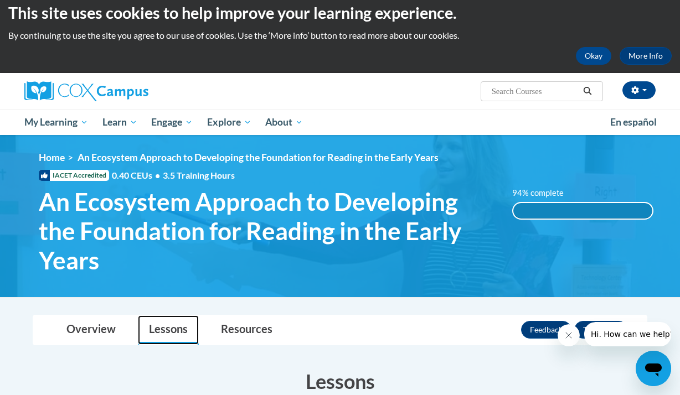
scroll to position [8, 0]
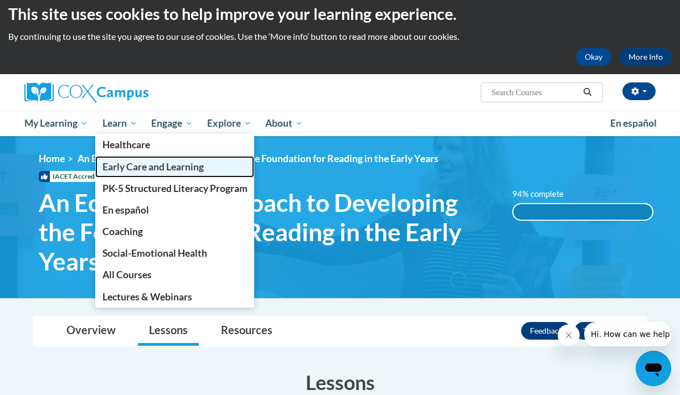
click at [111, 172] on span "Early Care and Learning" at bounding box center [152, 167] width 101 height 12
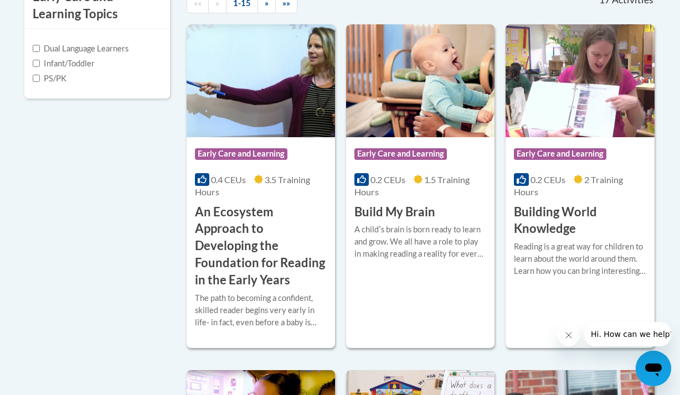
scroll to position [421, 0]
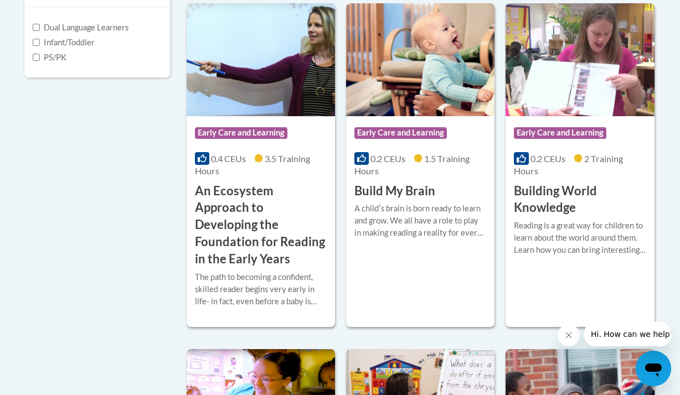
click at [49, 60] on label "PS/PK" at bounding box center [50, 57] width 34 height 12
click at [40, 60] on input "PS/PK" at bounding box center [36, 57] width 7 height 7
checkbox input "true"
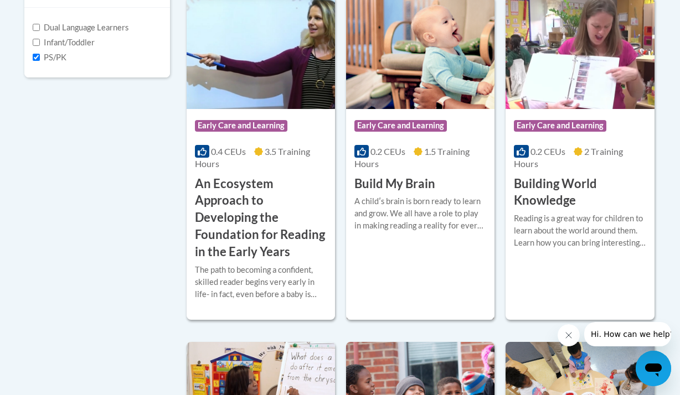
click at [418, 184] on h3 "Build My Brain" at bounding box center [394, 184] width 81 height 17
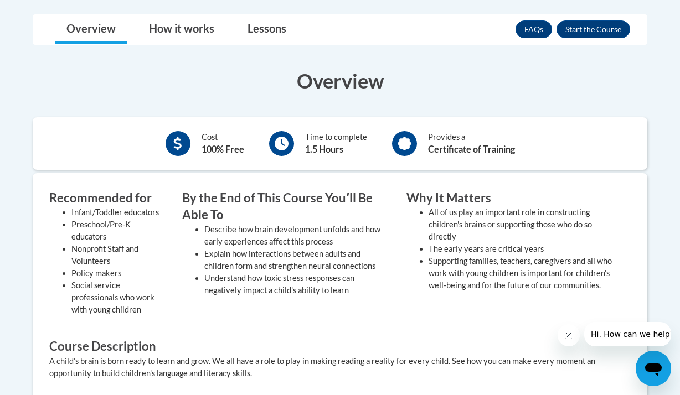
scroll to position [266, 0]
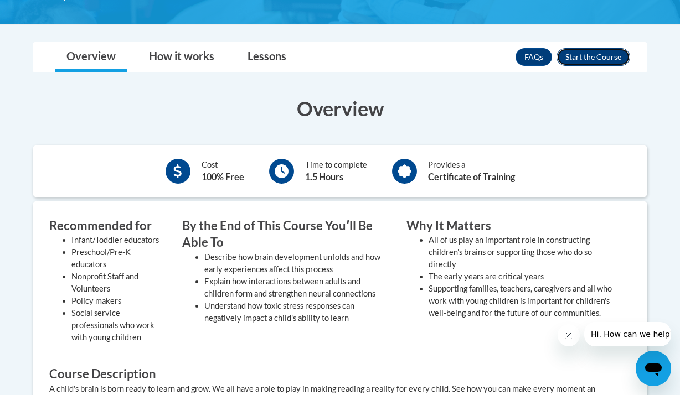
click at [617, 55] on button "Enroll" at bounding box center [593, 57] width 74 height 18
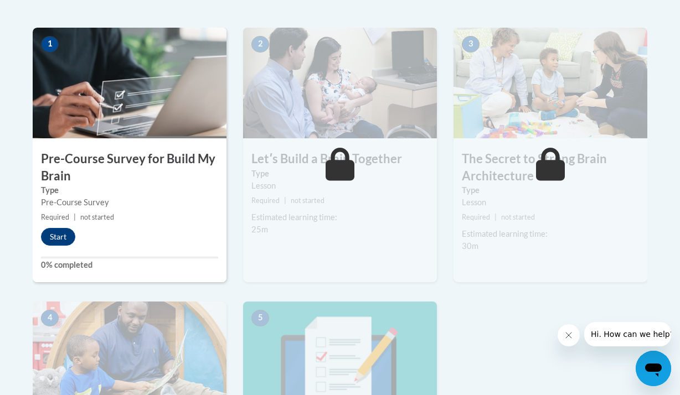
scroll to position [354, 0]
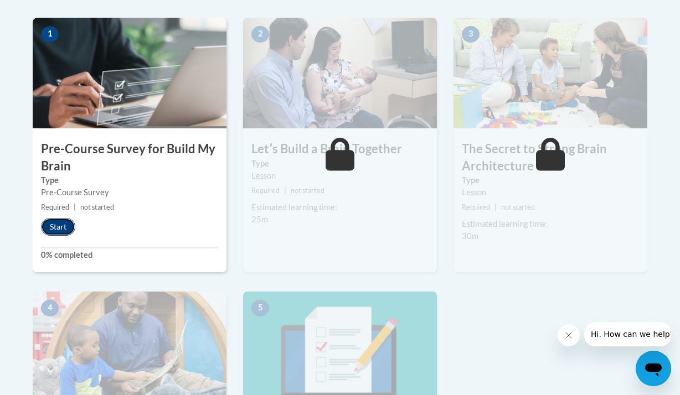
click at [49, 222] on button "Start" at bounding box center [58, 227] width 34 height 18
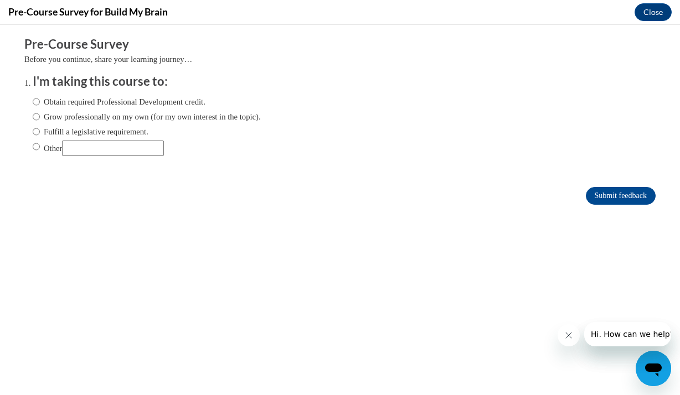
scroll to position [0, 0]
click at [40, 101] on label "Obtain required Professional Development credit." at bounding box center [119, 102] width 173 height 12
click at [40, 101] on input "Obtain required Professional Development credit." at bounding box center [36, 102] width 7 height 12
radio input "true"
click at [593, 201] on input "Submit feedback" at bounding box center [621, 196] width 70 height 18
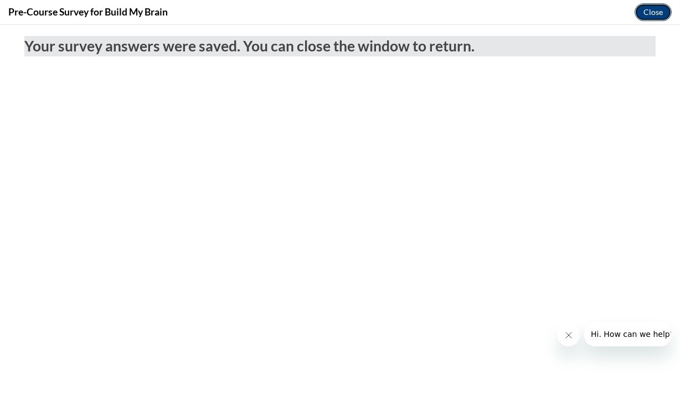
click at [644, 12] on button "Close" at bounding box center [652, 12] width 37 height 18
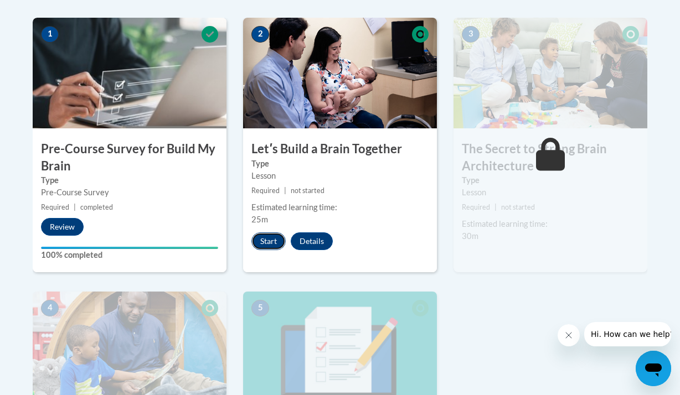
click at [265, 240] on button "Start" at bounding box center [268, 242] width 34 height 18
